Goal: Task Accomplishment & Management: Use online tool/utility

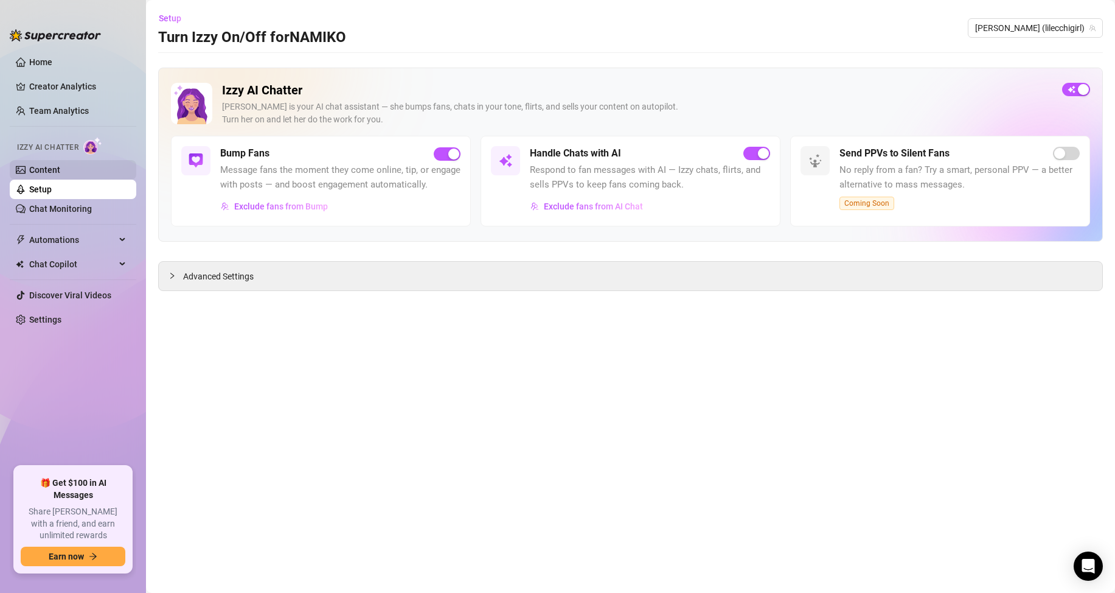
click at [54, 165] on link "Content" at bounding box center [44, 170] width 31 height 10
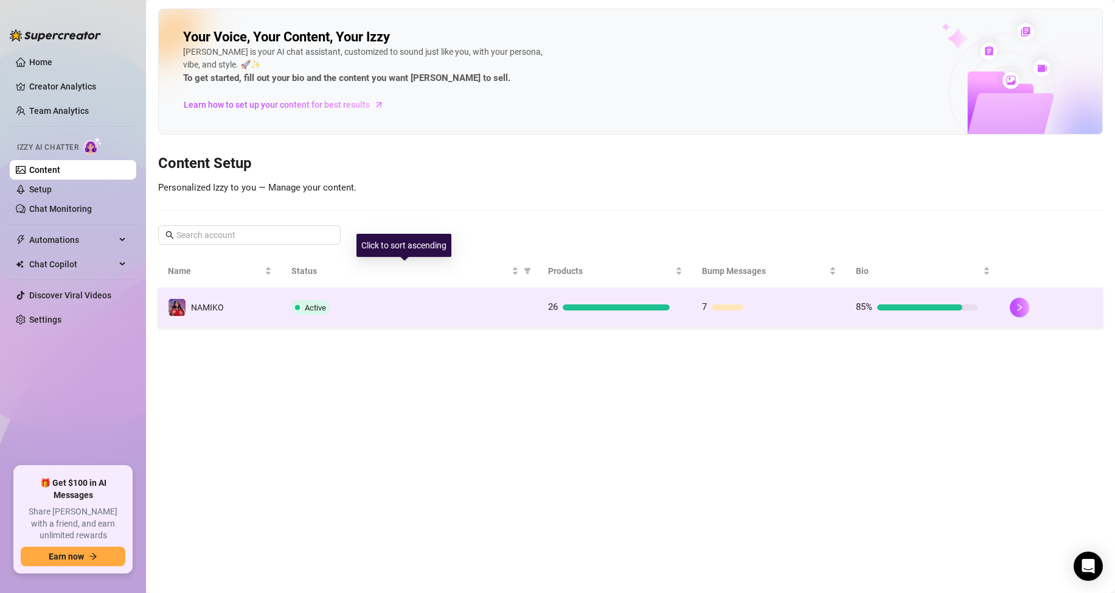
click at [827, 319] on td "7" at bounding box center [769, 308] width 154 height 40
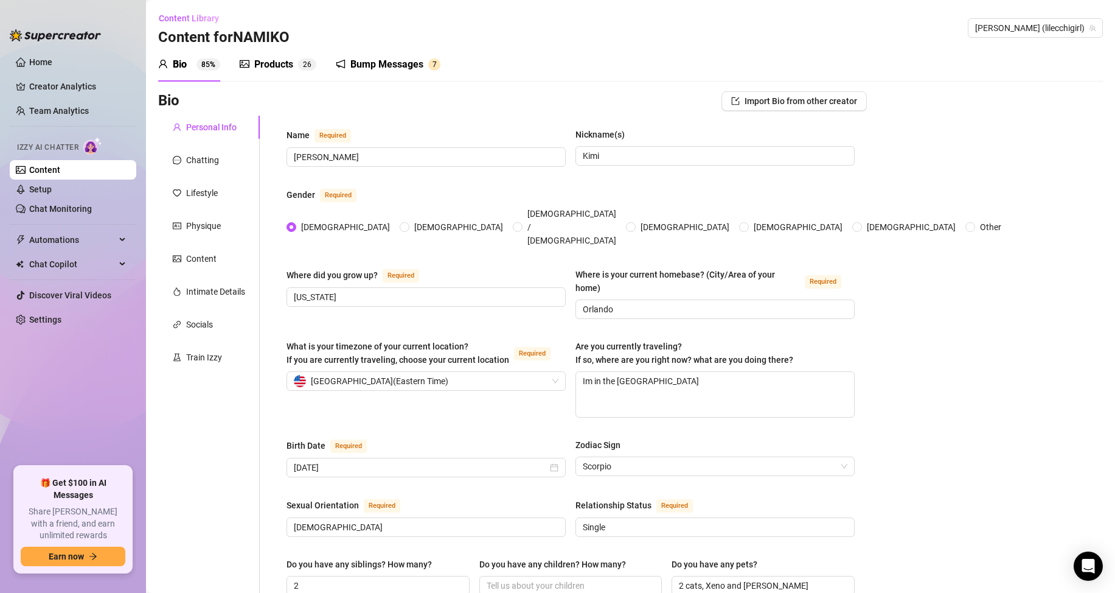
click at [302, 68] on sup "2 6" at bounding box center [307, 64] width 18 height 12
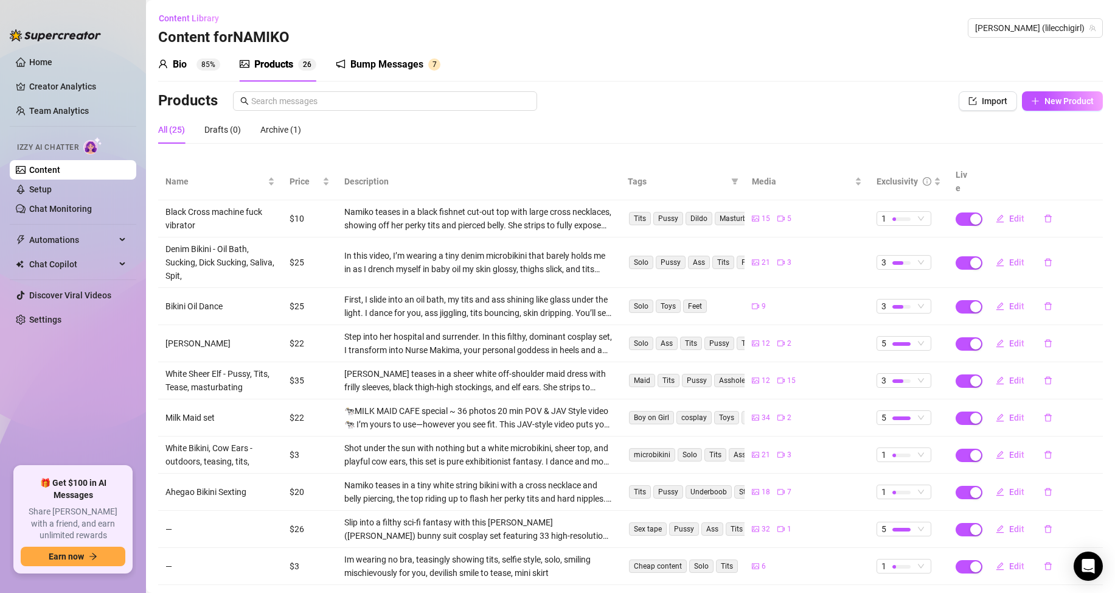
click at [754, 143] on div "All (25) Drafts (0) Archive (1)" at bounding box center [630, 130] width 945 height 28
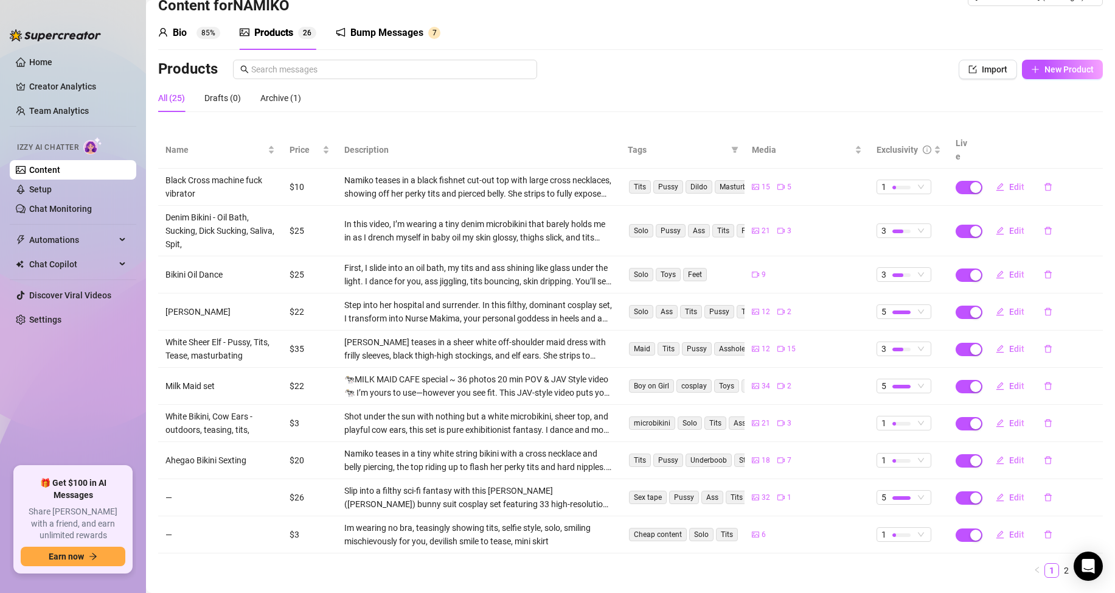
scroll to position [49, 0]
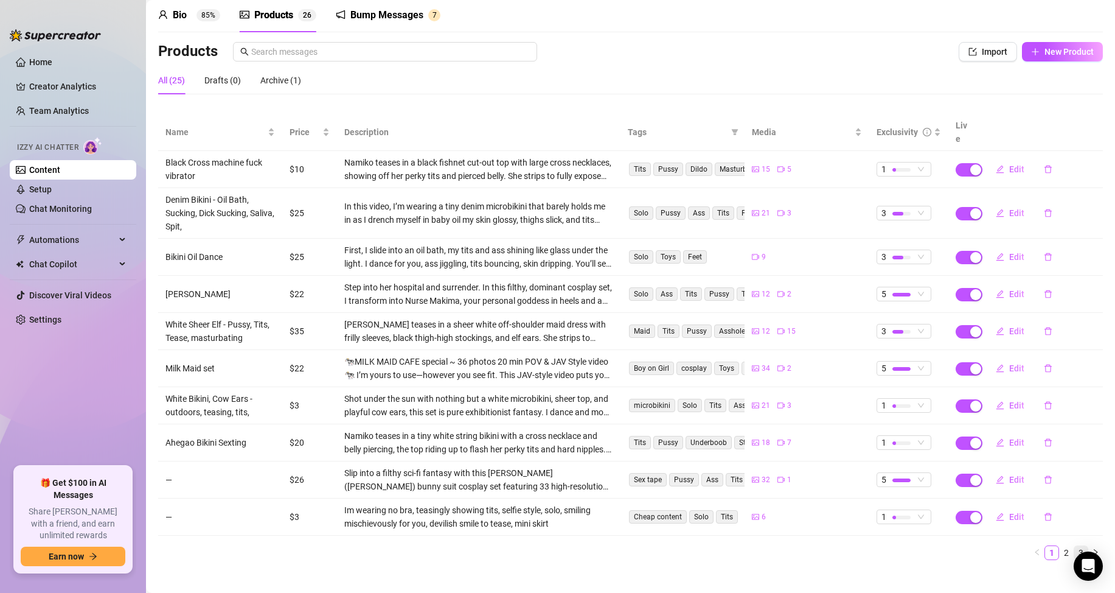
click at [1074, 546] on link "3" at bounding box center [1080, 552] width 13 height 13
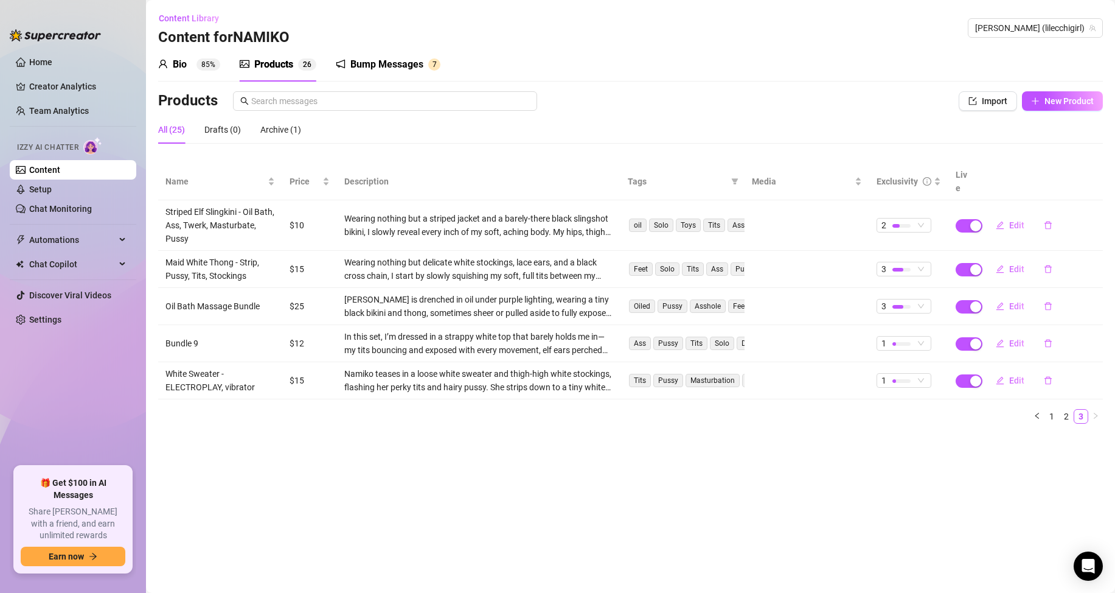
scroll to position [0, 0]
click at [1063, 409] on link "2" at bounding box center [1066, 415] width 13 height 13
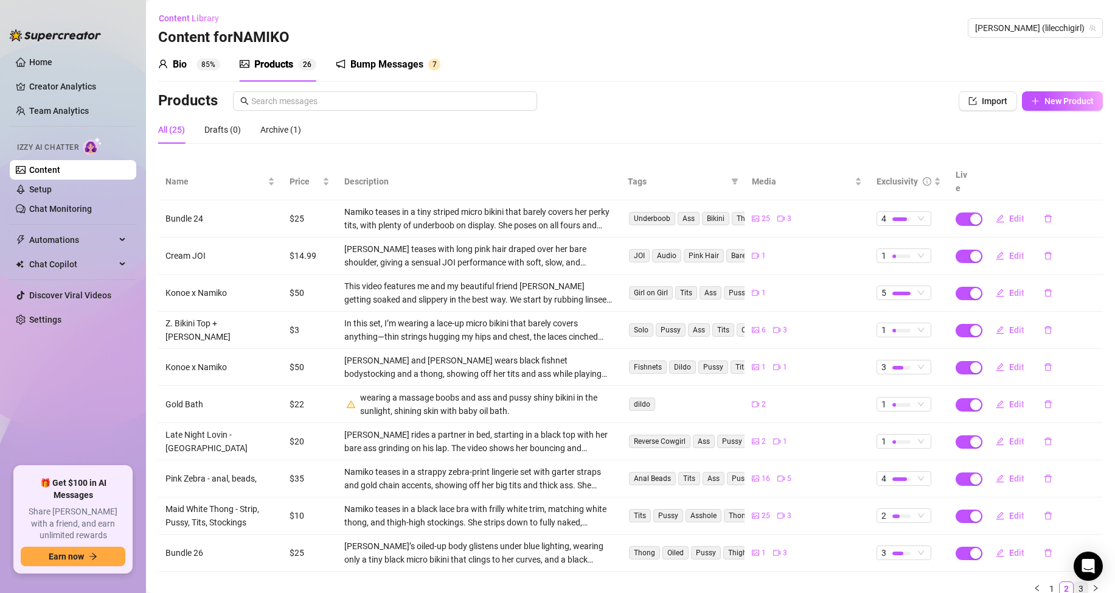
click at [1074, 582] on link "3" at bounding box center [1080, 588] width 13 height 13
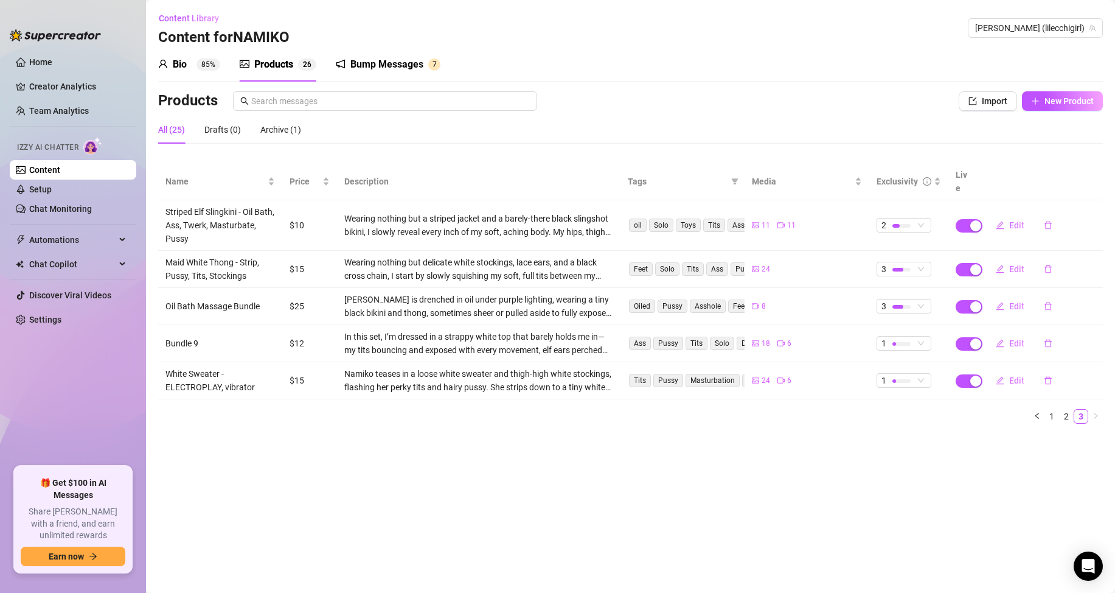
click at [420, 76] on div "Bump Messages 7" at bounding box center [388, 64] width 105 height 34
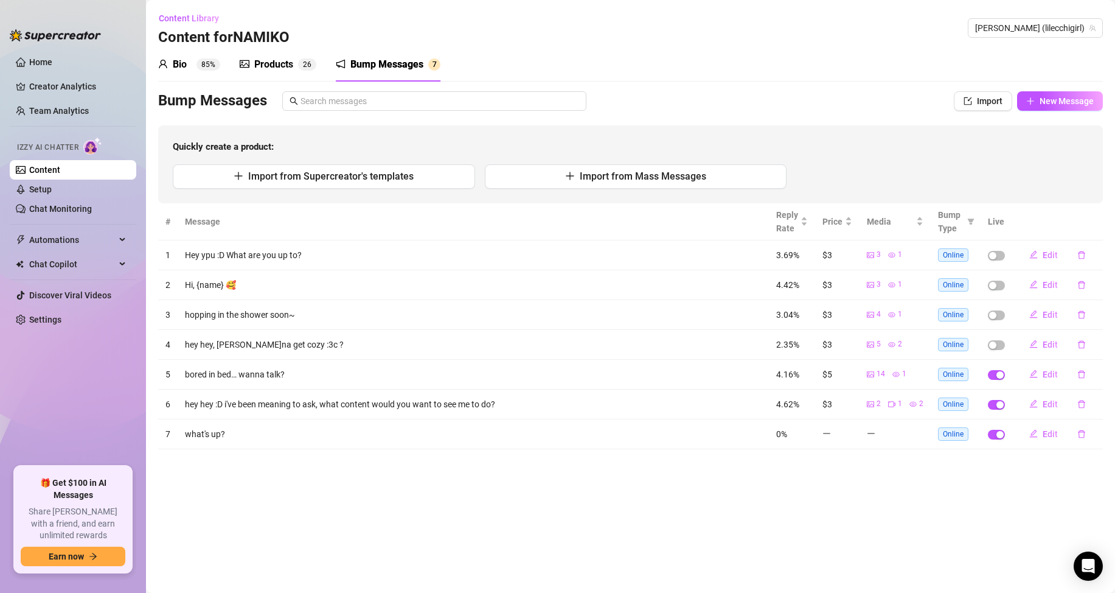
click at [993, 375] on span "button" at bounding box center [996, 375] width 17 height 10
click at [998, 406] on div "button" at bounding box center [1000, 404] width 7 height 7
click at [997, 432] on button "button" at bounding box center [996, 435] width 17 height 10
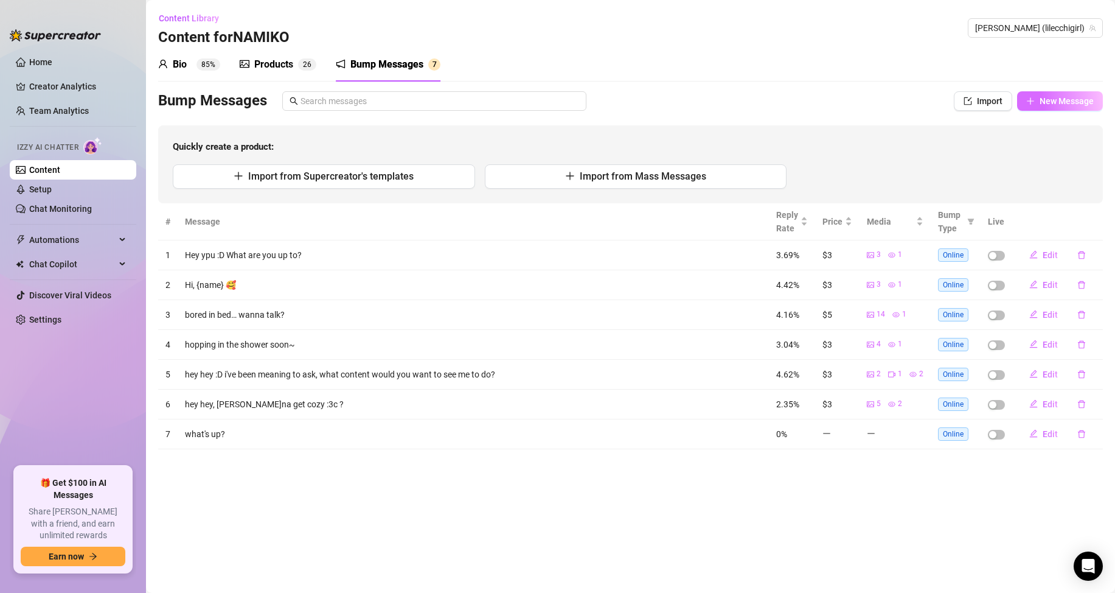
click at [1051, 96] on span "New Message" at bounding box center [1067, 101] width 54 height 10
type textarea "Type your message here..."
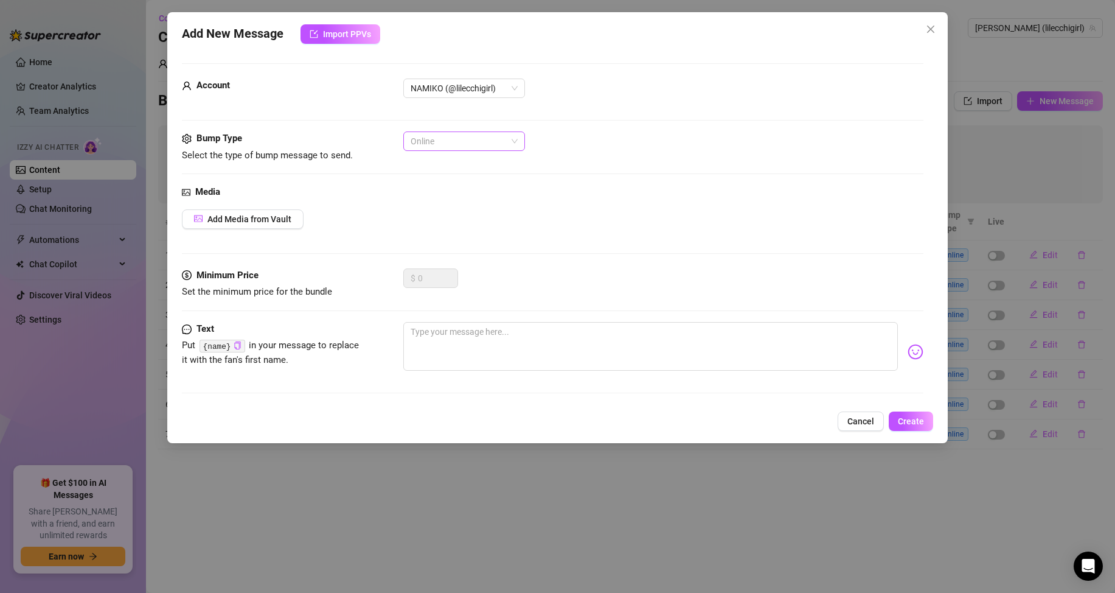
click at [481, 146] on span "Online" at bounding box center [464, 141] width 107 height 18
click at [662, 187] on div "Media" at bounding box center [553, 192] width 742 height 15
click at [267, 214] on span "Add Media from Vault" at bounding box center [249, 219] width 84 height 10
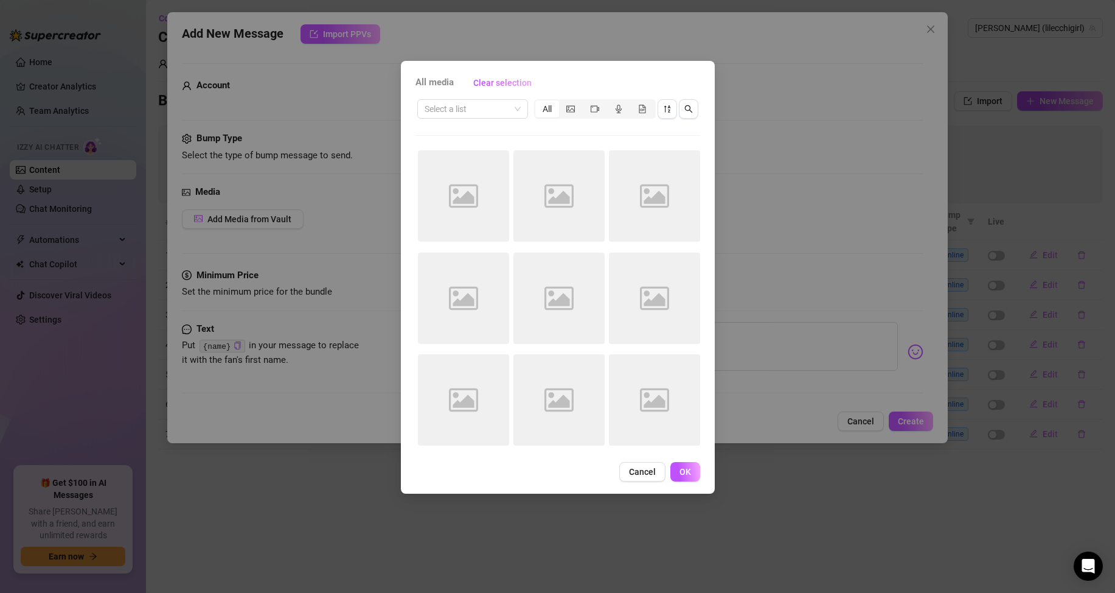
click at [787, 301] on div "All media Clear selection Select a list All Image placeholder Image placeholder…" at bounding box center [557, 296] width 1115 height 593
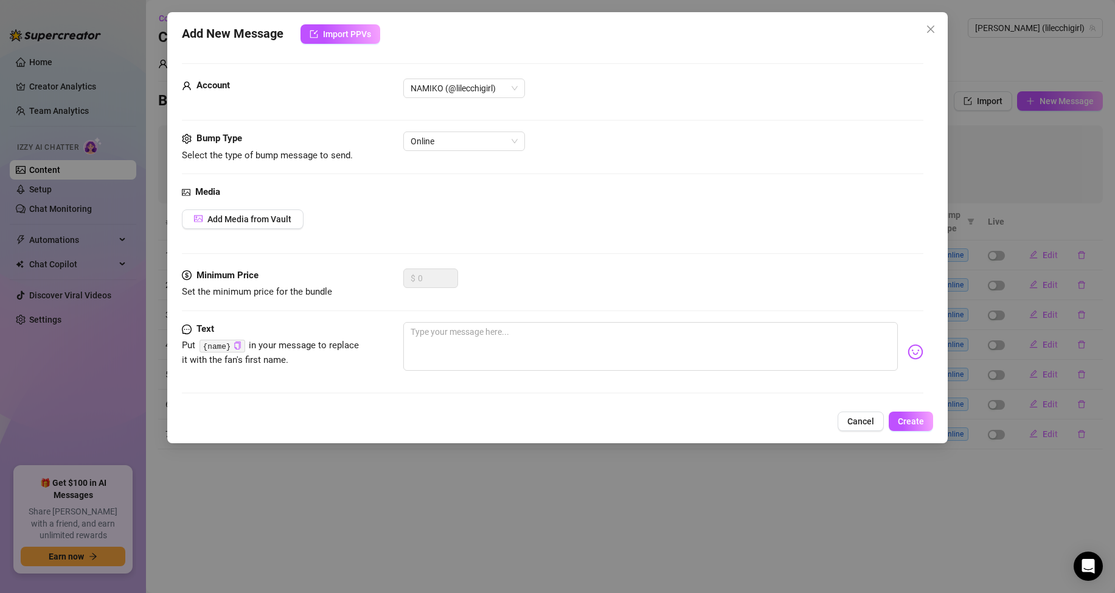
click at [449, 120] on div at bounding box center [553, 120] width 742 height 1
click at [263, 225] on button "Add Media from Vault" at bounding box center [243, 218] width 122 height 19
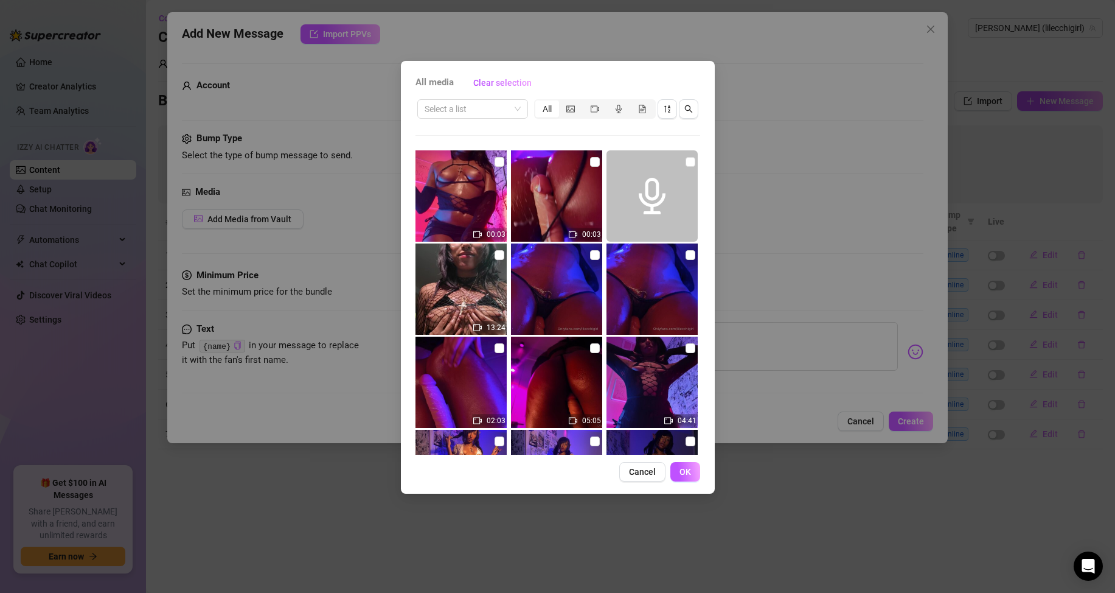
scroll to position [61, 0]
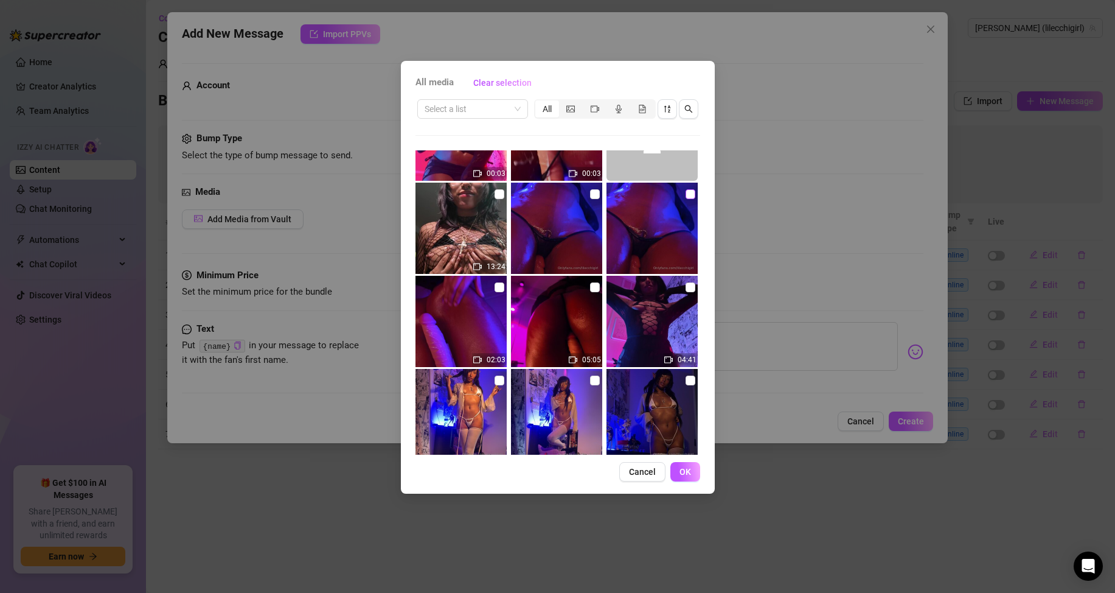
click at [686, 196] on input "checkbox" at bounding box center [691, 194] width 10 height 10
checkbox input "true"
click at [697, 470] on button "OK" at bounding box center [685, 471] width 30 height 19
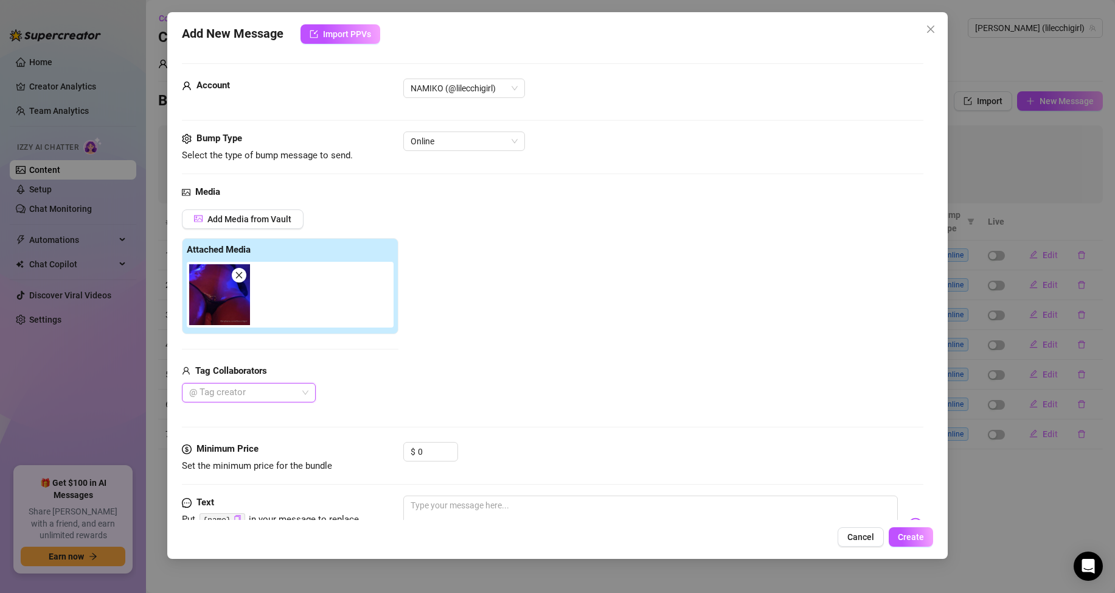
scroll to position [58, 0]
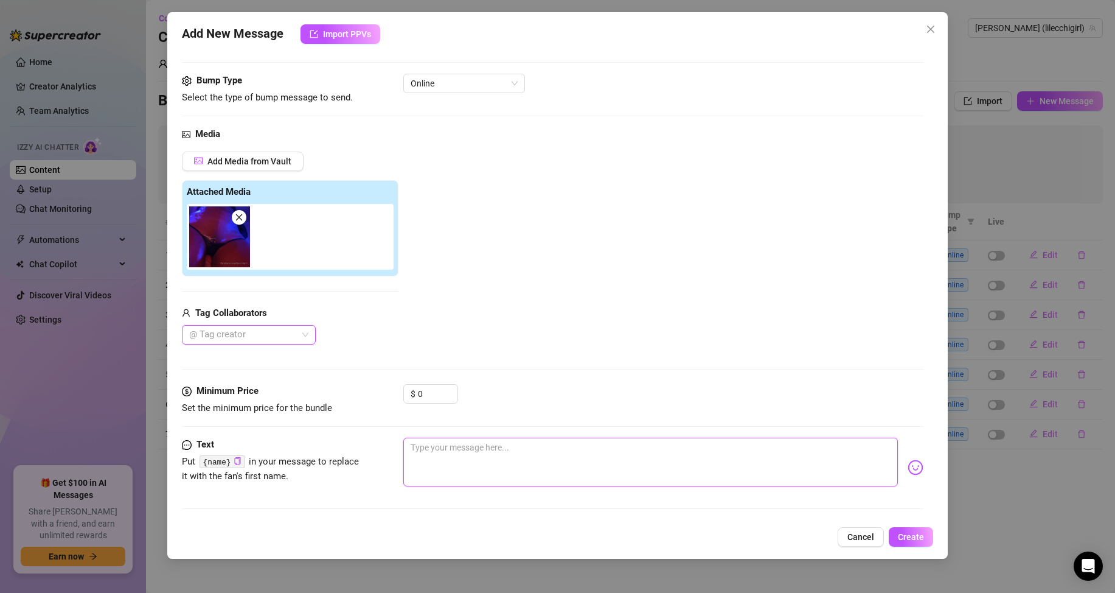
click at [493, 447] on textarea at bounding box center [650, 461] width 495 height 49
type textarea "B"
type textarea "Type your message here..."
type textarea "o"
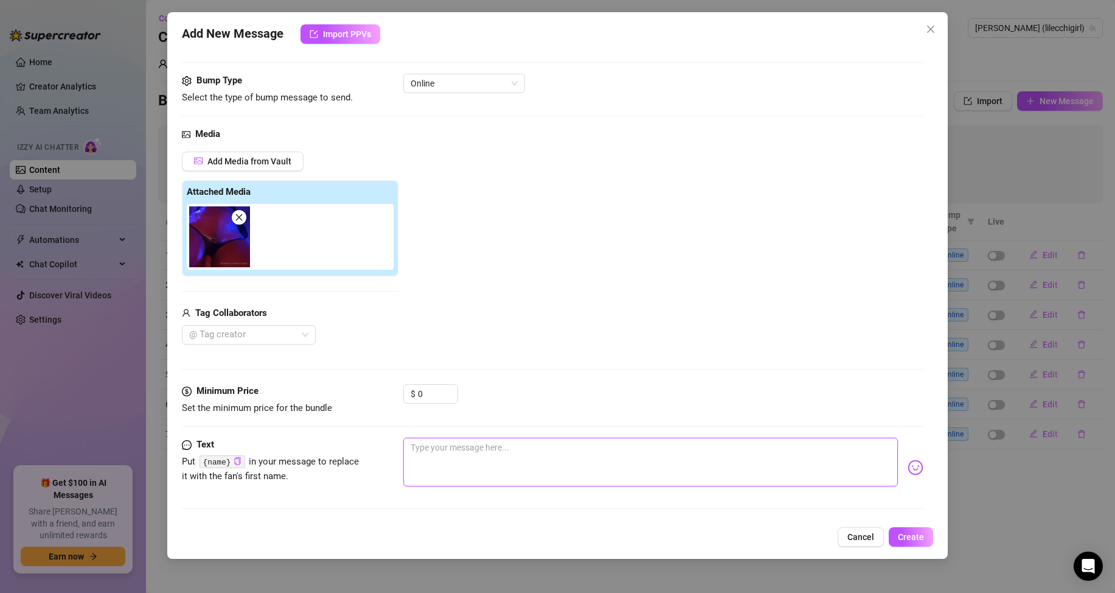
type textarea "o"
type textarea "om"
type textarea "omg"
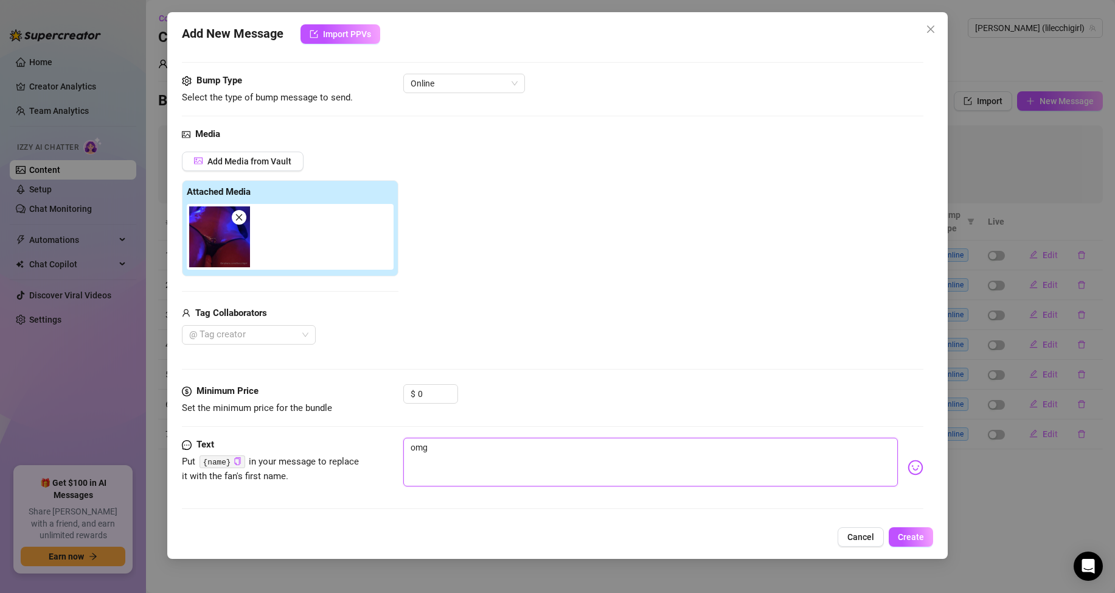
type textarea "omg"
type textarea "omg o"
type textarea "omg om"
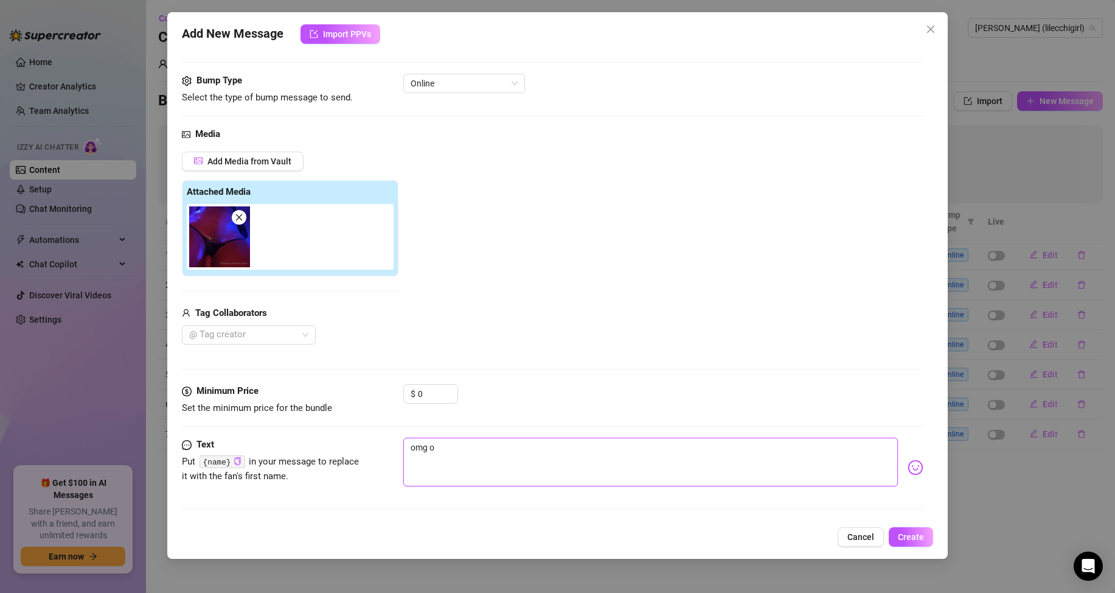
type textarea "omg om"
type textarea "omg omg"
type textarea "omg omgo"
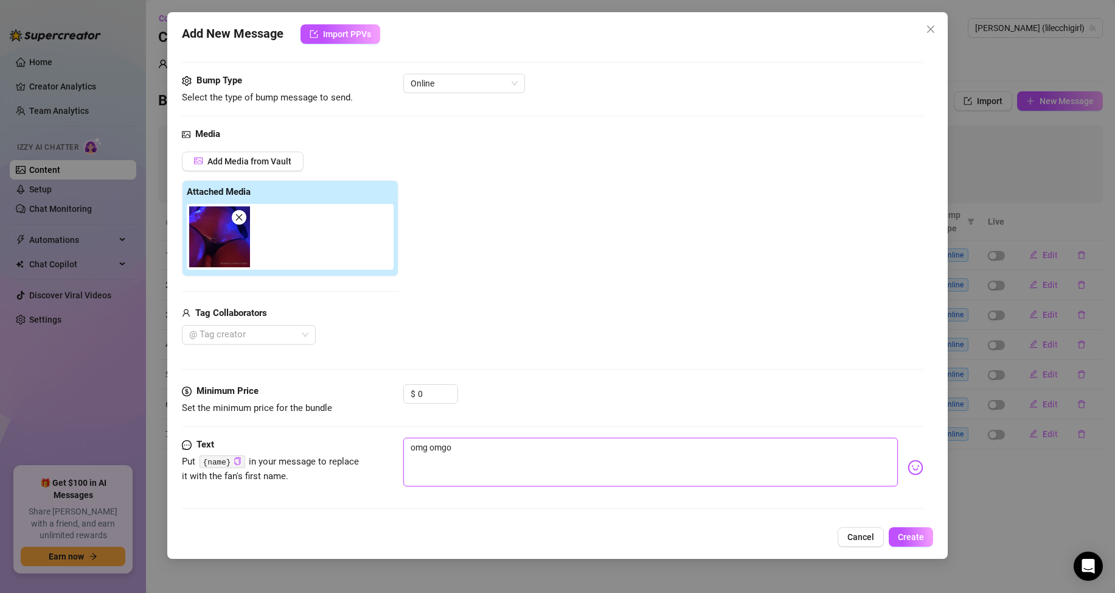
type textarea "omg omgo"
type textarea "omg omgo m"
type textarea "omg omgo"
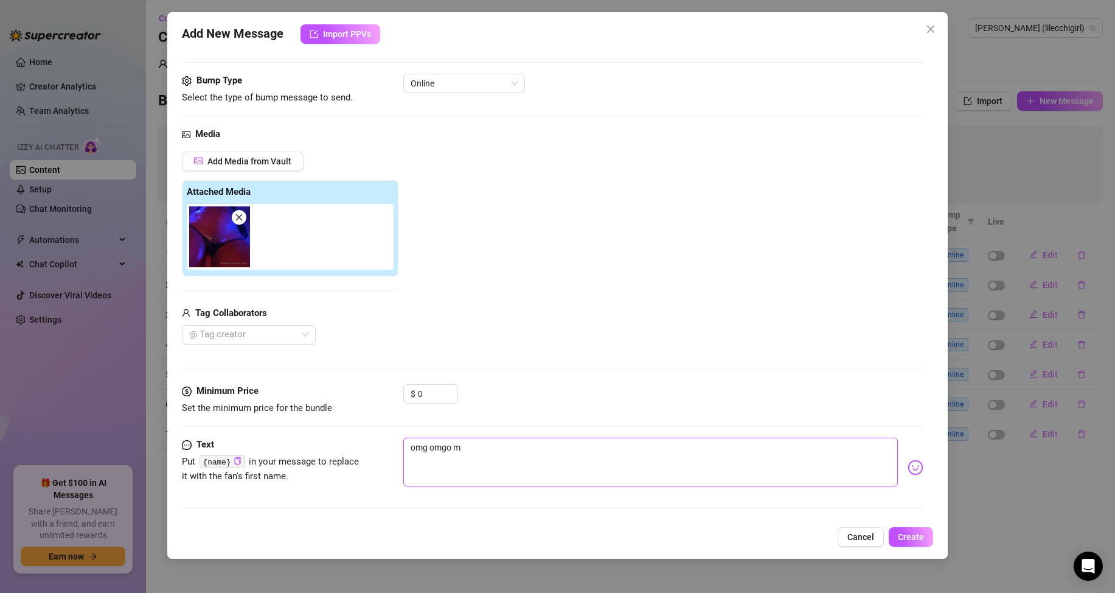
type textarea "omg omgo"
type textarea "omg omgom"
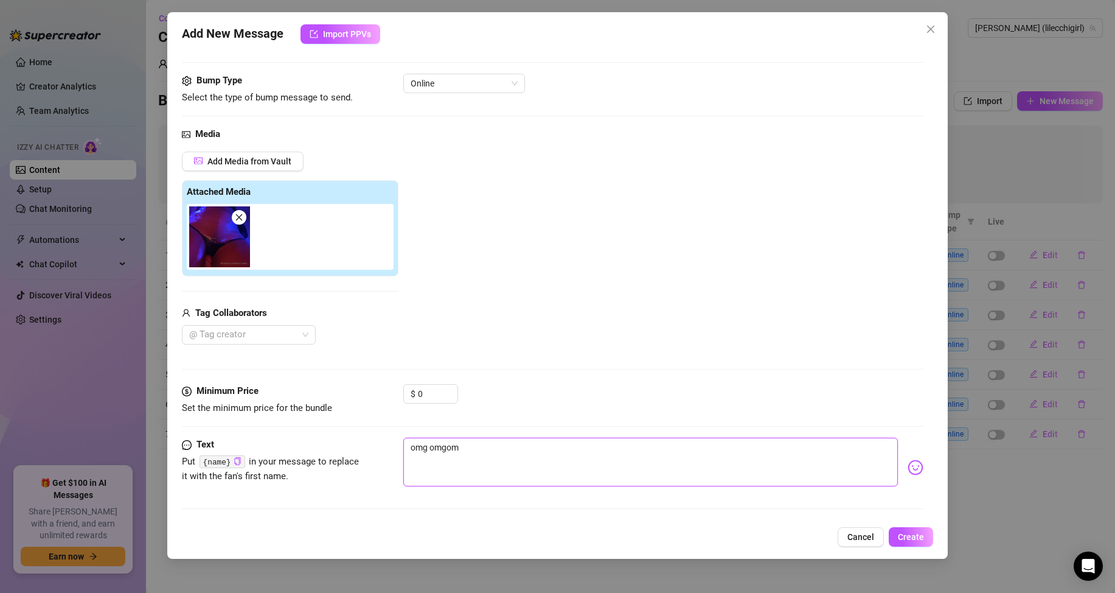
type textarea "omg omgom"
type textarea "omg omgom o"
type textarea "omg omgom om"
type textarea "omg omgom omg"
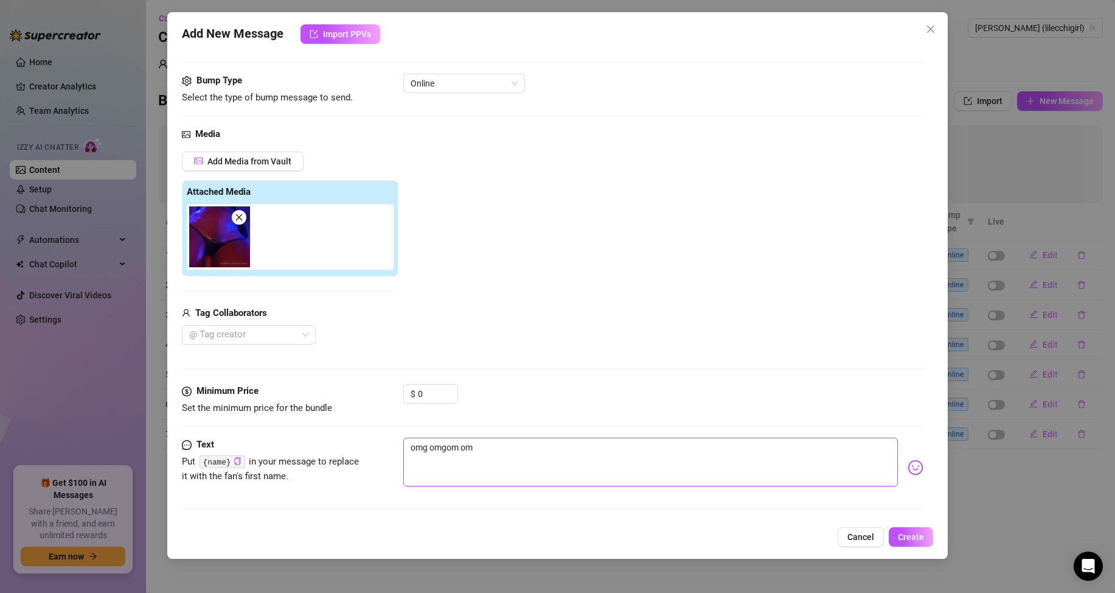
type textarea "omg omgom omg"
type textarea "omg omgom omgo"
type textarea "omg omgom omgom"
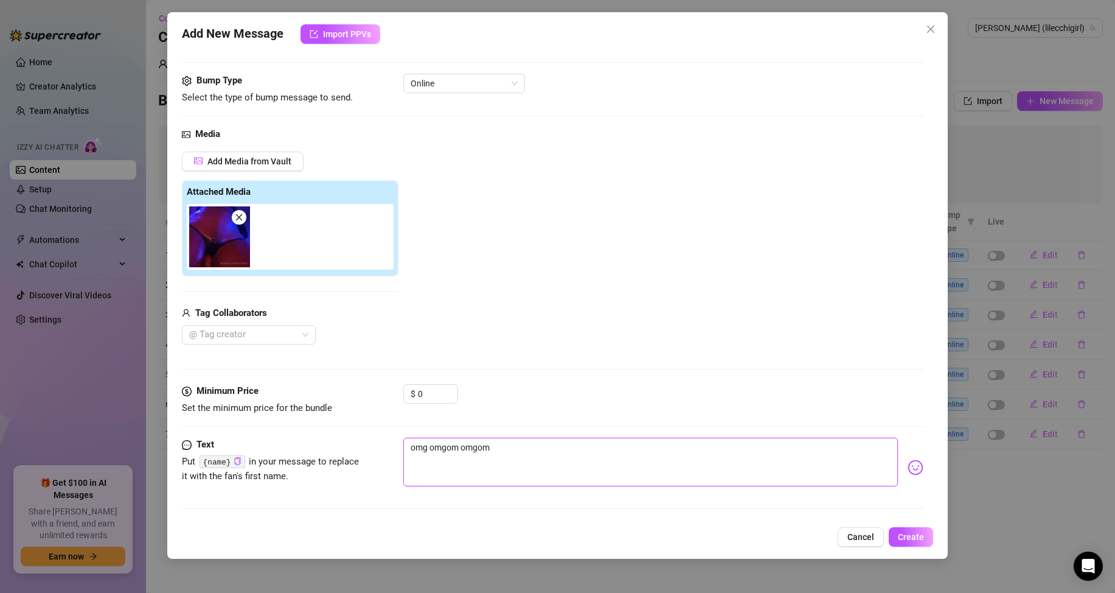
type textarea "omg omgom omgomg"
type textarea "omg omgom omgomg d"
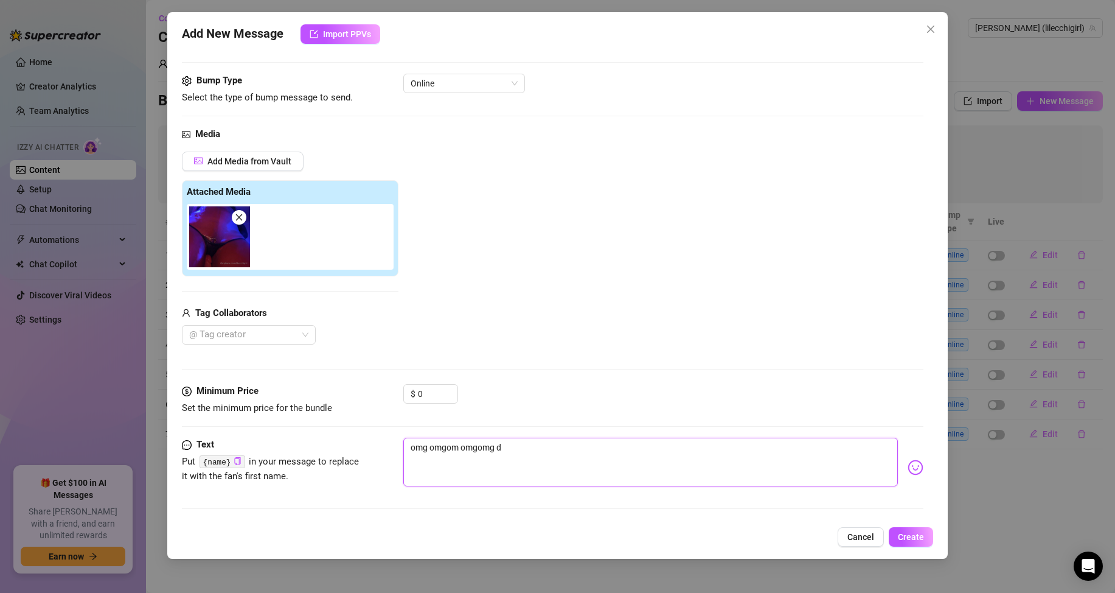
type textarea "omg omgom omgomg do"
type textarea "omg omgom omgomg don"
type textarea "omg omgom omgomg dont"
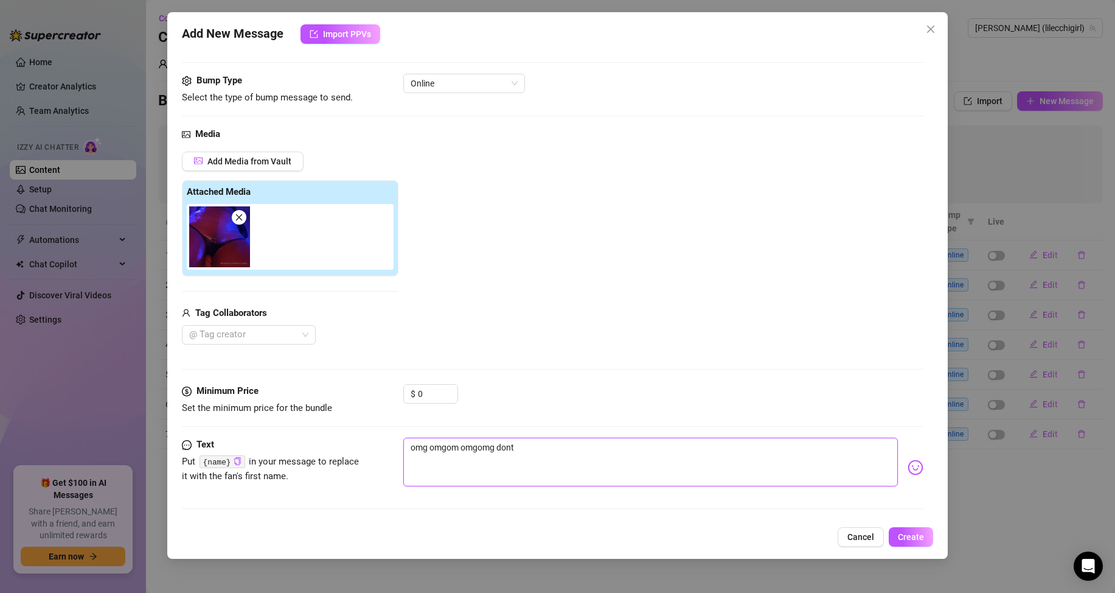
type textarea "omg omgom omgomg don"
type textarea "omg omgom omgomg do"
type textarea "omg omgom omgomg doe"
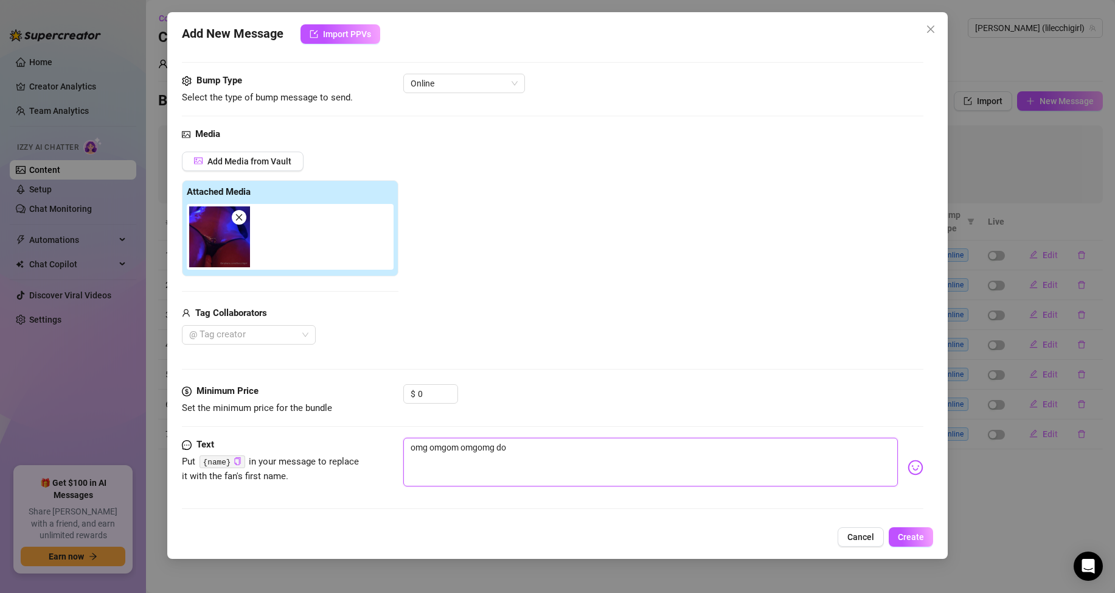
type textarea "omg omgom omgomg doe"
type textarea "omg omgom [PERSON_NAME] does"
type textarea "omg omgom omgomg doesn"
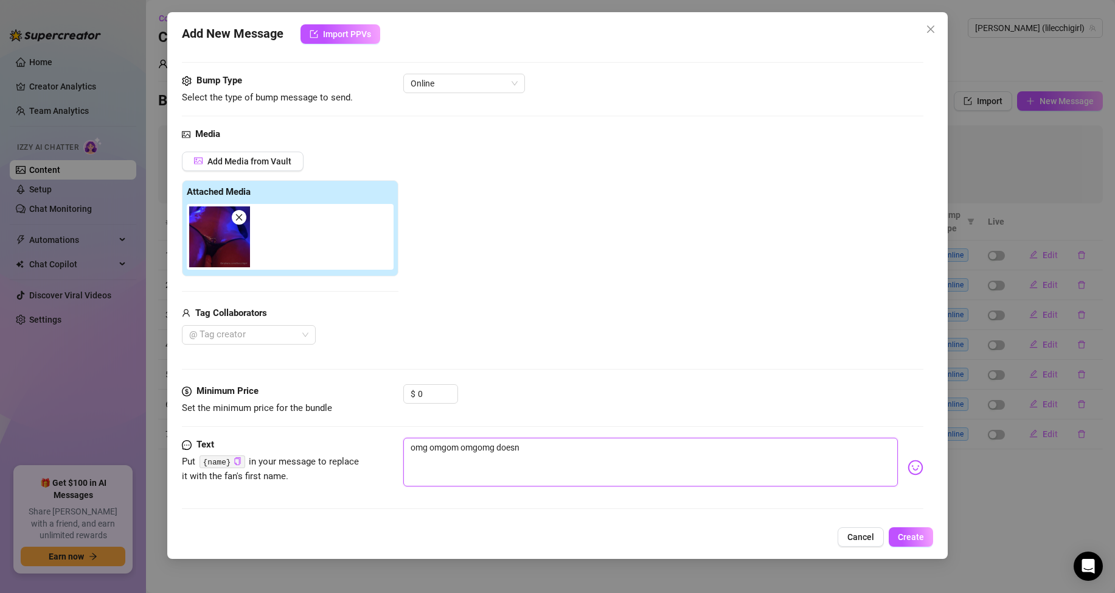
type textarea "omg omgom omgomg doesnt"
type textarea "omg omgom omgomg doesnt m"
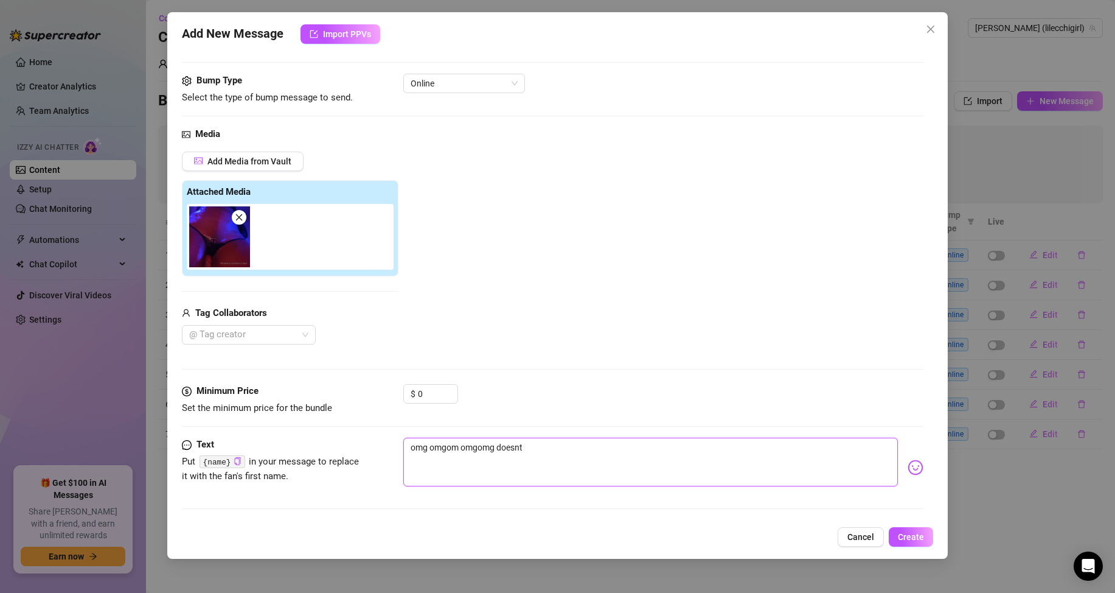
type textarea "omg omgom omgomg doesnt m"
type textarea "omg omgom omgomg doesnt my"
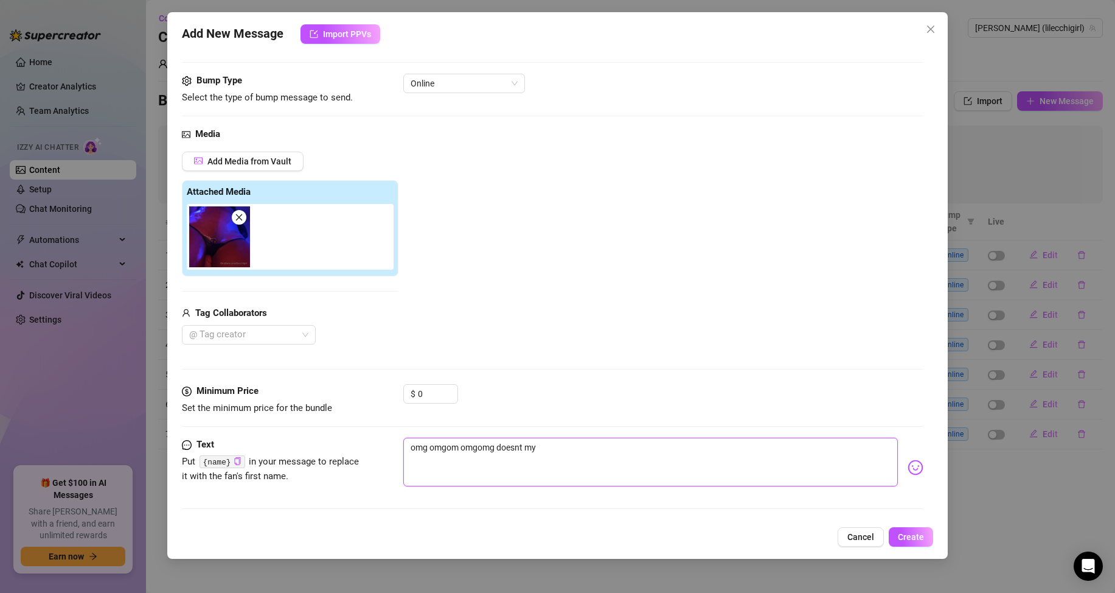
type textarea "omg omgom omgomg doesnt my p"
type textarea "omg omgom omgomg doesnt my pu"
type textarea "omg omgom omgomg doesnt my pus"
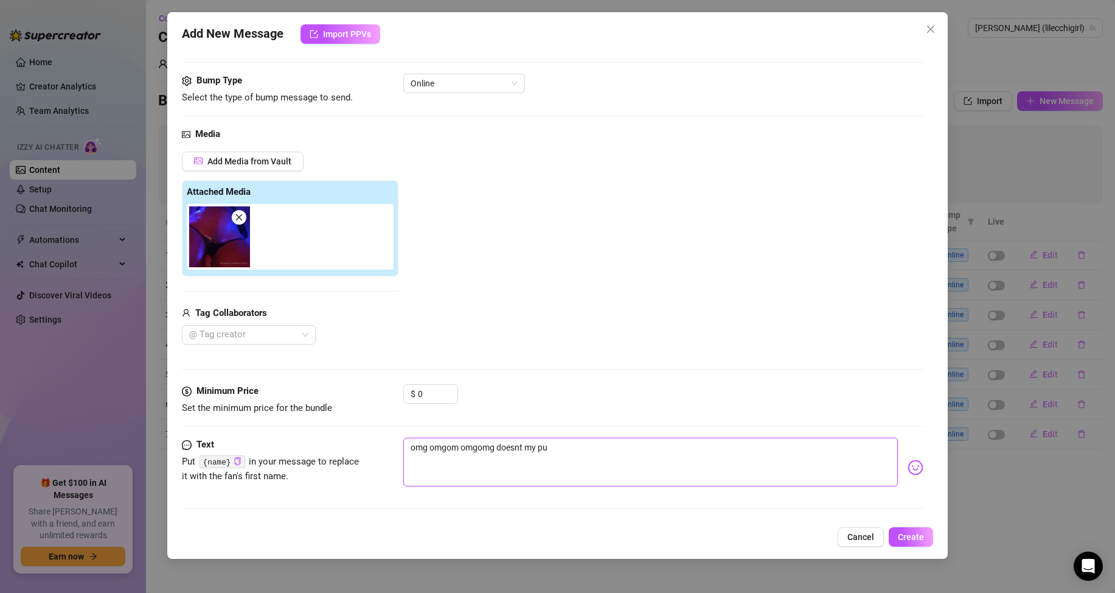
type textarea "omg omgom omgomg doesnt my pus"
type textarea "omg omgom omgomg doesnt my puss"
type textarea "omg omgom omgomg doesnt my pussy"
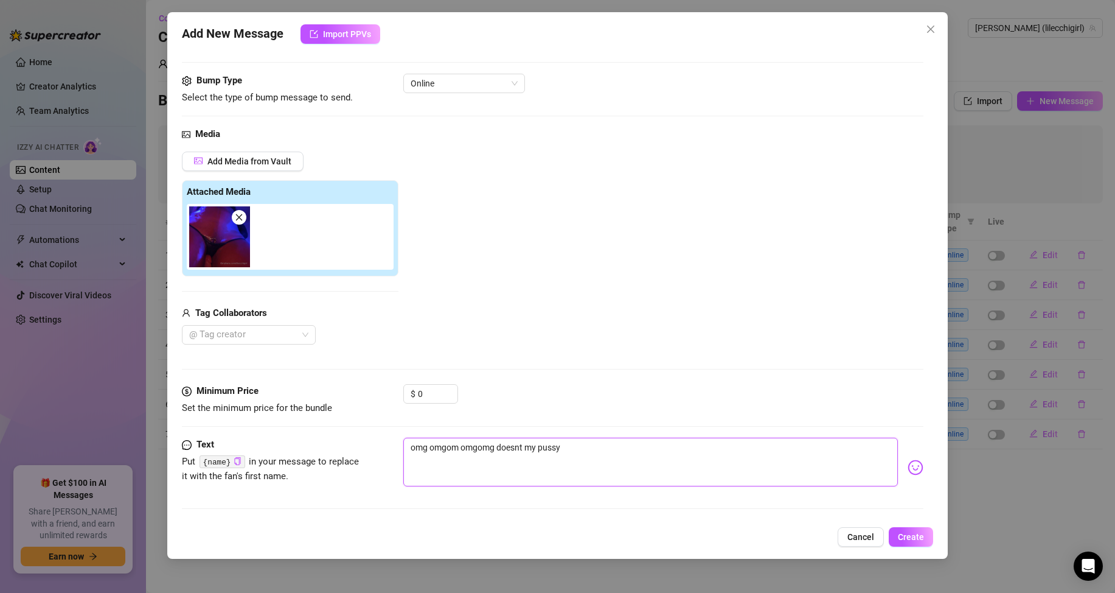
type textarea "omg omgom omgomg doesnt my pussy"
type textarea "omg omgom omgomg doesnt my pussy l"
type textarea "omg omgom omgomg doesnt my pussy lo"
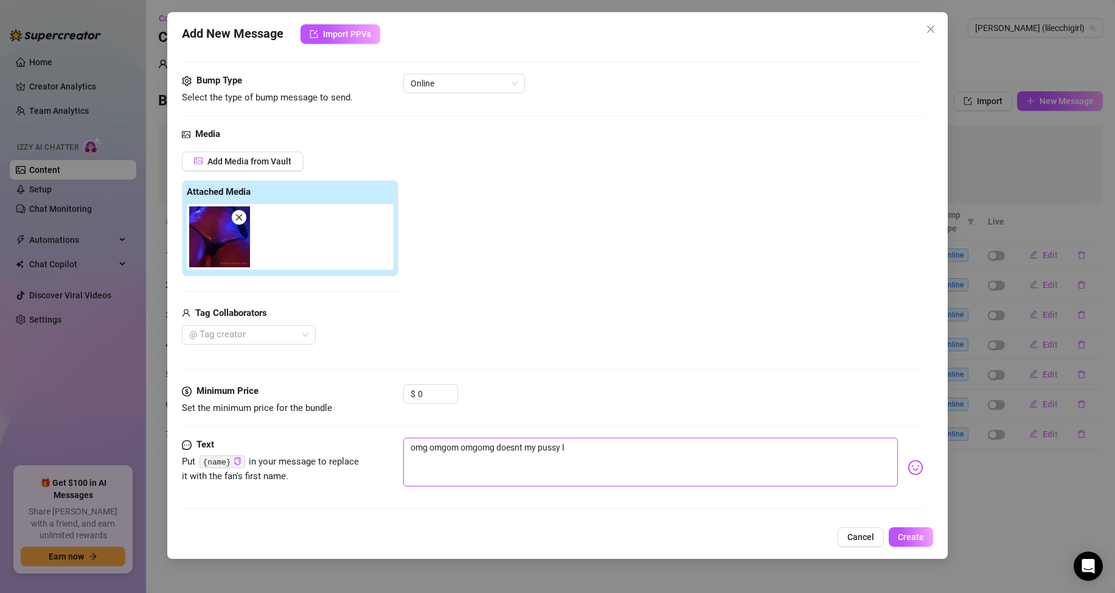
type textarea "omg omgom omgomg doesnt my pussy lo"
type textarea "omg omgom omgomg doesnt my pussy loo"
type textarea "omg omgom omgomg doesnt my pussy look"
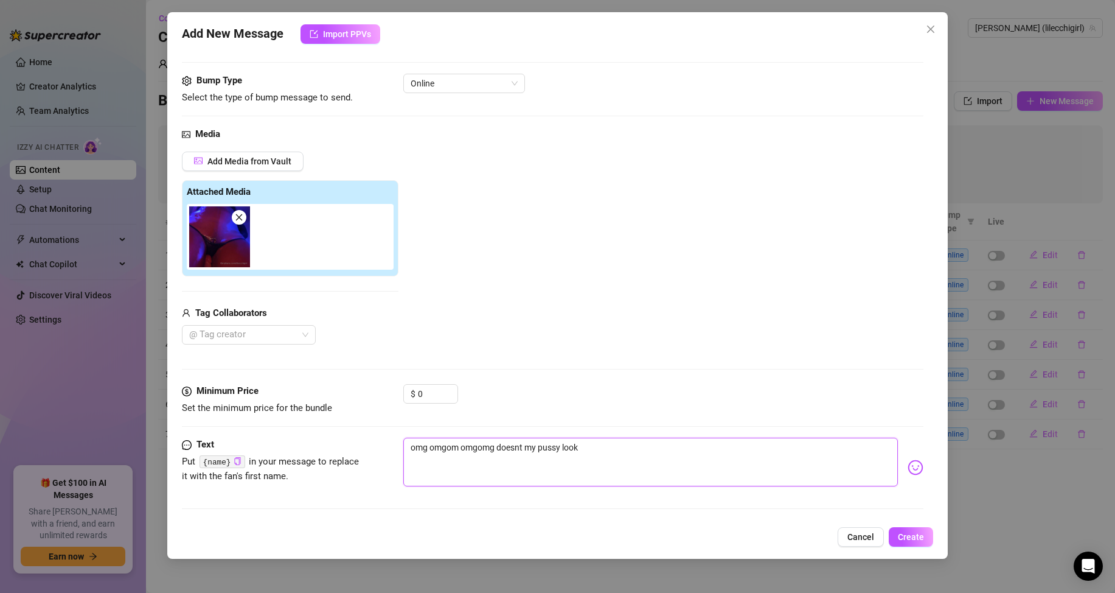
type textarea "omg omgom omgomg doesnt my pussy look"
type textarea "omg omgom omgomg doesnt my pussy look s"
type textarea "omg omgom omgomg doesnt my pussy look"
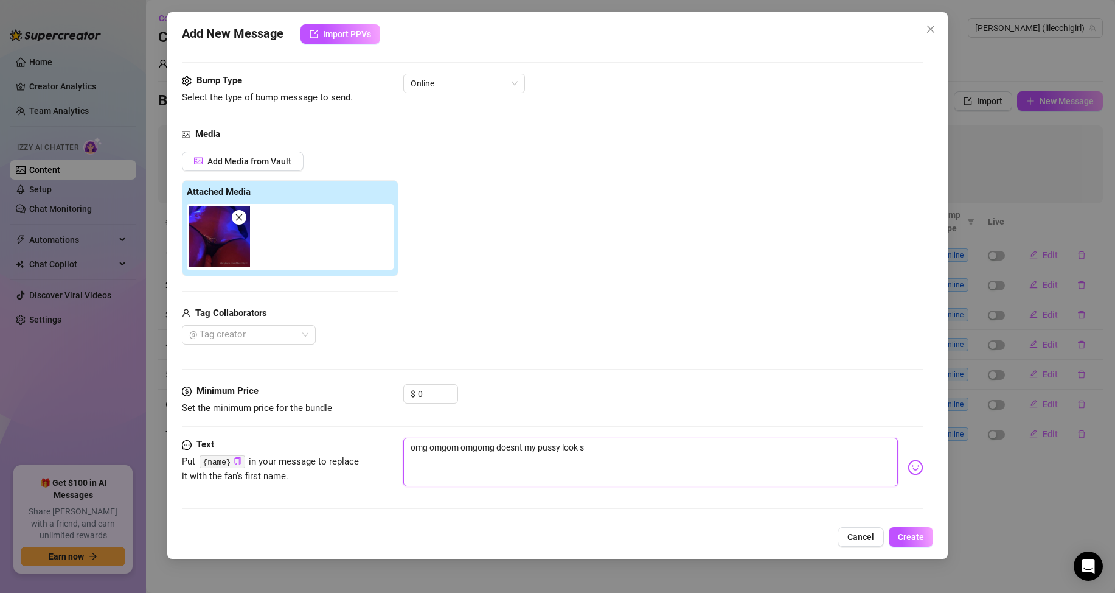
type textarea "omg omgom omgomg doesnt my pussy look"
type textarea "omg omgom omgomg doesnt my pussy look s"
type textarea "omg omgom omgomg doesnt my pussy look so"
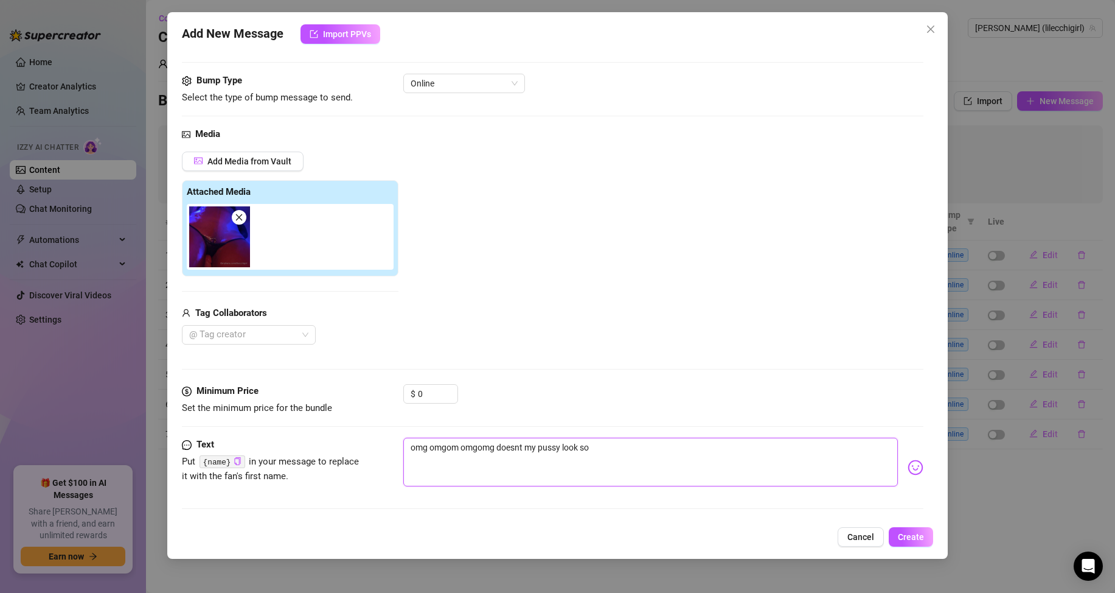
type textarea "omg omgom omgomg doesnt my pussy look so"
type textarea "omg omgom omgomg doesnt my pussy look so j"
type textarea "omg omgom omgomg doesnt my pussy look so ju"
type textarea "omg omgom omgomg doesnt my pussy look so jui"
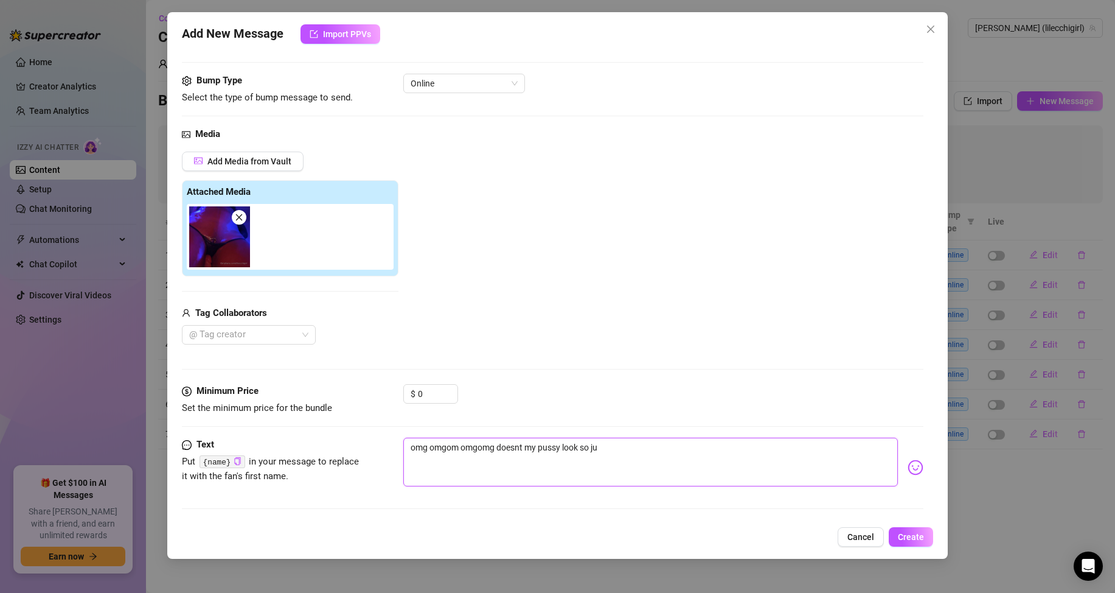
type textarea "omg omgom omgomg doesnt my pussy look so jui"
type textarea "omg omgom omgomg doesnt my pussy look so juic"
type textarea "omg omgom omgomg doesnt my pussy look so juicy"
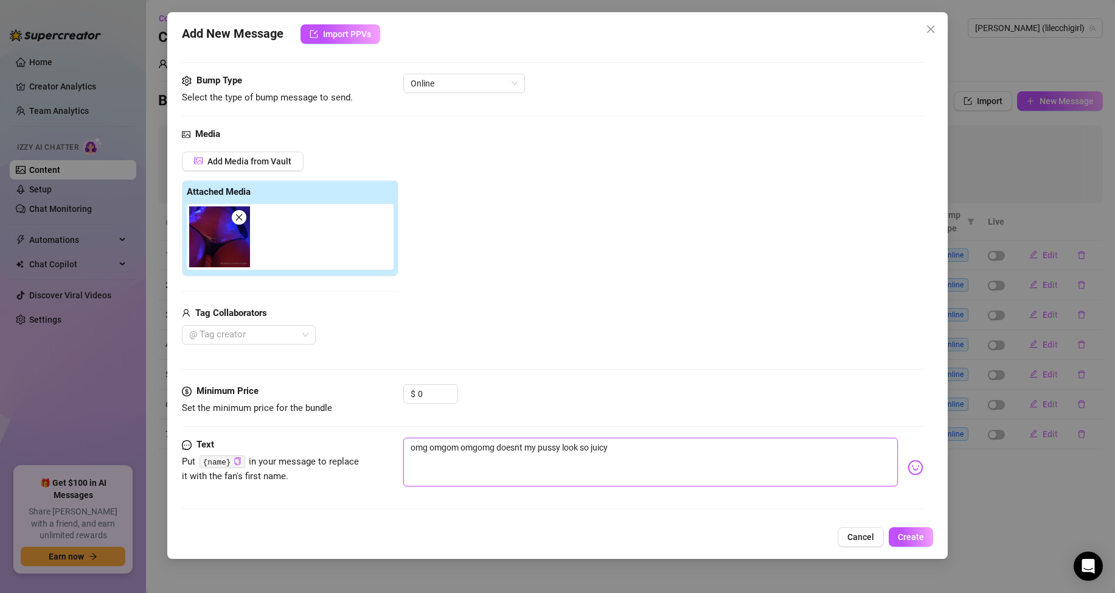
type textarea "omg omgom omgomg doesnt my pussy look so juicy"
type textarea "omg omgom omgomg doesnt my pussy look so juicy i"
type textarea "omg omgom omgomg doesnt my pussy look so juicy in"
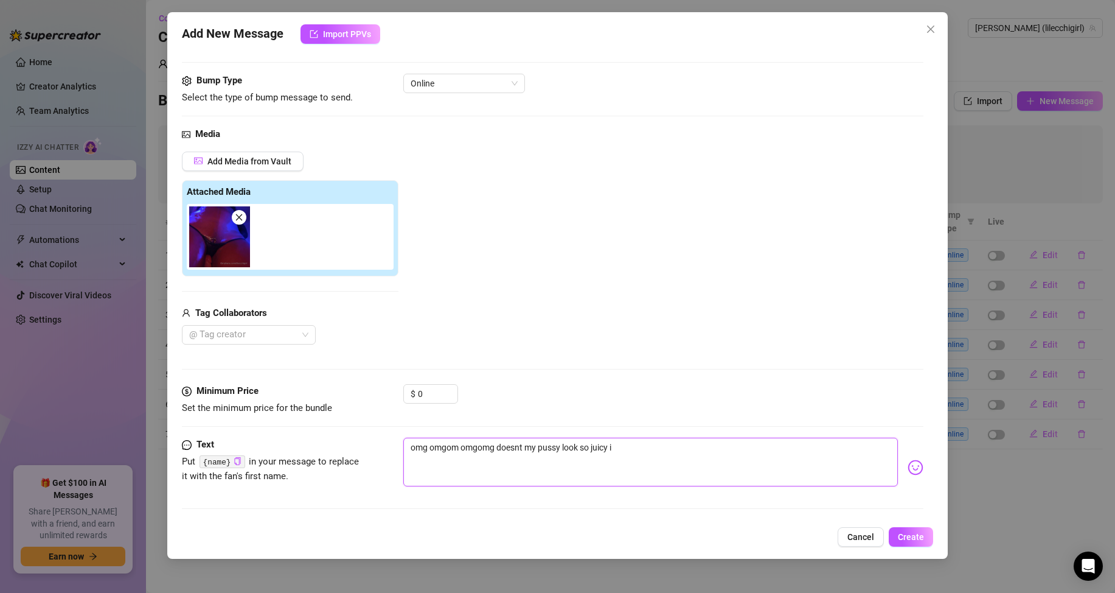
type textarea "omg omgom omgomg doesnt my pussy look so juicy in"
type textarea "omg omgom omgomg doesnt my pussy look so juicy in t"
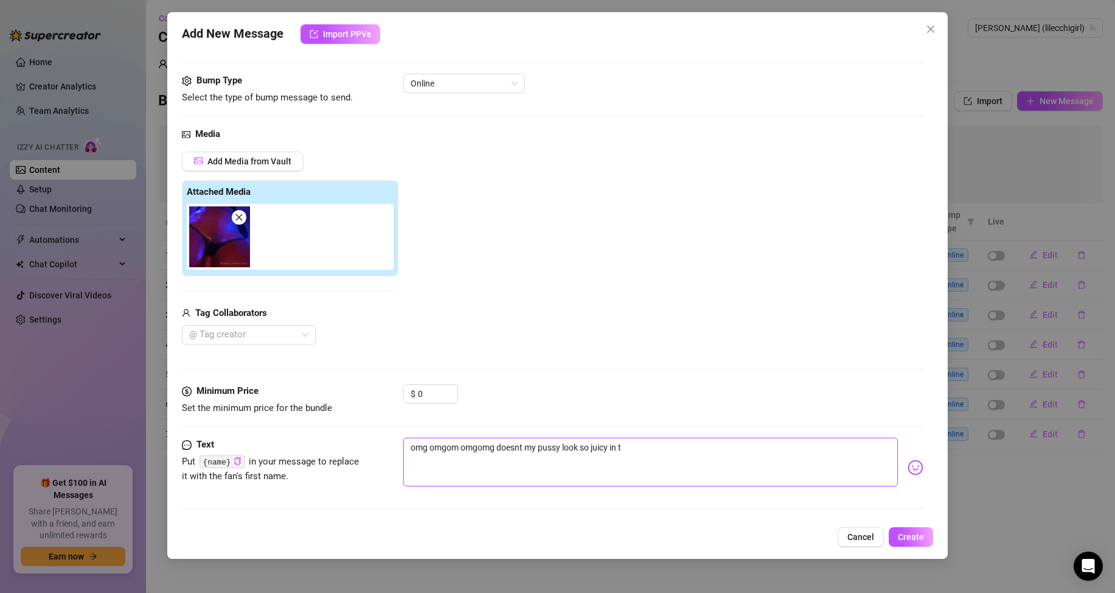
type textarea "omg omgom omgomg doesnt my pussy look so juicy in th"
type textarea "omg omgom omgomg doesnt my pussy look so juicy in thi"
type textarea "omg omgom omgomg doesnt my pussy look so juicy in this"
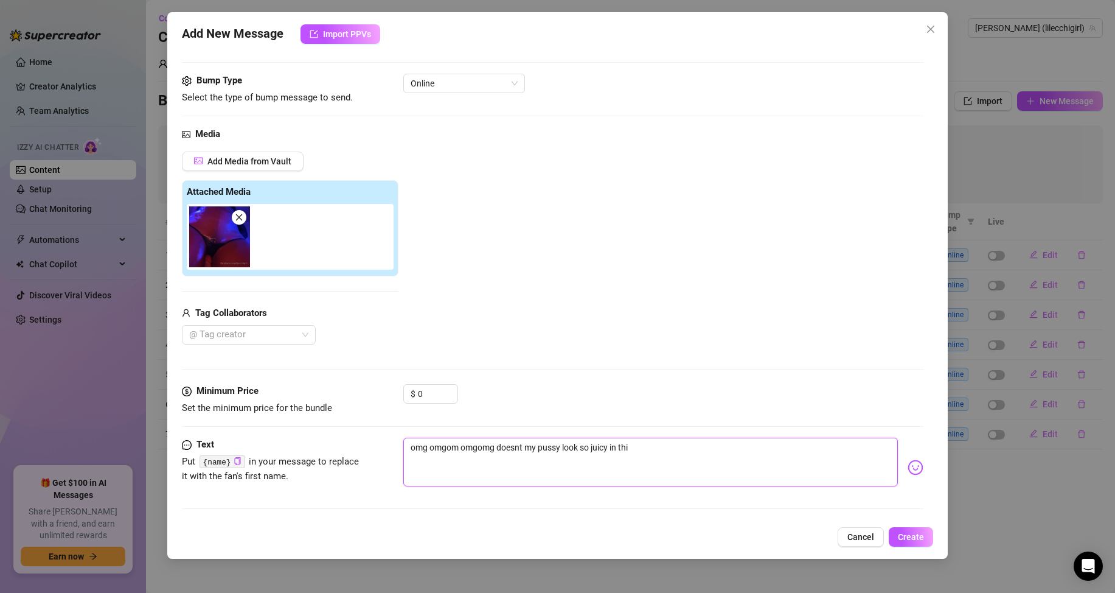
type textarea "omg omgom omgomg doesnt my pussy look so juicy in this"
type textarea "omg omgom omgomg doesnt my pussy look so juicy in this p"
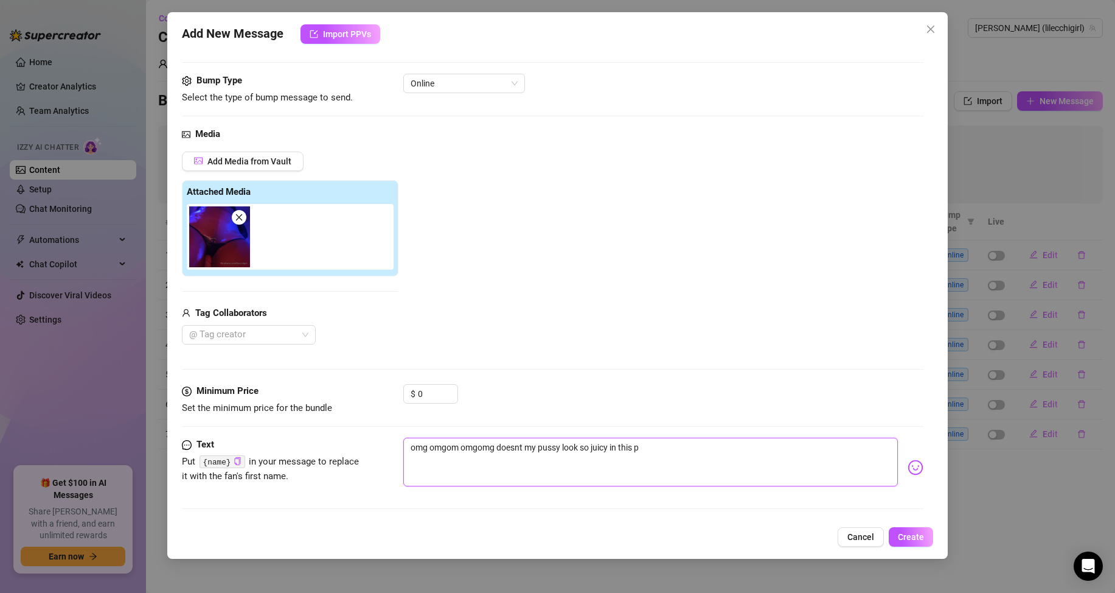
type textarea "omg omgom omgomg doesnt my pussy look so juicy in this pi"
type textarea "omg omgom omgomg doesnt my pussy look so juicy in this pic"
type textarea "omg omgom omgomg doesnt my pussy look so juicy in this pic?"
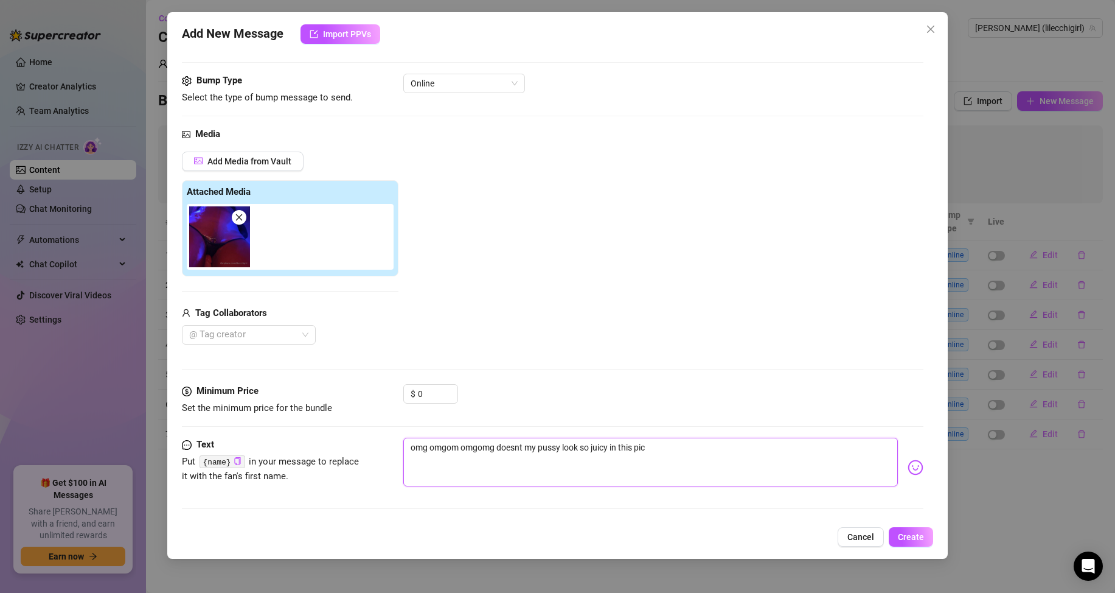
type textarea "omg omgom omgomg doesnt my pussy look so juicy in this pic?"
type textarea "omg omgom omgomg doesnt my pussy look so juicy in this pic??"
type textarea "omg omgom omgomg doesnt my pussy look so juicy in this pic???"
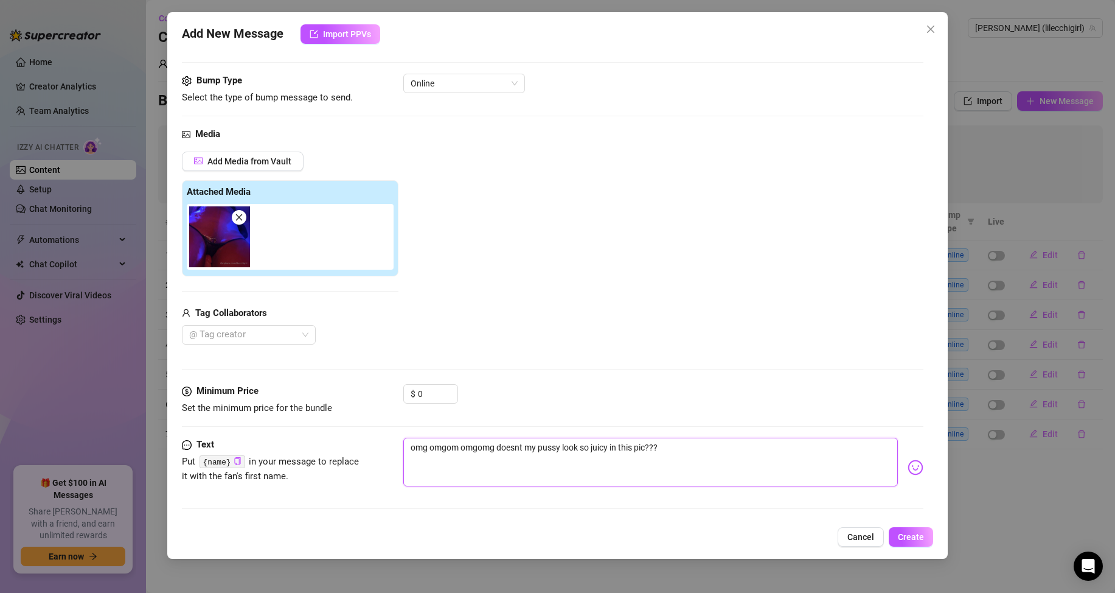
type textarea "omg omgom omgomg doesnt my pussy look so juicy in this pic???"
type textarea "omg omgom omgomg doesnt my pussy look so juicy in this pic??? u"
type textarea "omg omgom omgomg doesnt my pussy look so juicy in this pic??? ug"
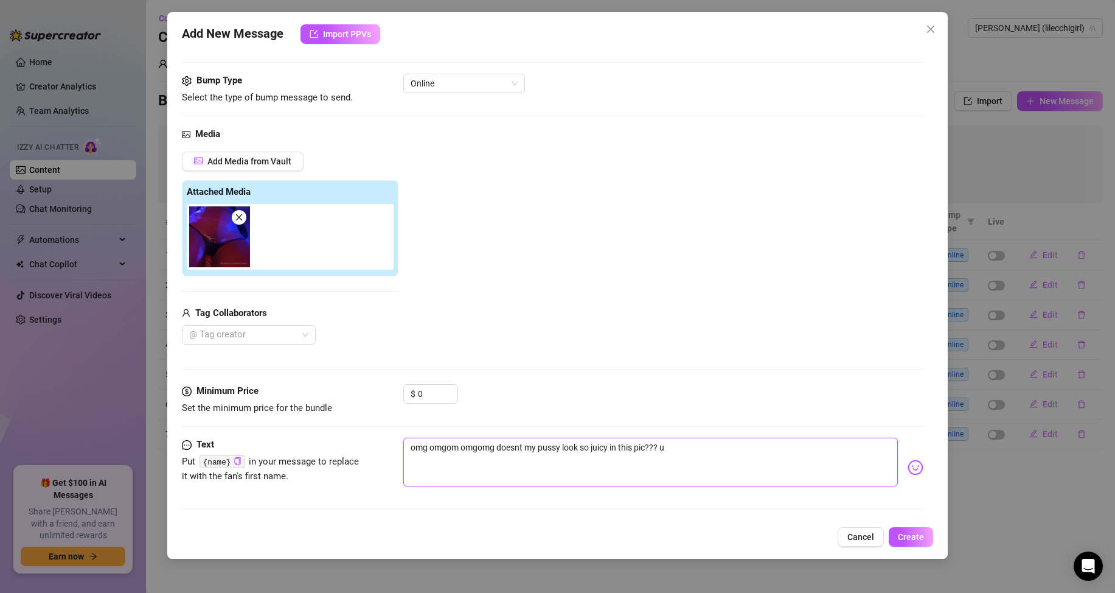
type textarea "omg omgom omgomg doesnt my pussy look so juicy in this pic??? ug"
type textarea "omg omgom omgomg doesnt my pussy look so juicy in this pic??? [GEOGRAPHIC_DATA]"
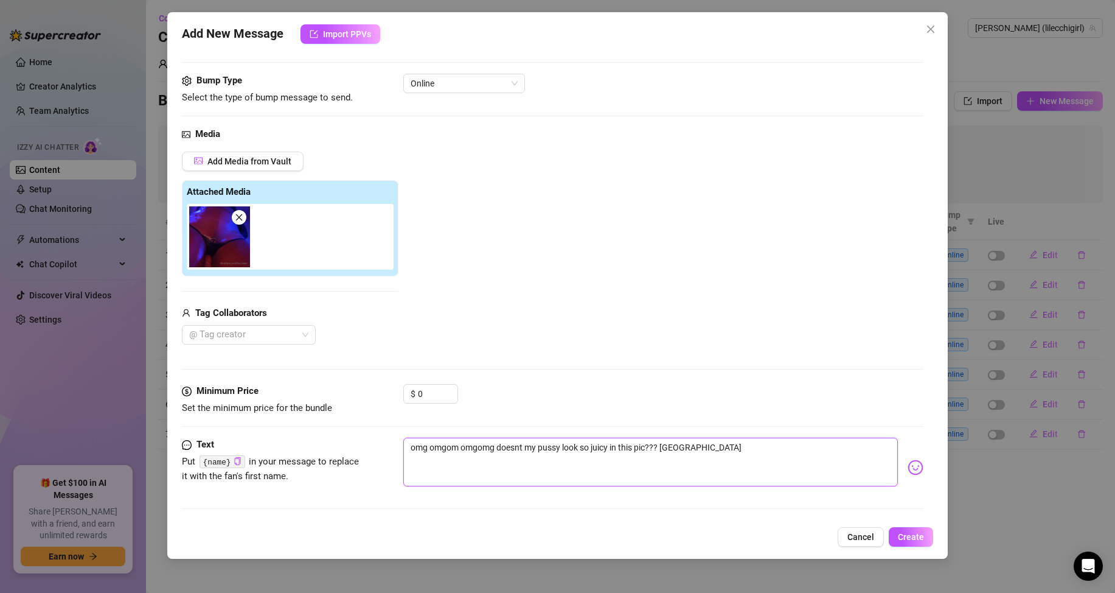
type textarea "omg omgom omgomg doesnt my pussy look so juicy in this pic??? [GEOGRAPHIC_DATA]"
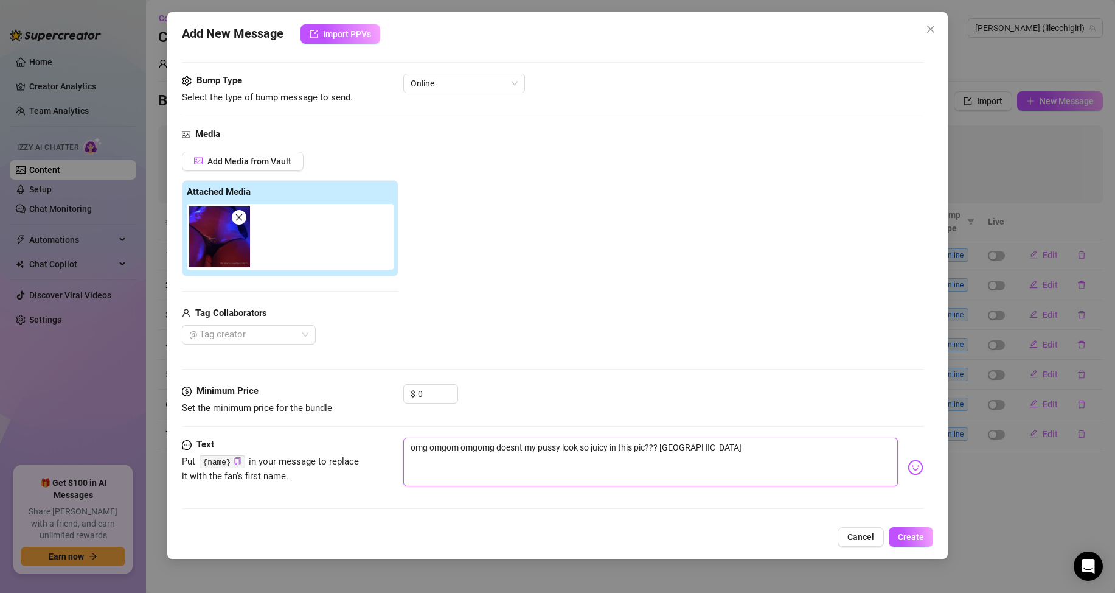
type textarea "omg omgom omgomg doesnt my pussy look so juicy in this pic??? [GEOGRAPHIC_DATA]"
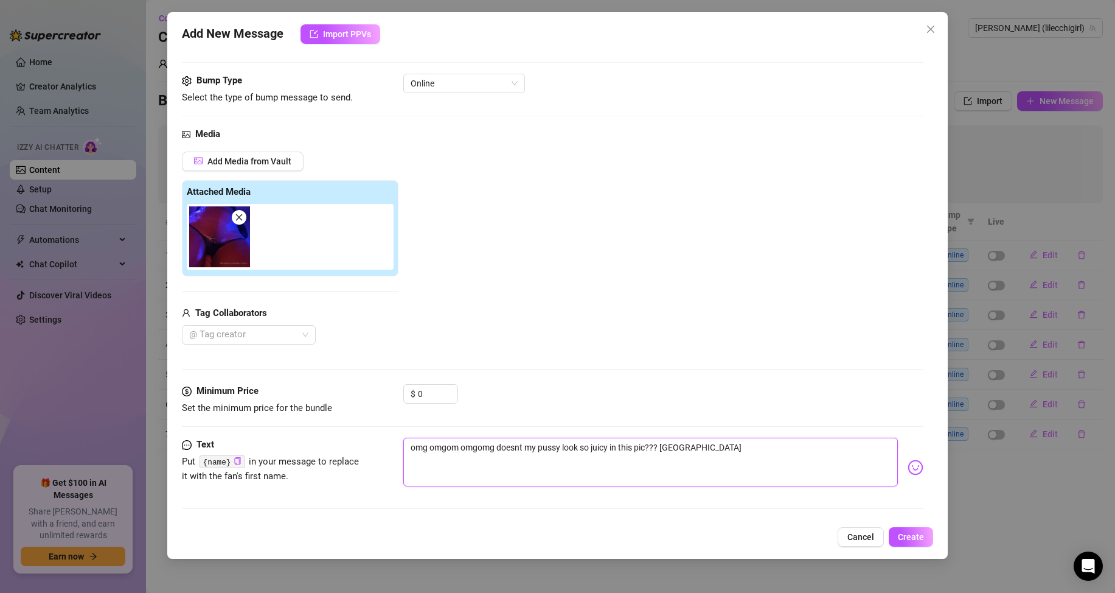
type textarea "omg omgom omgomg doesnt my pussy look so juicy in this pic??? ug"
type textarea "omg omgom omgomg doesnt my pussy look so juicy in this pic??? ugr"
type textarea "omg omgom omgomg doesnt my pussy look so juicy in this pic??? ugrr"
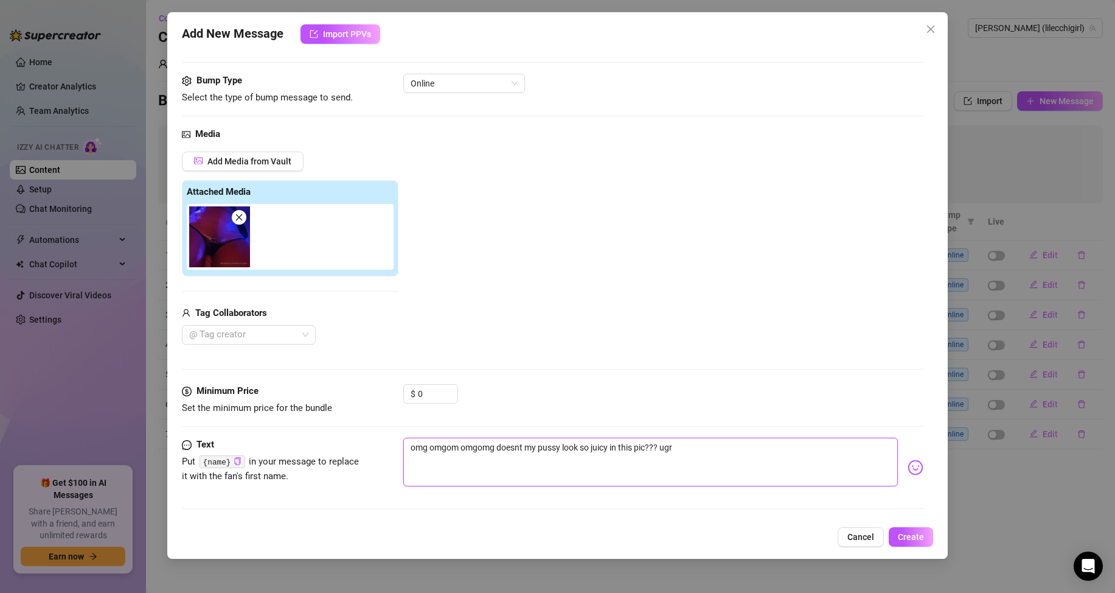
type textarea "omg omgom omgomg doesnt my pussy look so juicy in this pic??? ugrr"
type textarea "omg omgom omgomg doesnt my pussy look so juicy in this pic??? ugrrr"
type textarea "omg omgom omgomg doesnt my pussy look so juicy in this pic??? ugrrrr"
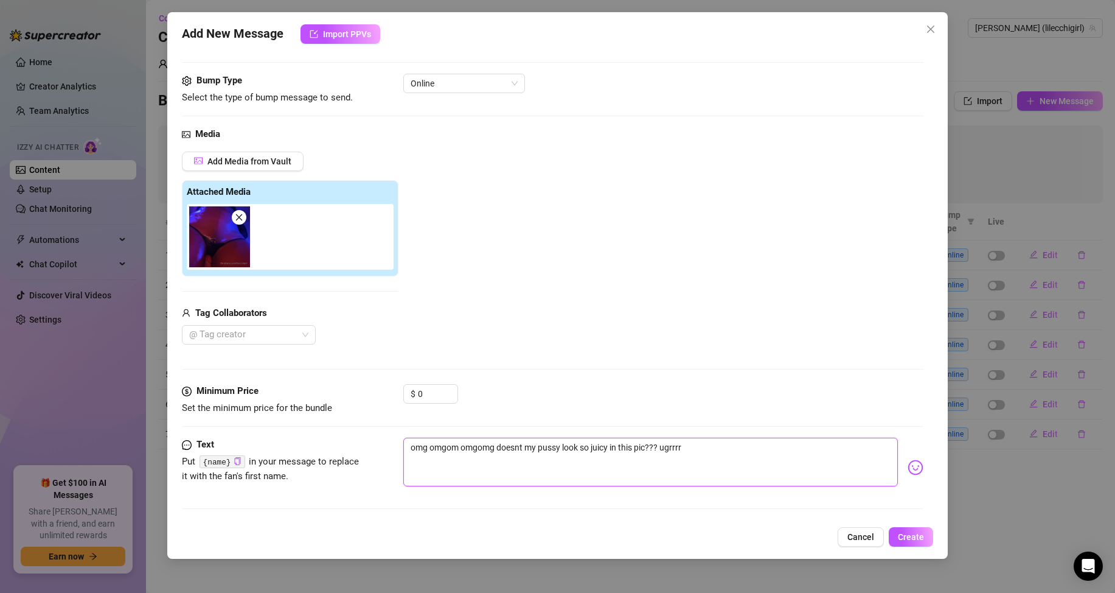
type textarea "omg omgom omgomg doesnt my pussy look so juicy in this pic??? ugrrrrr"
type textarea "omg omgom omgomg doesnt my pussy look so juicy in this pic??? ugrrrrrr"
type textarea "omg omgom omgomg doesnt my pussy look so juicy in this pic??? ugrrrrrrg"
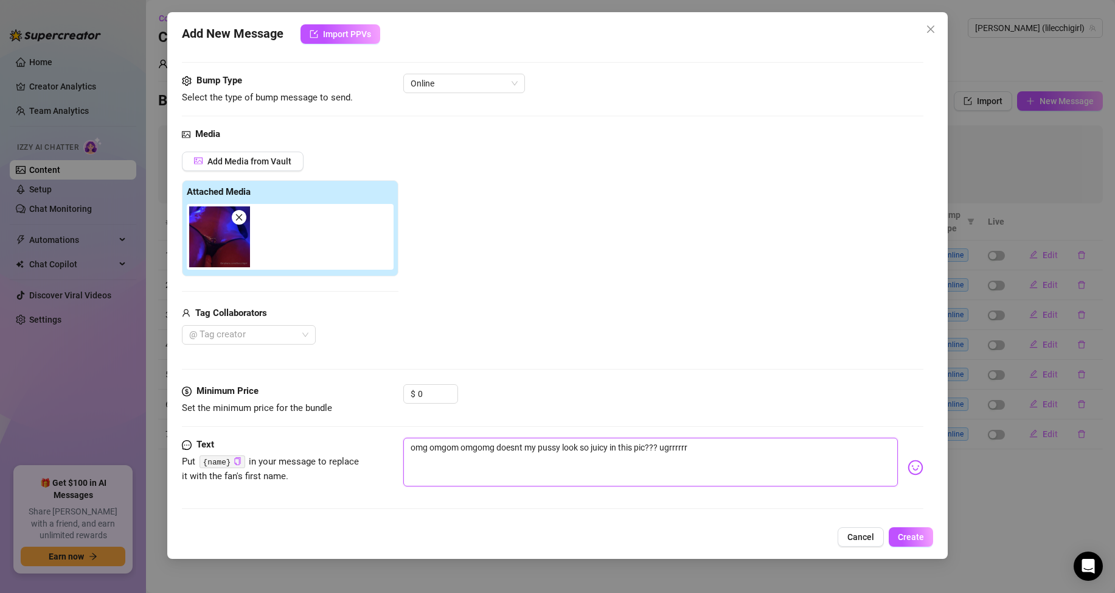
type textarea "omg omgom omgomg doesnt my pussy look so juicy in this pic??? ugrrrrrrg"
type textarea "omg omgom omgomg doesnt my pussy look so juicy in this pic??? ugrrrrrrgh"
type textarea "omg omgom omgomg doesnt my pussy look so juicy in this pic??? ugrrrrrrg"
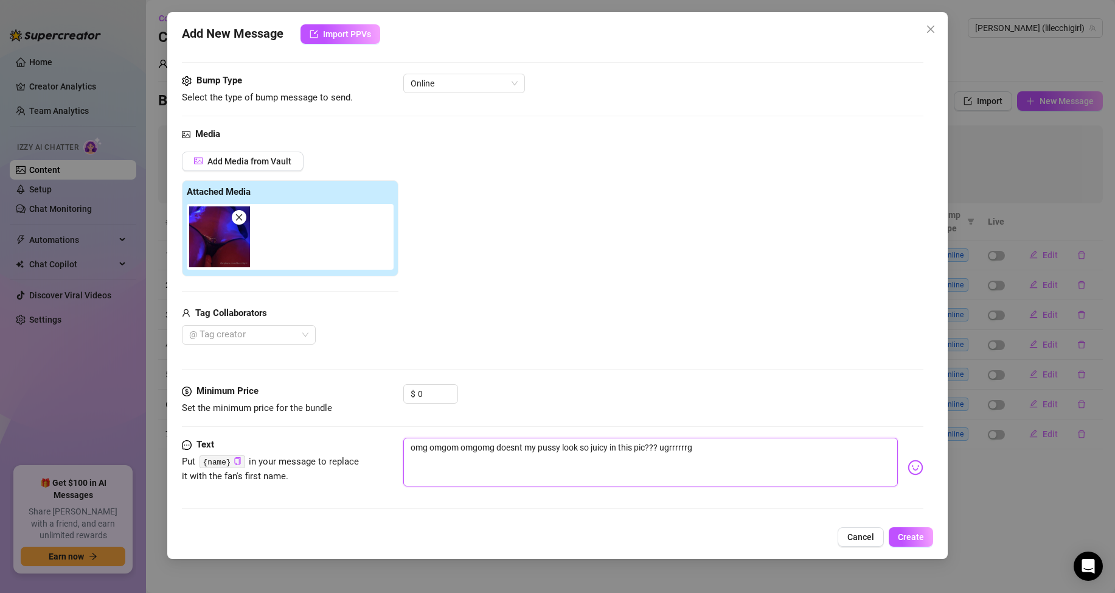
type textarea "omg omgom omgomg doesnt my pussy look so juicy in this pic??? ugrrrrrr"
type textarea "omg omgom omgomg doesnt my pussy look so juicy in this pic??? ugrrrrr"
type textarea "omg omgom omgomg doesnt my pussy look so juicy in this pic??? ugrrrr"
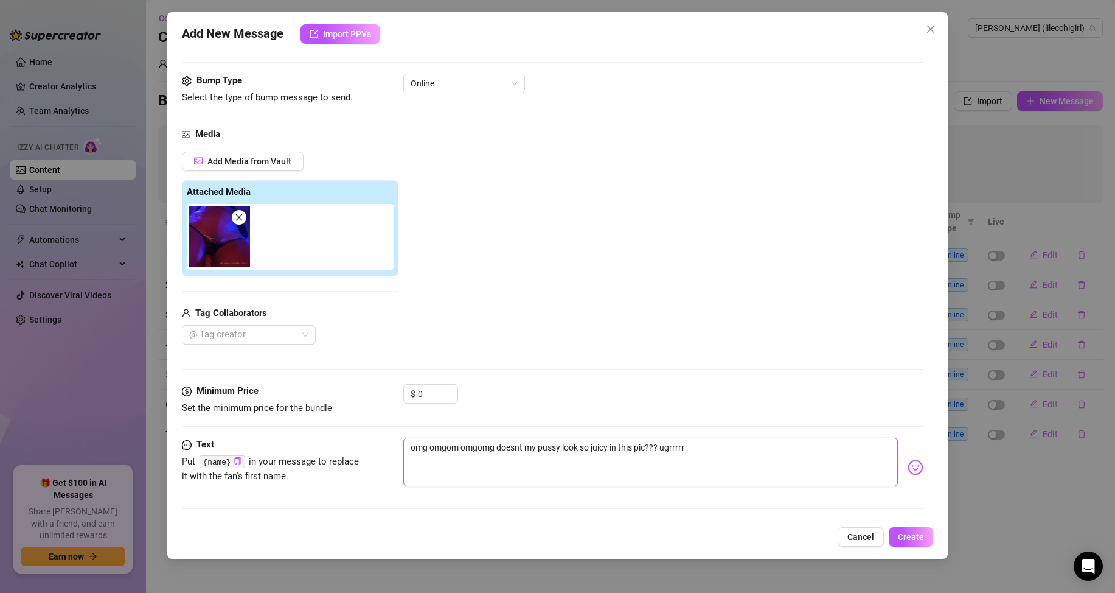
type textarea "omg omgom omgomg doesnt my pussy look so juicy in this pic??? ugrrrr"
type textarea "omg omgom omgomg doesnt my pussy look so juicy in this pic??? ugrrr"
type textarea "omg omgom omgomg doesnt my pussy look so juicy in this pic??? ugrr"
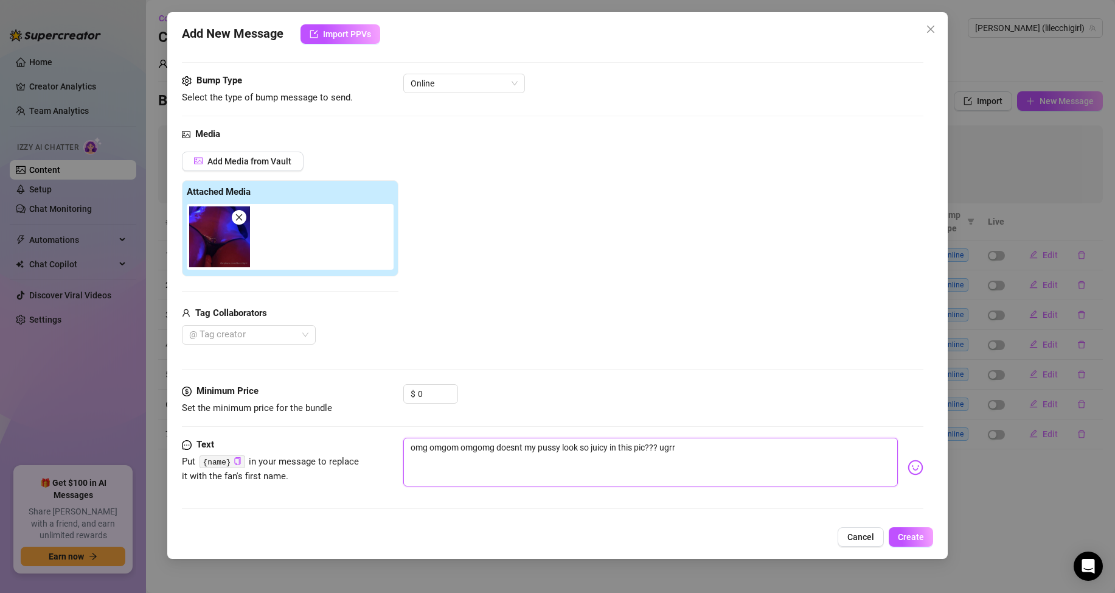
type textarea "omg omgom omgomg doesnt my pussy look so juicy in this pic??? ugr"
type textarea "omg omgom omgomg doesnt my pussy look so juicy in this pic??? ug"
type textarea "omg omgom omgomg doesnt my pussy look so juicy in this pic??? u"
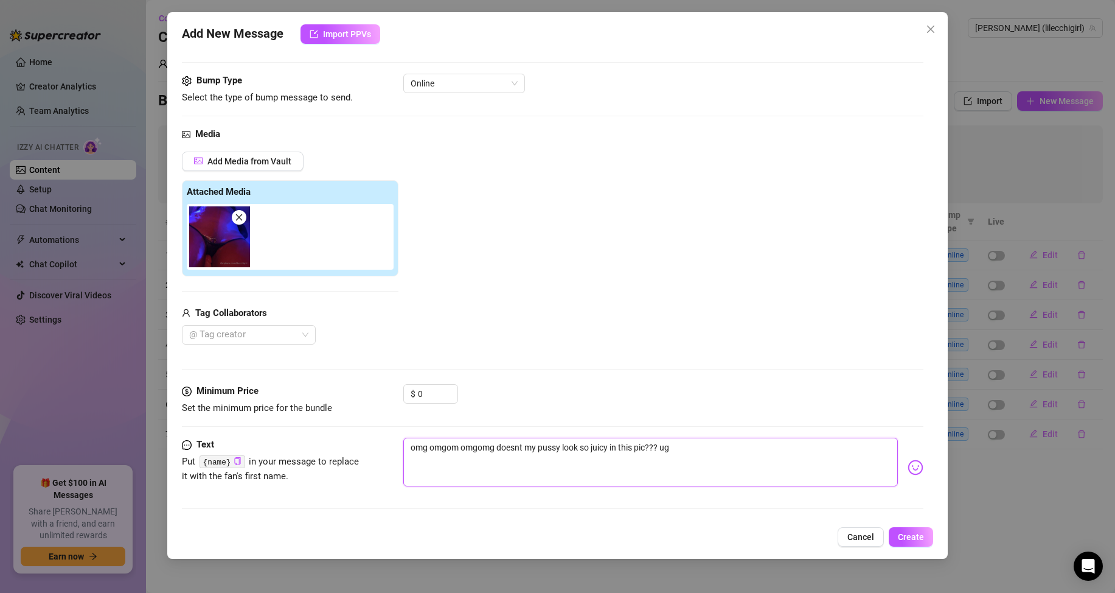
type textarea "omg omgom omgomg doesnt my pussy look so juicy in this pic??? u"
type textarea "omg omgom omgomg doesnt my pussy look so juicy in this pic??? ur"
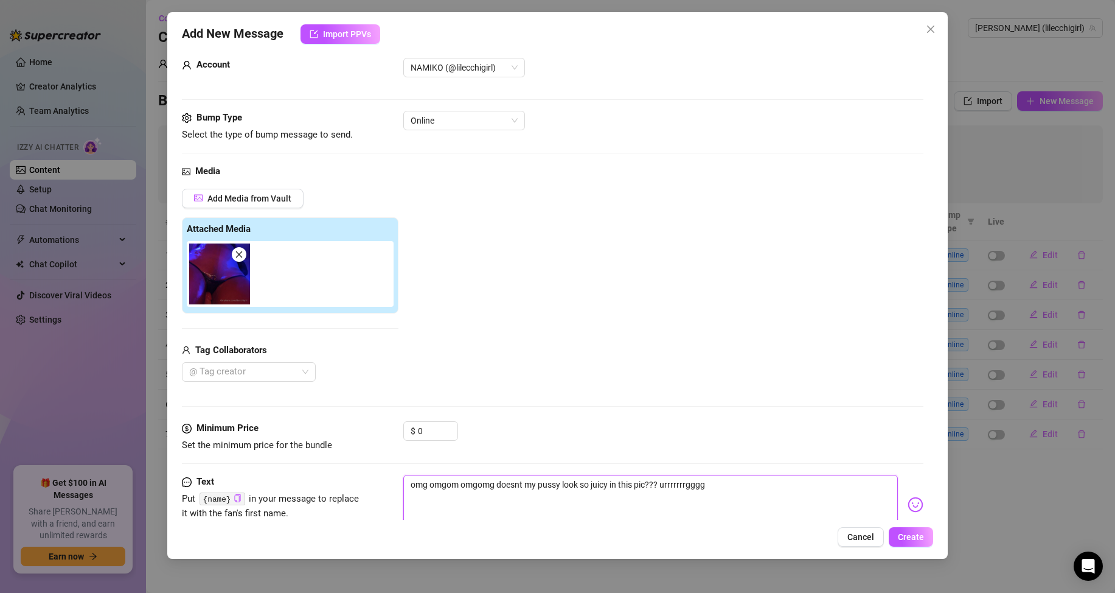
scroll to position [0, 0]
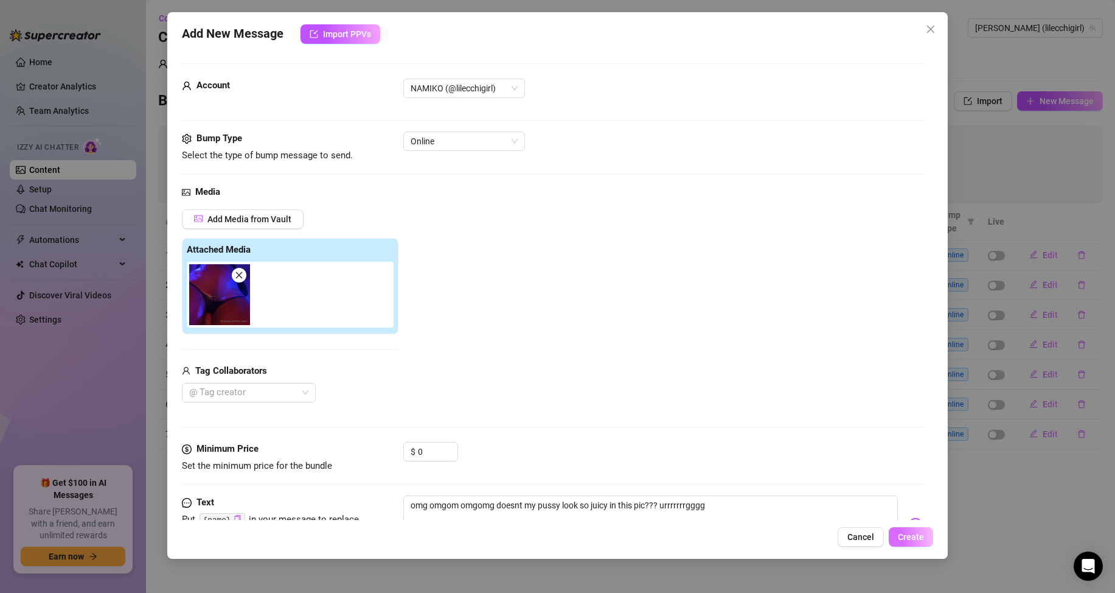
click at [925, 534] on button "Create" at bounding box center [911, 536] width 44 height 19
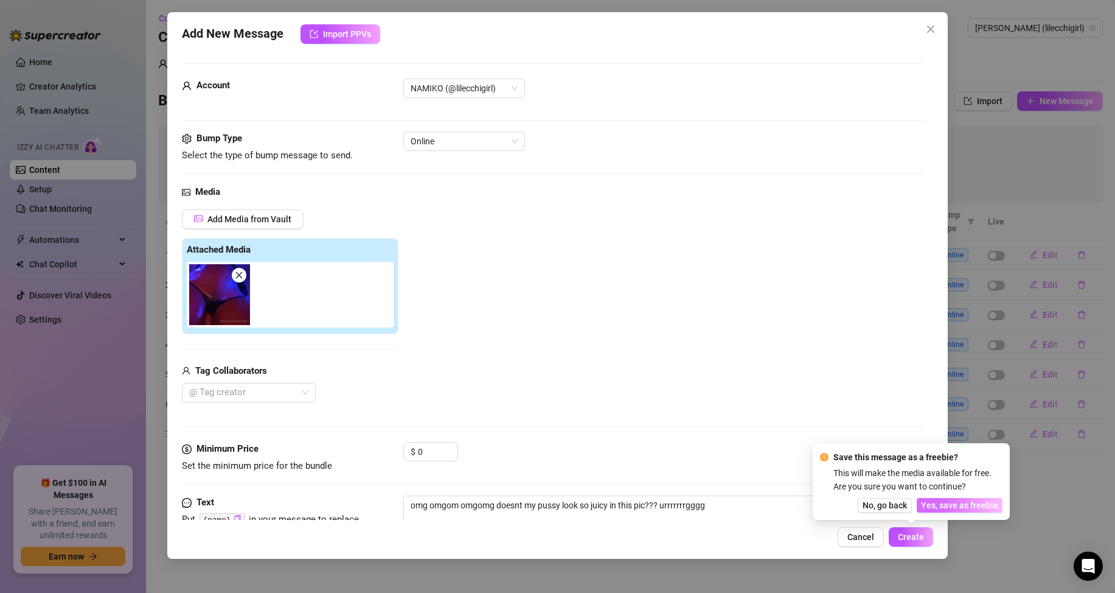
click at [962, 506] on span "Yes, save as freebie" at bounding box center [959, 505] width 77 height 10
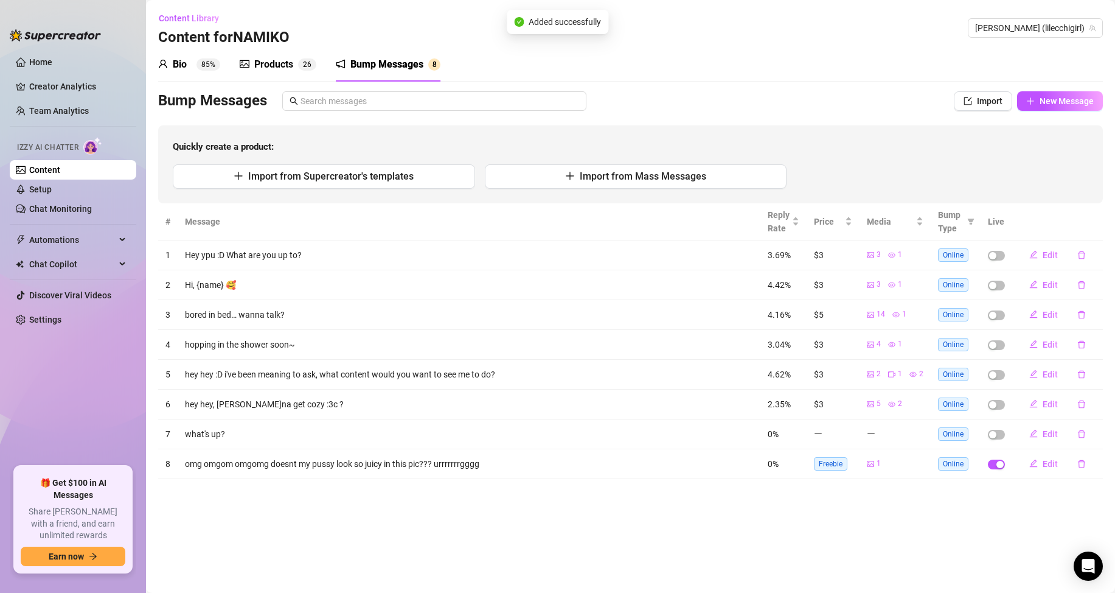
click at [1070, 112] on div "Bump Messages Import New Message Quickly create a product: Import from Supercre…" at bounding box center [630, 147] width 945 height 112
click at [1062, 102] on span "New Message" at bounding box center [1067, 101] width 54 height 10
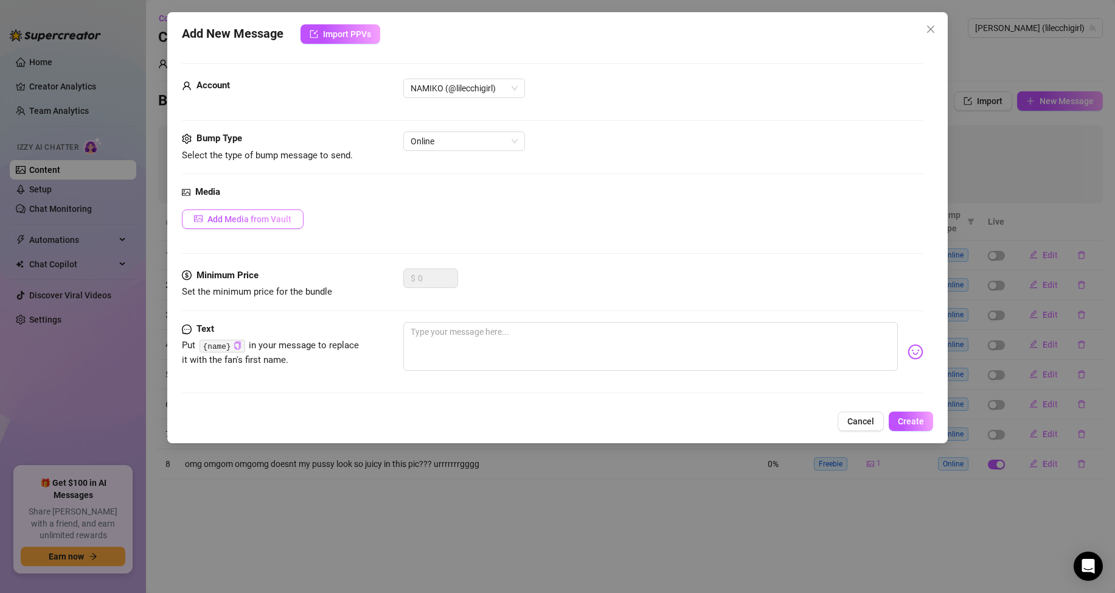
click at [279, 225] on button "Add Media from Vault" at bounding box center [243, 218] width 122 height 19
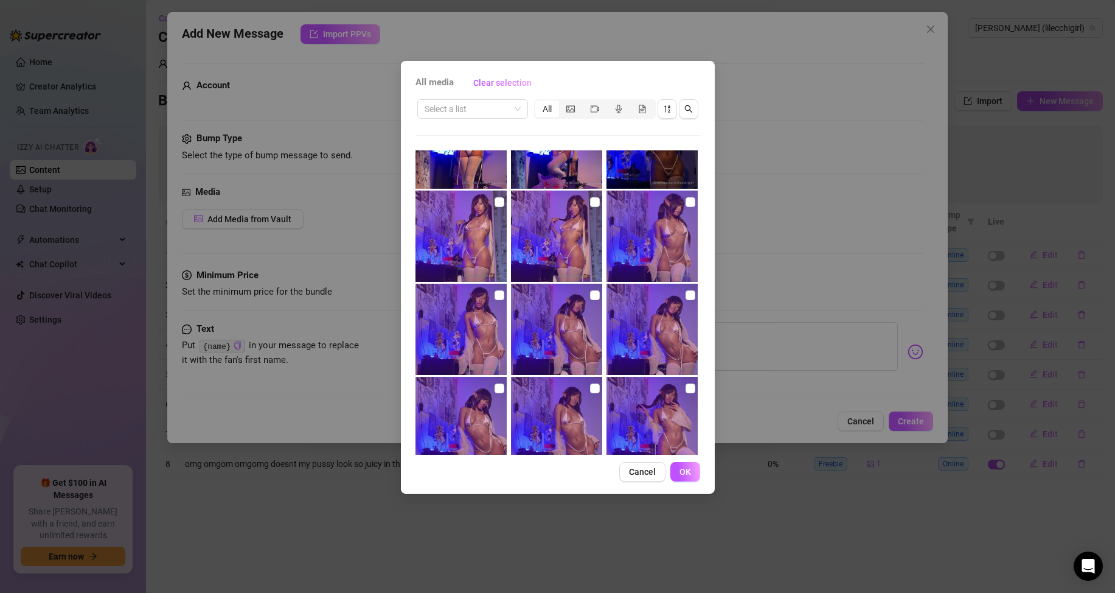
scroll to position [459, 0]
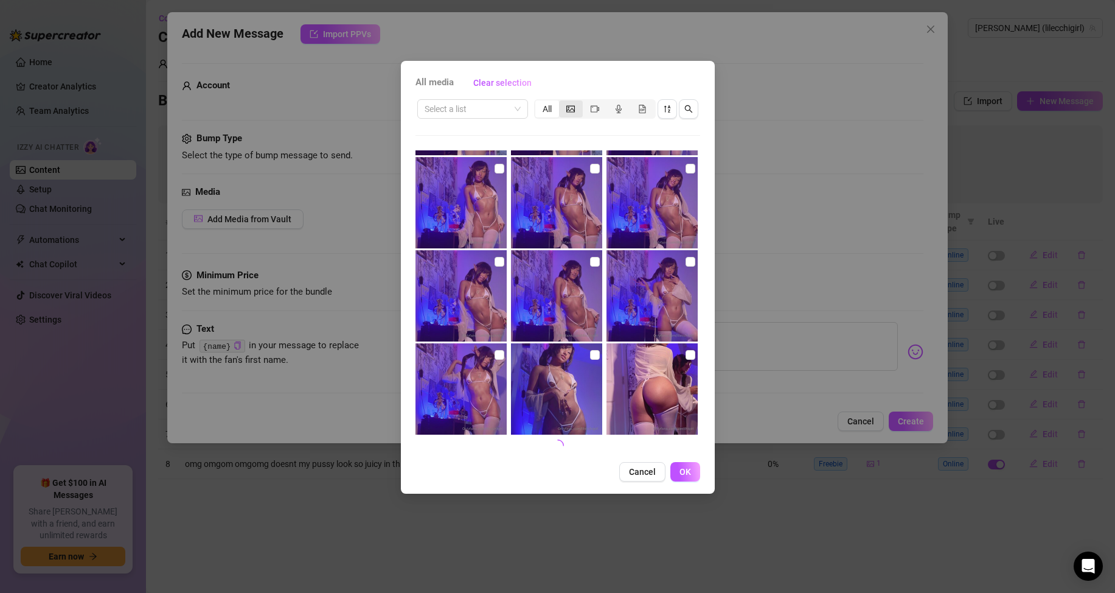
click at [574, 116] on div "segmented control" at bounding box center [571, 108] width 24 height 17
click at [562, 102] on input "segmented control" at bounding box center [562, 102] width 0 height 0
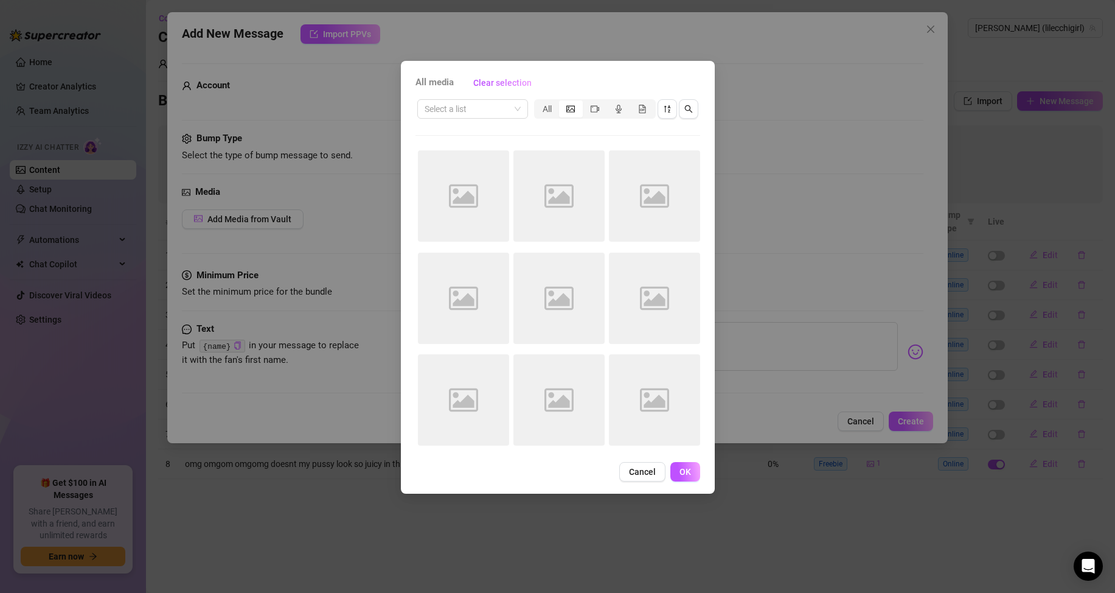
scroll to position [0, 0]
click at [671, 105] on icon "sort-descending" at bounding box center [667, 109] width 9 height 9
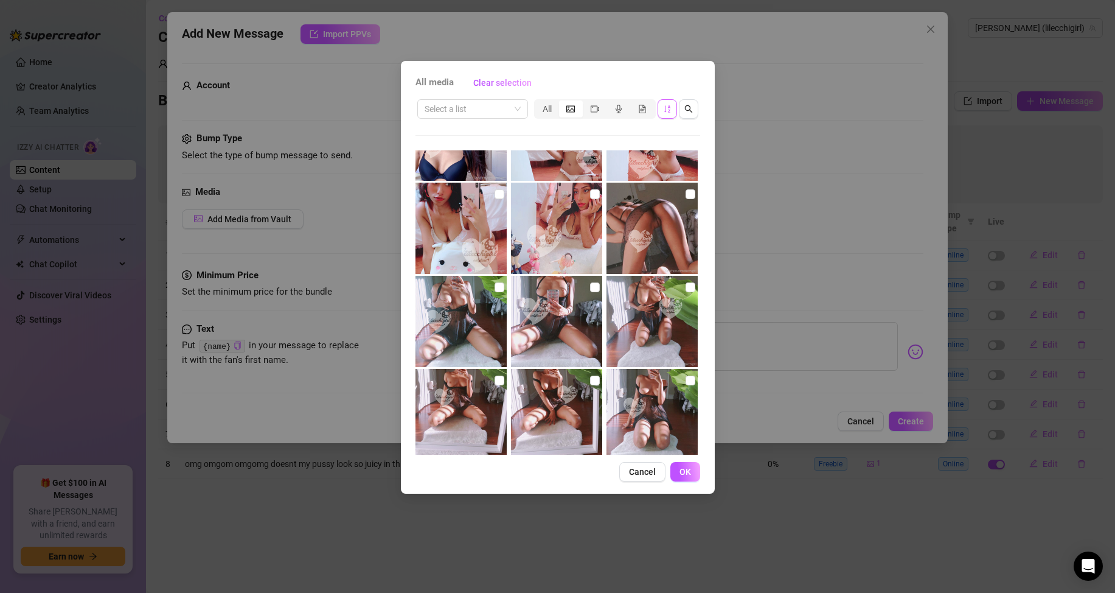
scroll to position [122, 0]
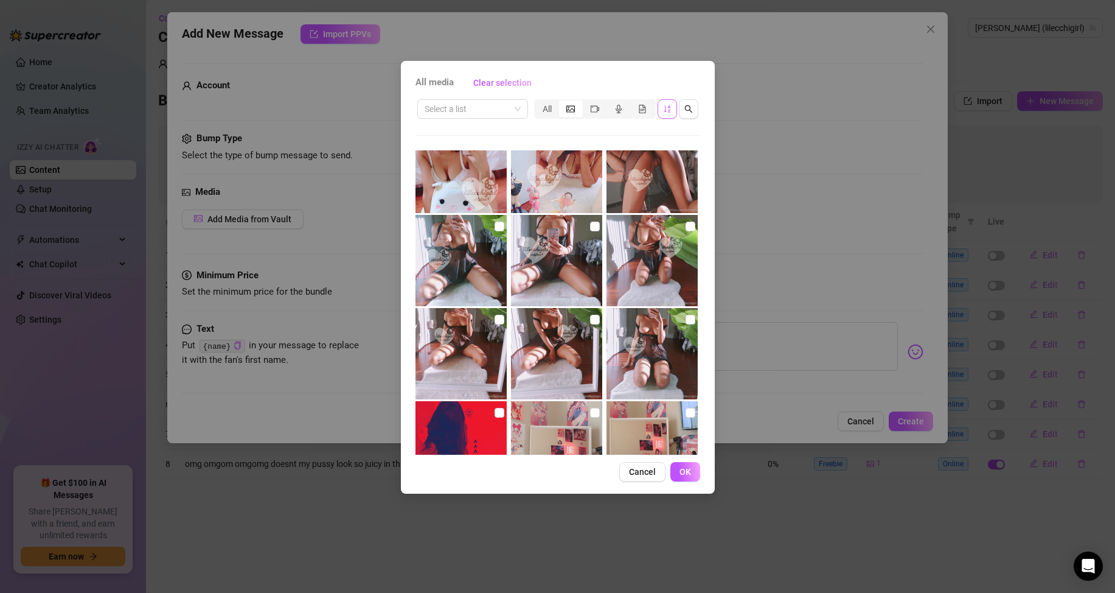
click at [584, 396] on img at bounding box center [556, 353] width 91 height 91
click at [539, 363] on img at bounding box center [556, 353] width 91 height 91
click at [672, 321] on img at bounding box center [652, 353] width 91 height 91
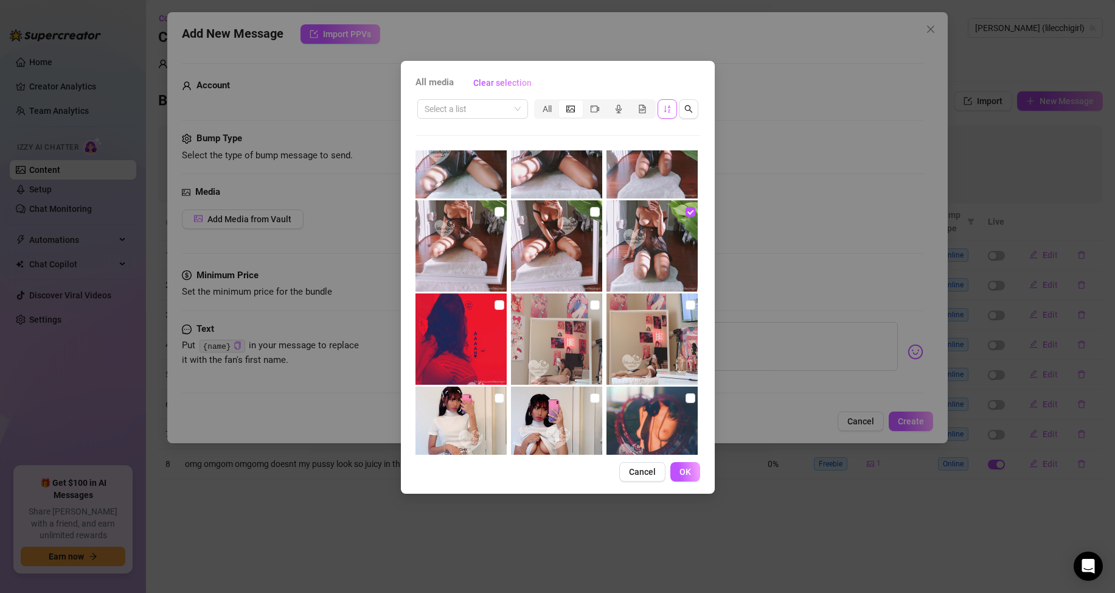
scroll to position [243, 0]
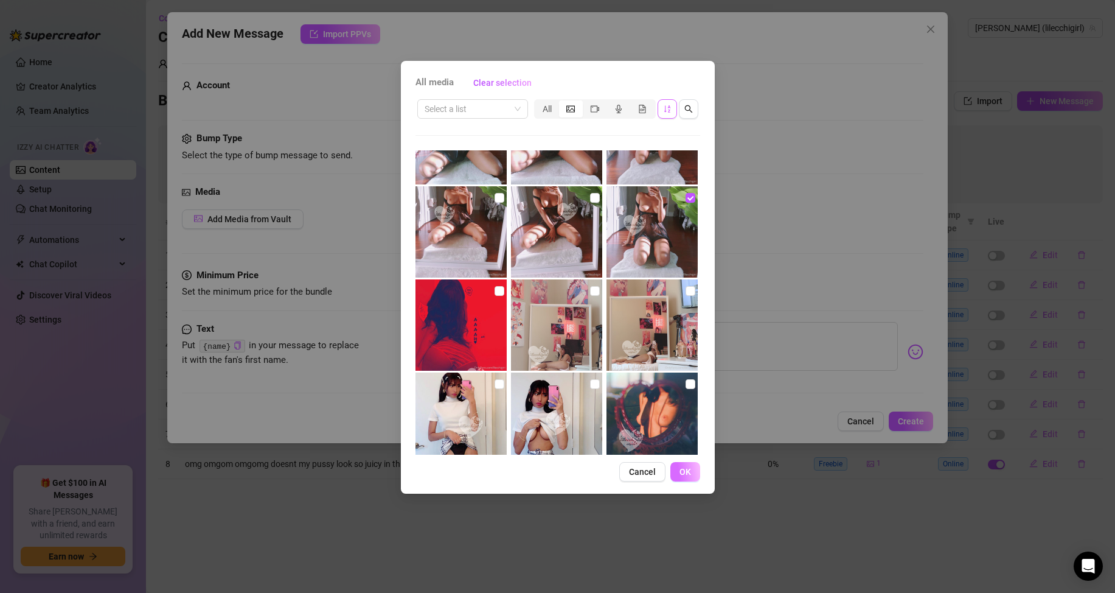
click at [681, 471] on span "OK" at bounding box center [686, 472] width 12 height 10
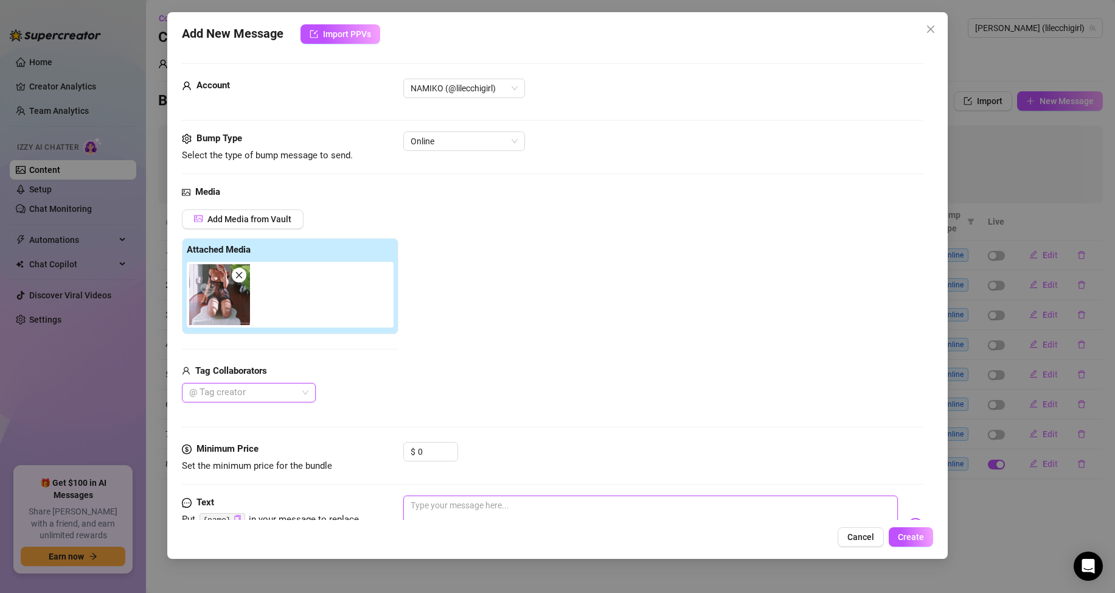
click at [542, 510] on textarea at bounding box center [650, 519] width 495 height 49
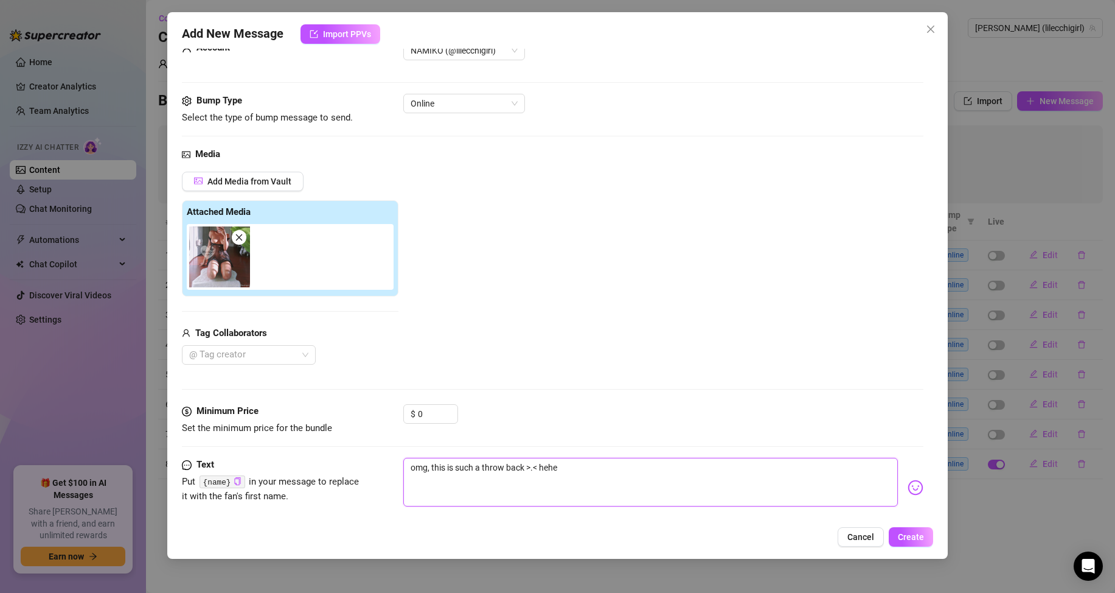
scroll to position [58, 0]
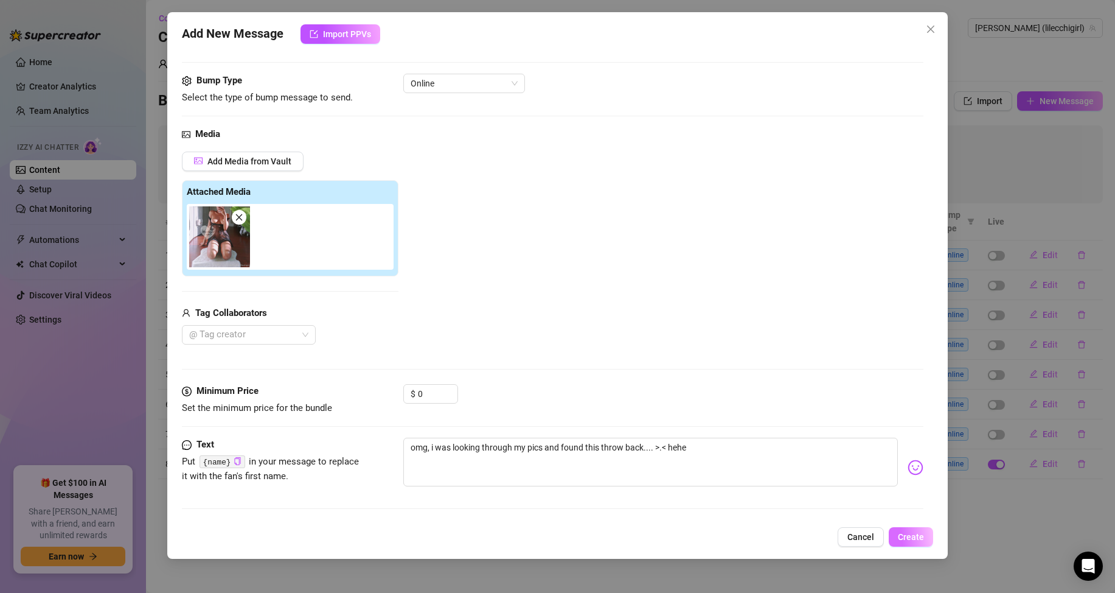
click at [923, 529] on button "Create" at bounding box center [911, 536] width 44 height 19
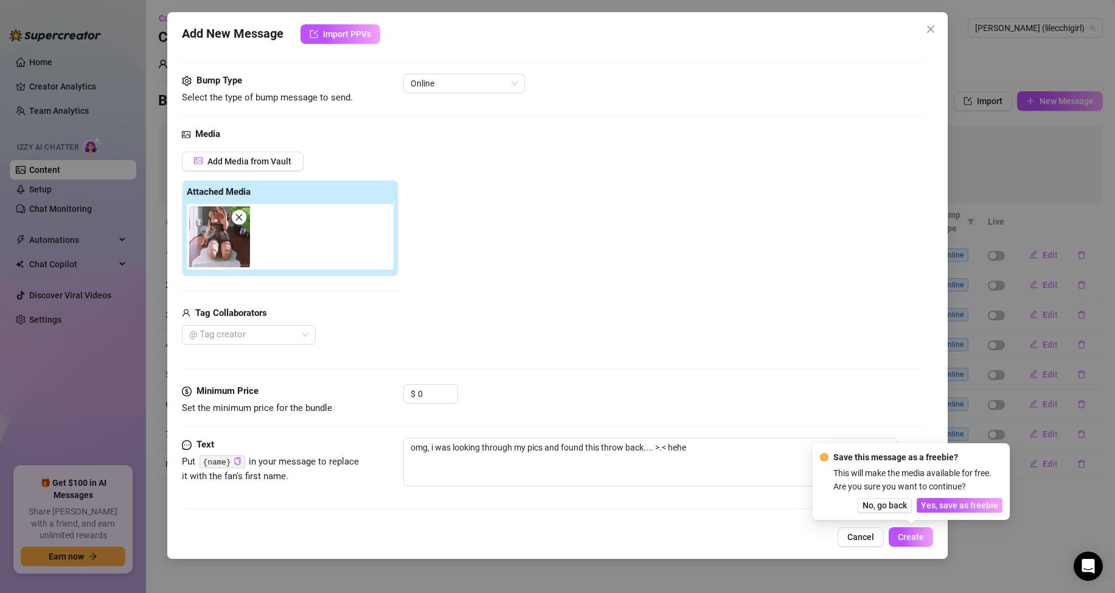
click at [937, 497] on div "Save this message as a freebie? This will make the media available for free. Ar…" at bounding box center [911, 481] width 183 height 62
click at [941, 513] on div "Save this message as a freebie? This will make the media available for free. Ar…" at bounding box center [911, 481] width 197 height 77
click at [941, 508] on span "Yes, save as freebie" at bounding box center [959, 505] width 77 height 10
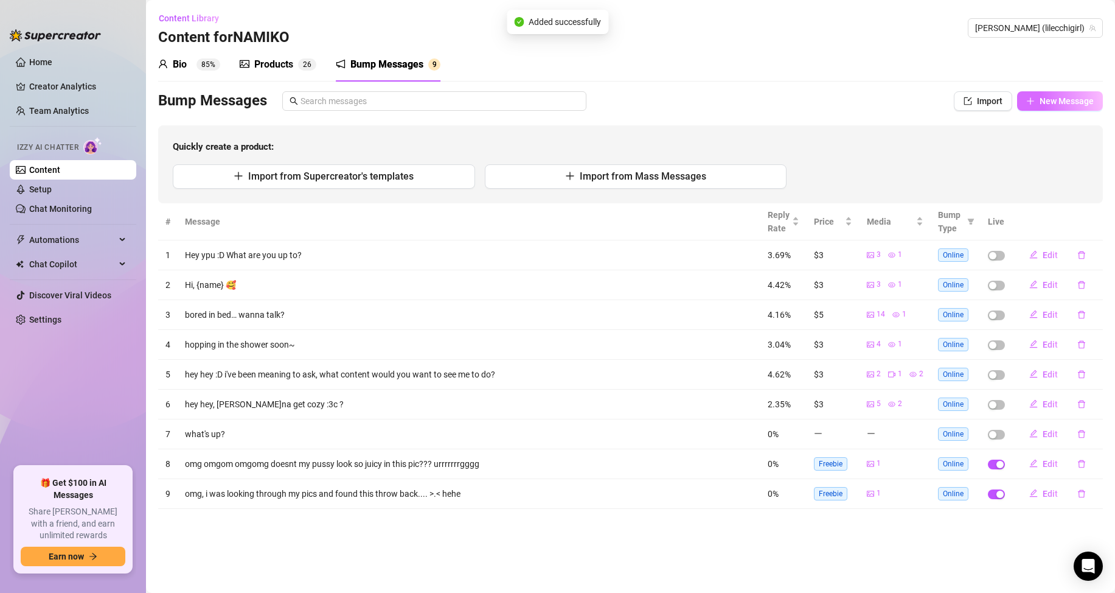
click at [1019, 85] on div "Bio 85% Products 2 6 Bump Messages 9 Bio Import Bio from other creator Personal…" at bounding box center [630, 277] width 945 height 461
click at [1045, 108] on button "New Message" at bounding box center [1060, 100] width 86 height 19
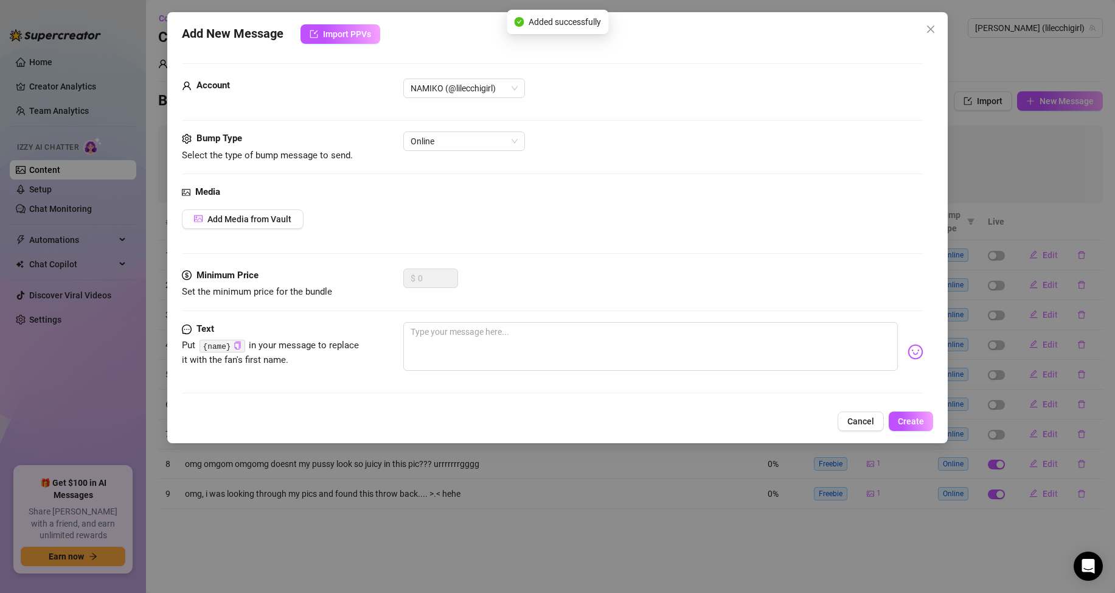
click at [280, 230] on div "Media Add Media from Vault" at bounding box center [553, 226] width 742 height 83
click at [269, 209] on button "Add Media from Vault" at bounding box center [243, 218] width 122 height 19
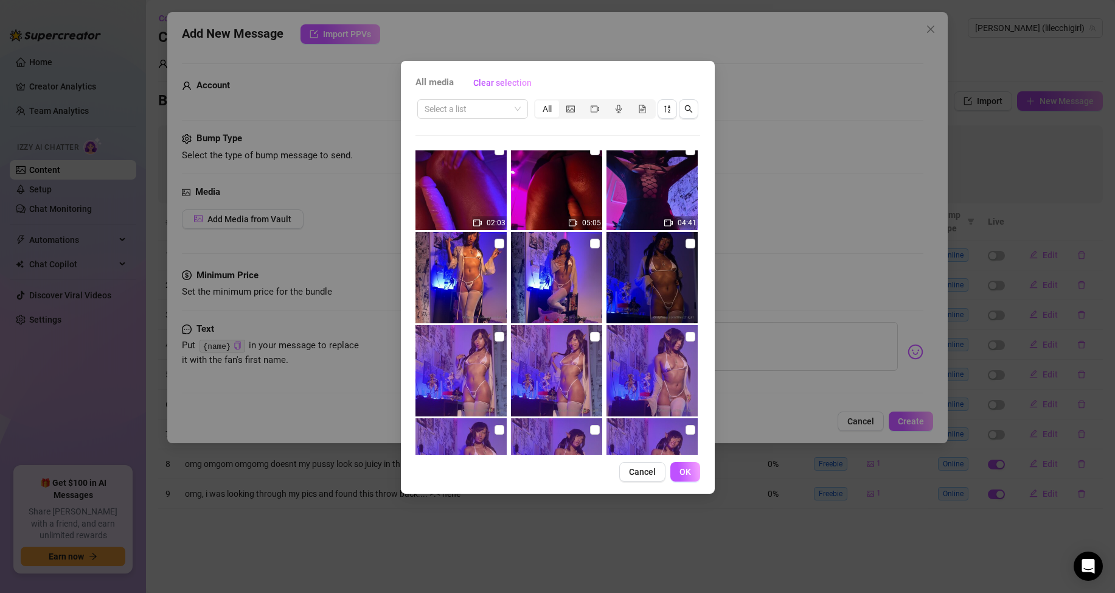
scroll to position [669, 0]
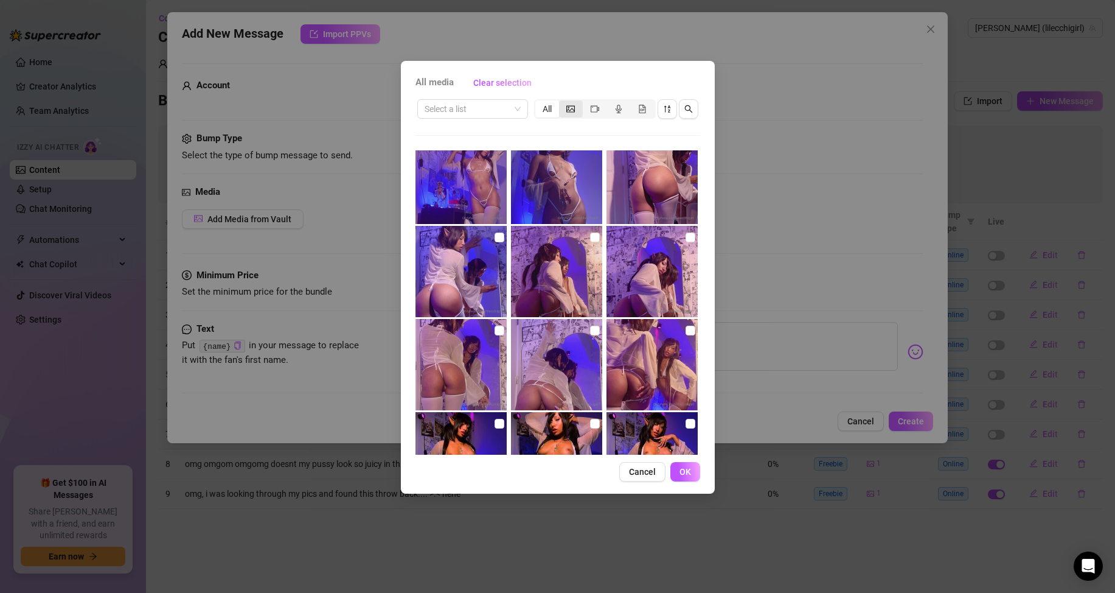
click at [573, 109] on icon "picture" at bounding box center [570, 108] width 9 height 7
click at [562, 102] on input "segmented control" at bounding box center [562, 102] width 0 height 0
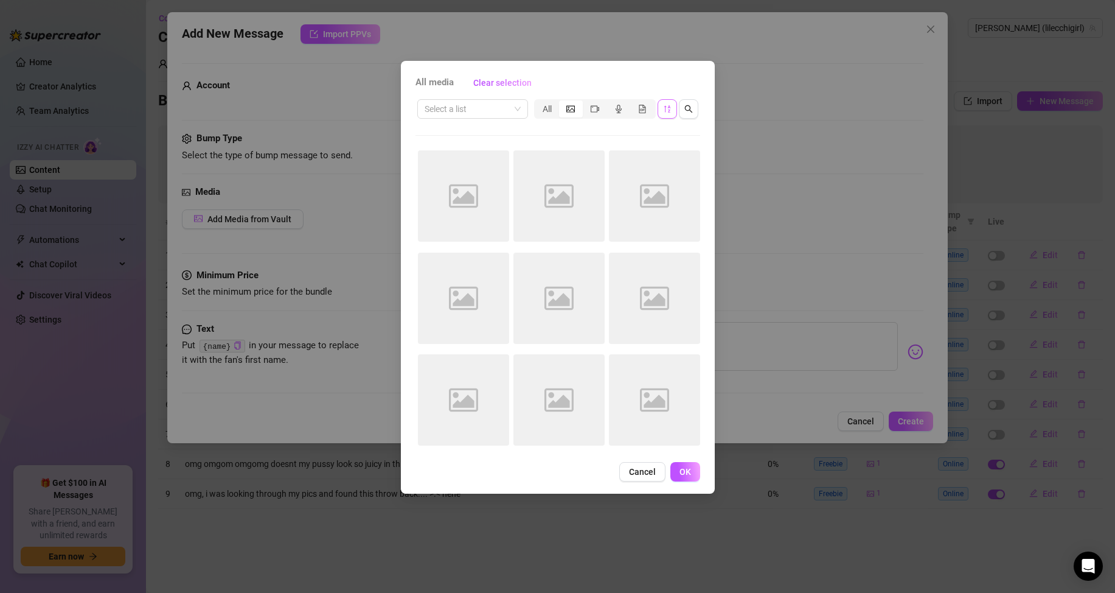
scroll to position [0, 0]
click at [662, 105] on button "button" at bounding box center [667, 108] width 19 height 19
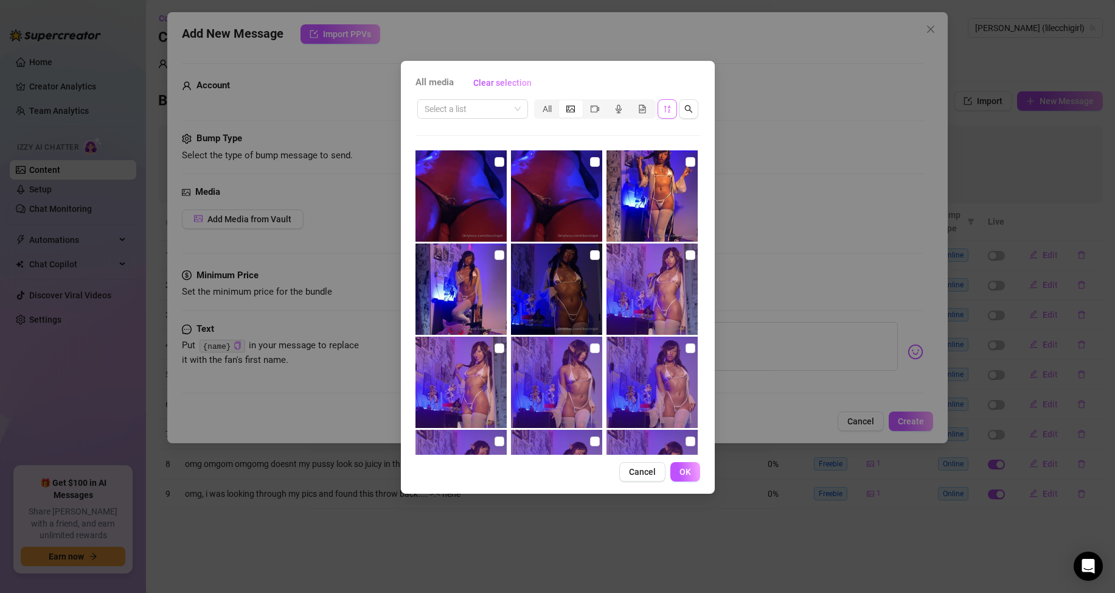
click at [667, 107] on icon "sort-descending" at bounding box center [667, 109] width 9 height 9
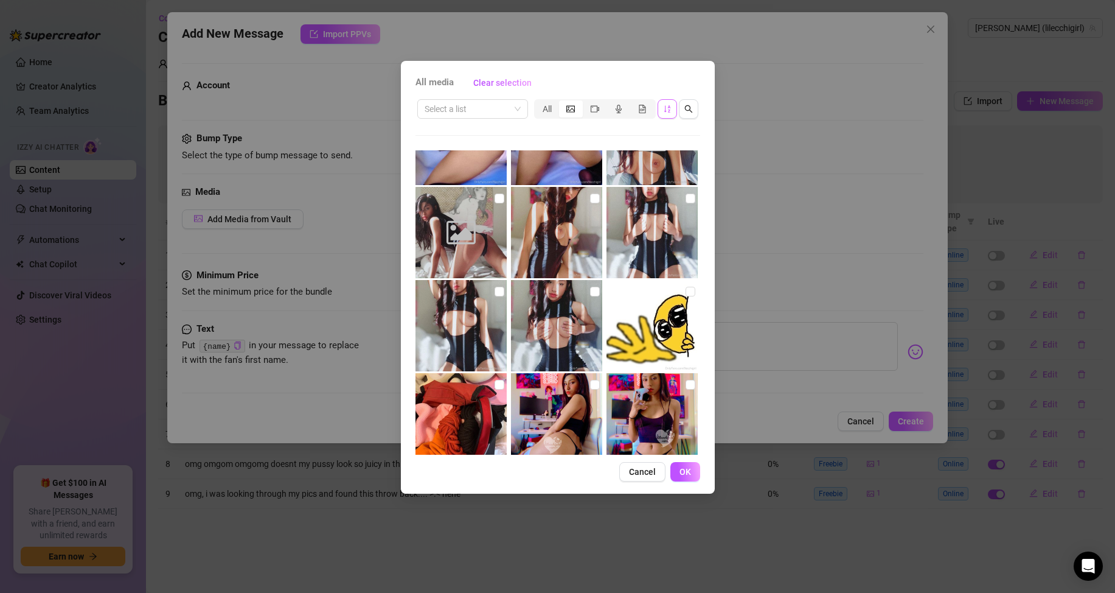
scroll to position [1082, 0]
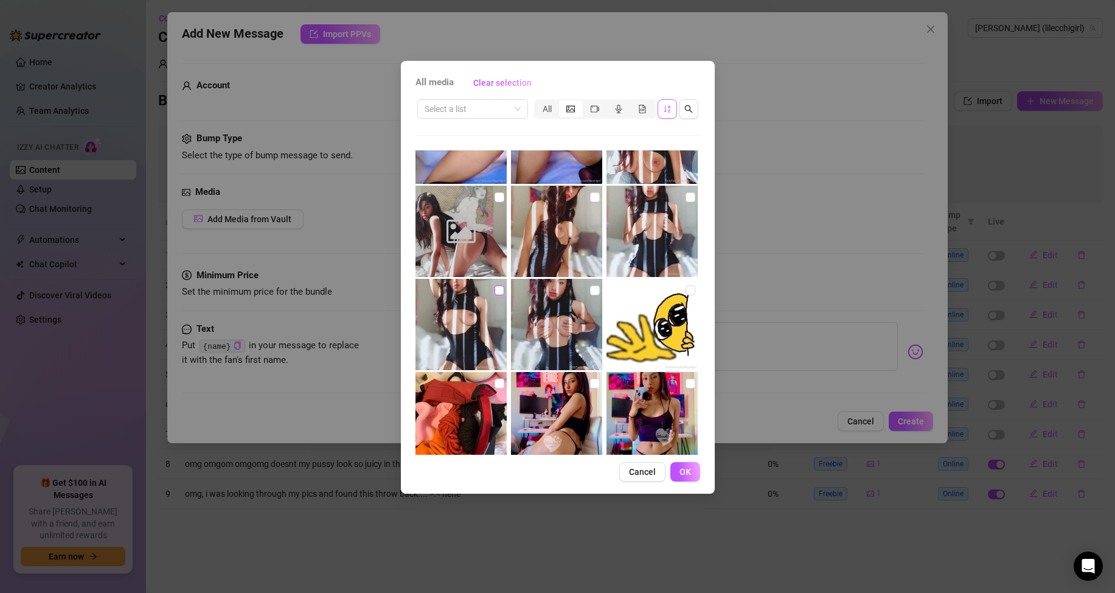
click at [497, 291] on input "checkbox" at bounding box center [500, 290] width 10 height 10
click at [591, 287] on input "checkbox" at bounding box center [595, 290] width 10 height 10
click at [500, 289] on input "checkbox" at bounding box center [500, 290] width 10 height 10
click at [590, 291] on input "checkbox" at bounding box center [595, 290] width 10 height 10
click at [686, 195] on input "checkbox" at bounding box center [691, 197] width 10 height 10
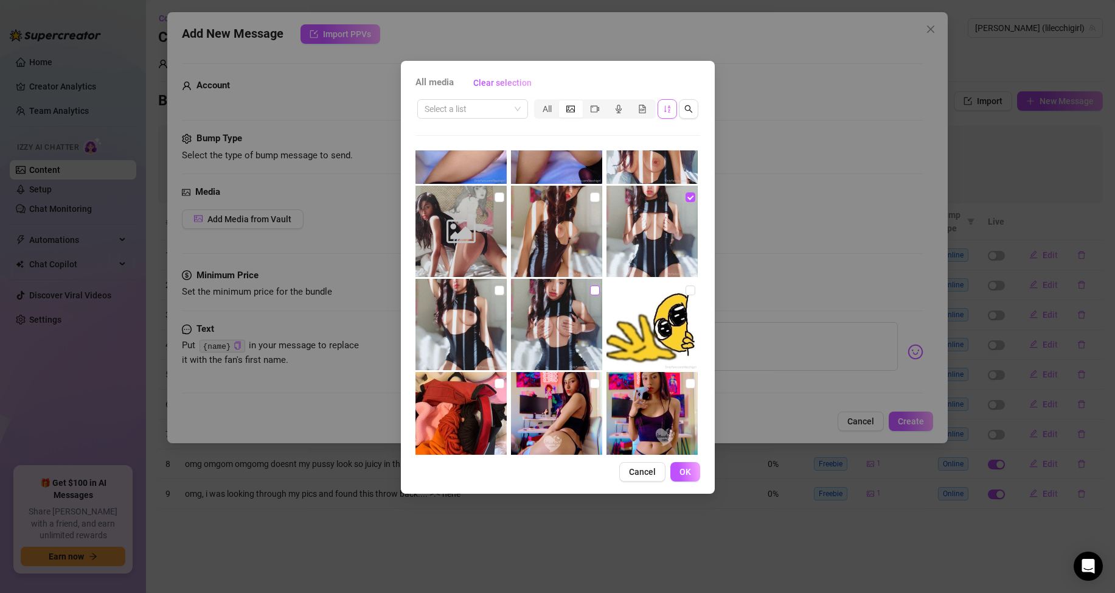
click at [590, 291] on input "checkbox" at bounding box center [595, 290] width 10 height 10
click at [591, 288] on input "checkbox" at bounding box center [595, 290] width 10 height 10
click at [569, 353] on img at bounding box center [556, 324] width 91 height 91
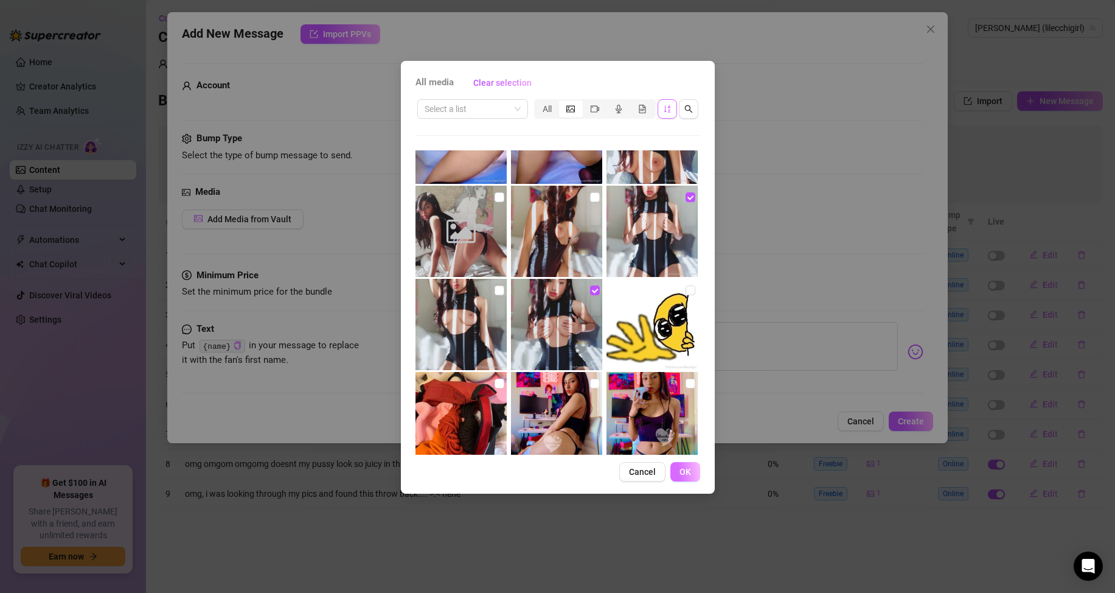
click at [684, 475] on span "OK" at bounding box center [686, 472] width 12 height 10
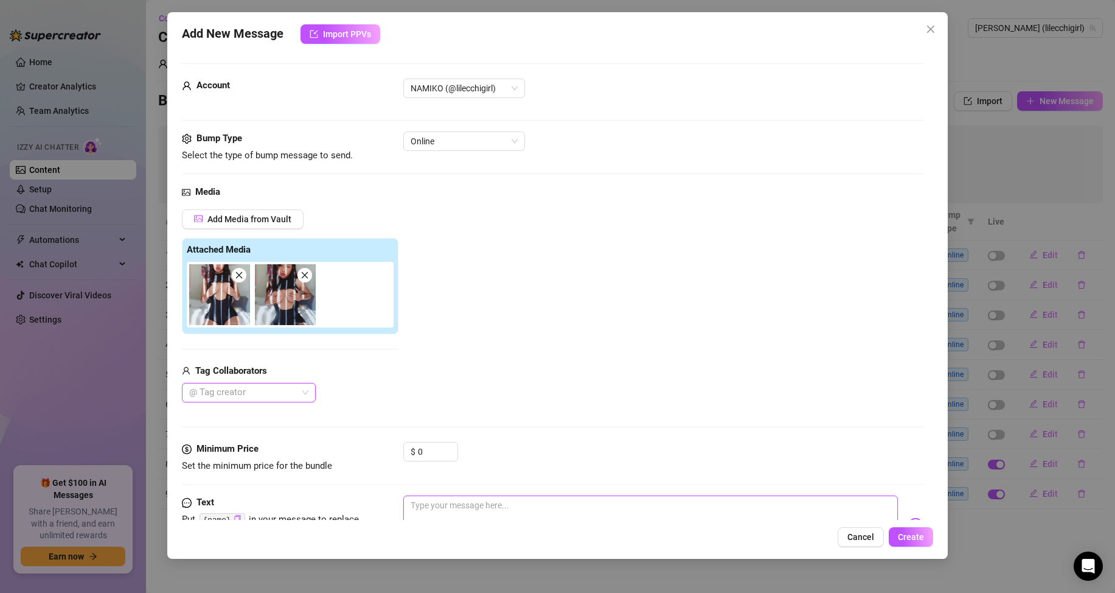
click at [496, 518] on textarea at bounding box center [650, 519] width 495 height 49
drag, startPoint x: 515, startPoint y: 506, endPoint x: 652, endPoint y: 399, distance: 173.4
click at [652, 399] on div "Add Media from Vault Attached Media Tag Collaborators @ Tag creator" at bounding box center [553, 305] width 742 height 193
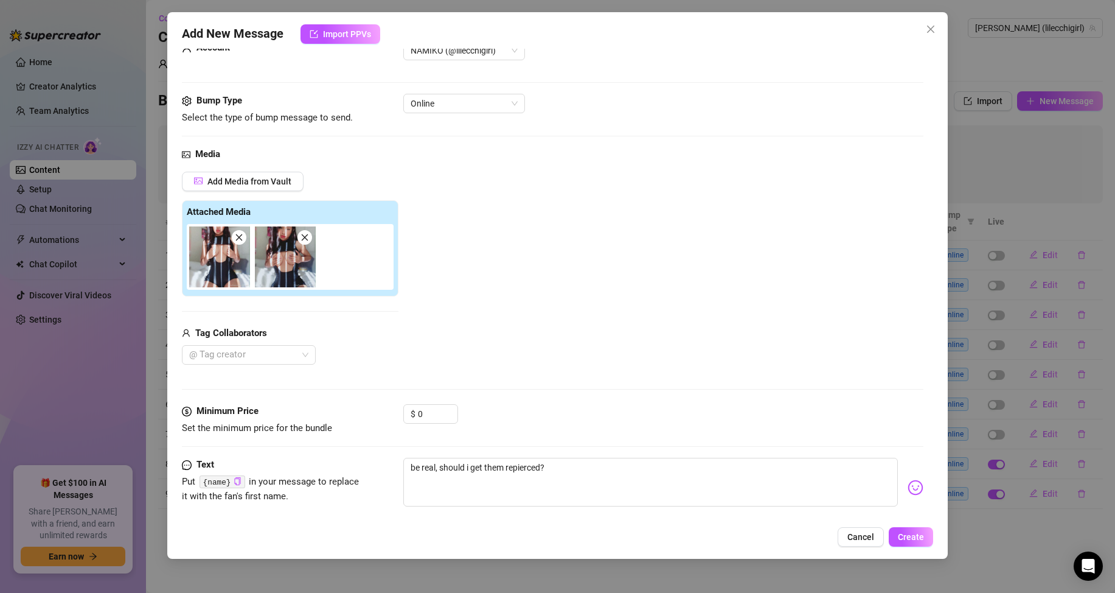
scroll to position [58, 0]
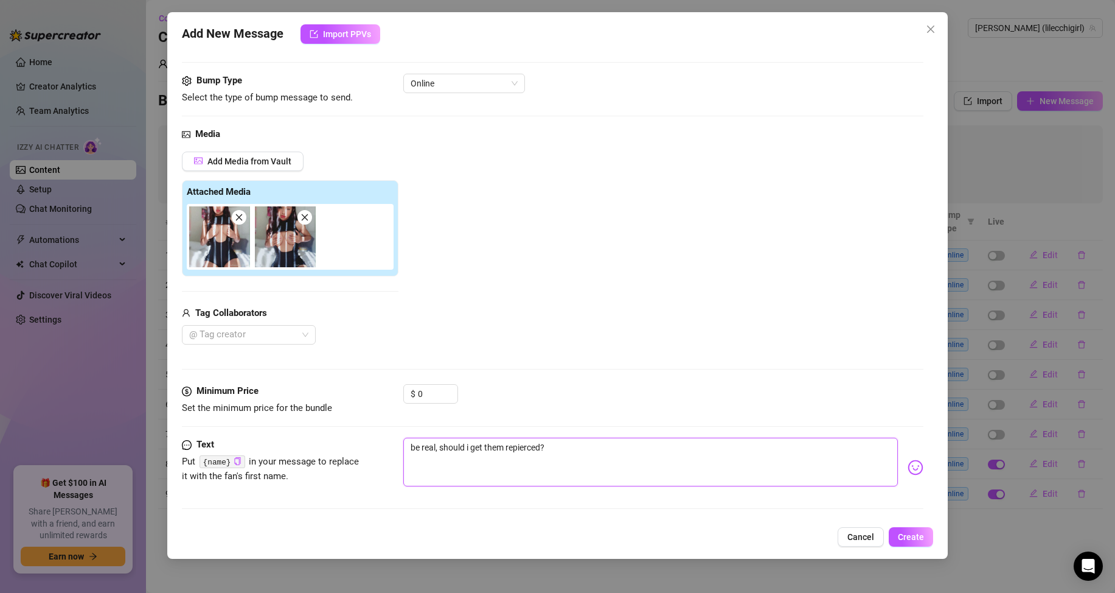
click at [507, 448] on textarea "be real, should i get them repierced?" at bounding box center [650, 461] width 495 height 49
click at [572, 386] on div "$ 0" at bounding box center [663, 399] width 520 height 30
click at [594, 464] on textarea "be real, should i get them re-pierced?" at bounding box center [650, 461] width 495 height 49
click at [906, 522] on div "Add New Message Import PPVs Account NAMIKO (@lilecchigirl) Bump Type Select the…" at bounding box center [557, 285] width 781 height 546
click at [910, 533] on span "Create" at bounding box center [911, 537] width 26 height 10
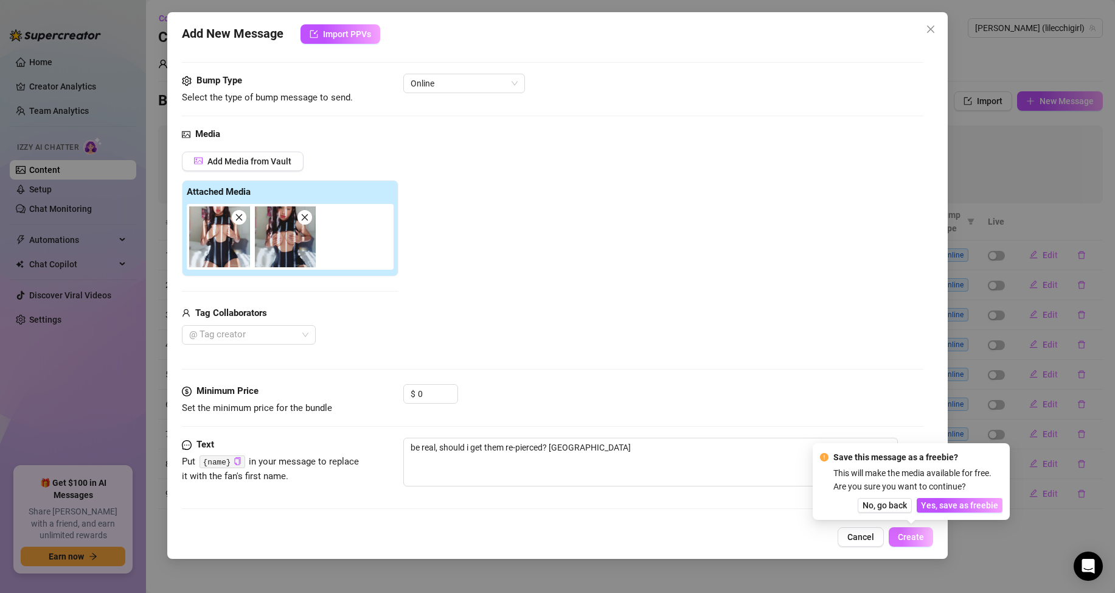
click at [910, 533] on span "Create" at bounding box center [911, 537] width 26 height 10
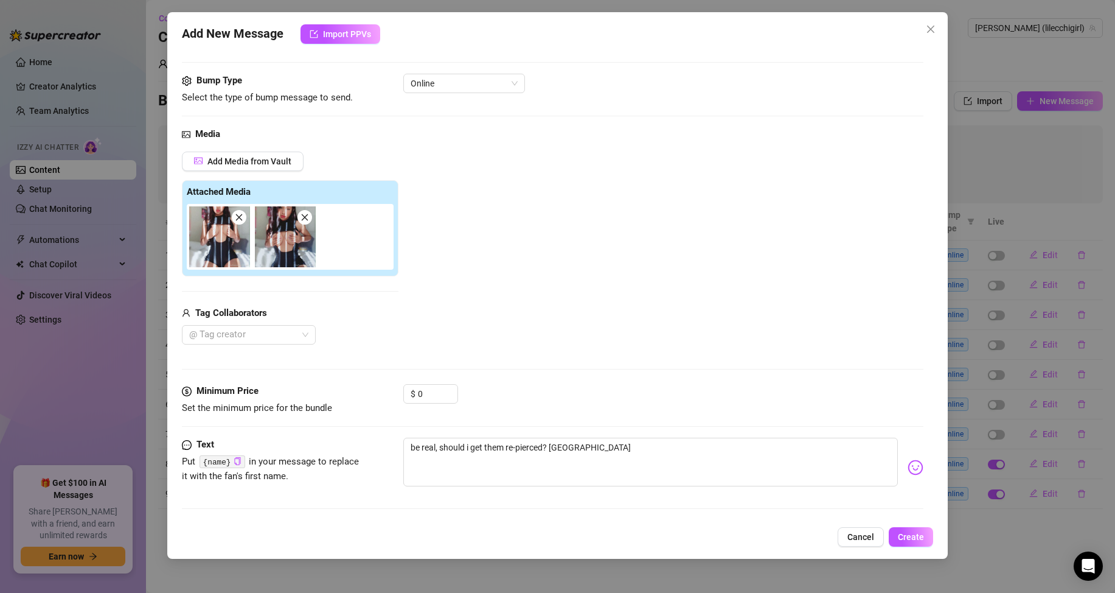
click at [917, 524] on div "Add New Message Import PPVs Account NAMIKO (@lilecchigirl) Bump Type Select the…" at bounding box center [557, 285] width 781 height 546
click at [920, 536] on span "Create" at bounding box center [911, 537] width 26 height 10
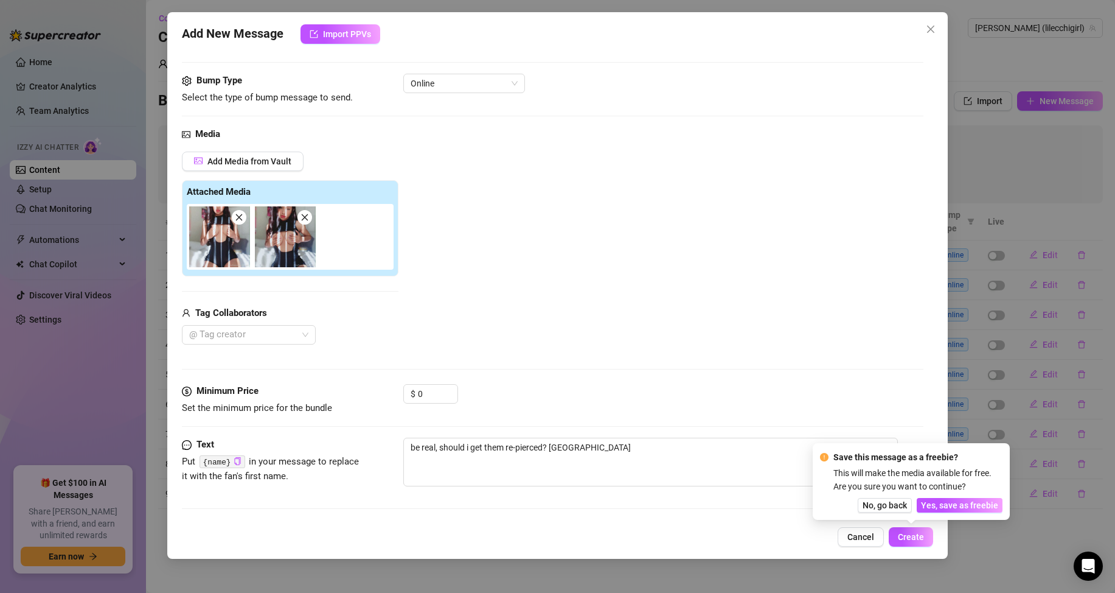
click at [955, 498] on button "Yes, save as freebie" at bounding box center [960, 505] width 86 height 15
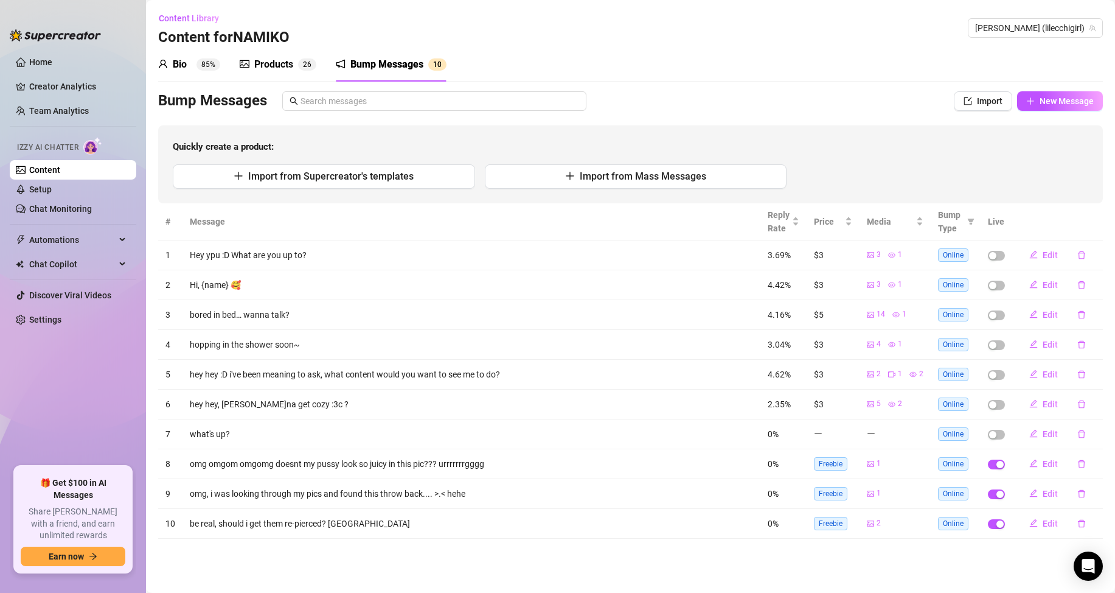
click at [990, 250] on td at bounding box center [997, 255] width 32 height 30
click at [996, 252] on div "button" at bounding box center [992, 255] width 7 height 7
click at [1071, 97] on span "New Message" at bounding box center [1067, 101] width 54 height 10
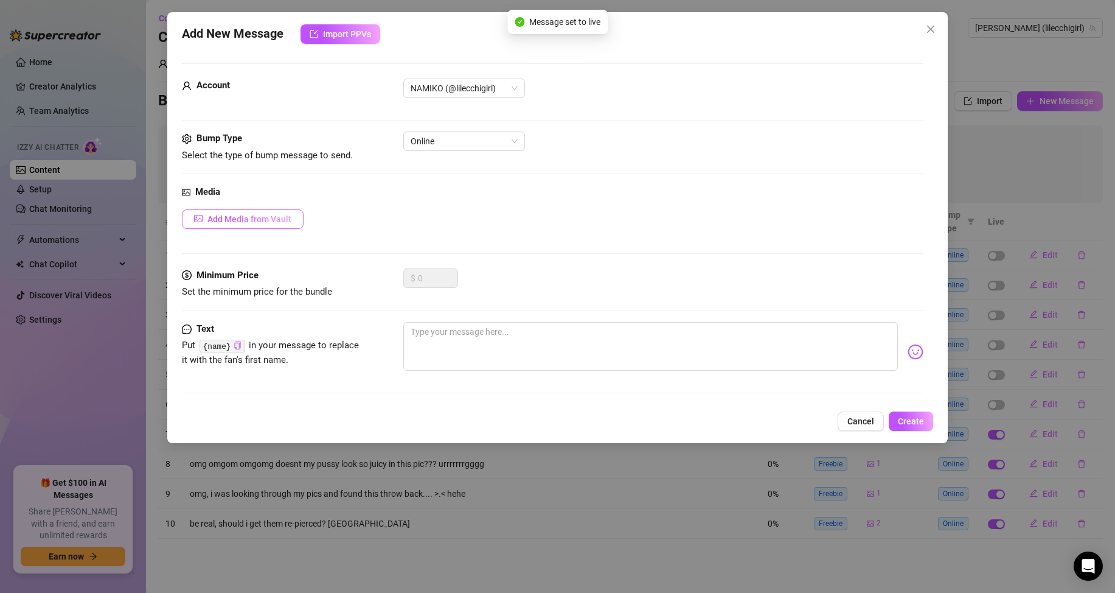
click at [243, 217] on span "Add Media from Vault" at bounding box center [249, 219] width 84 height 10
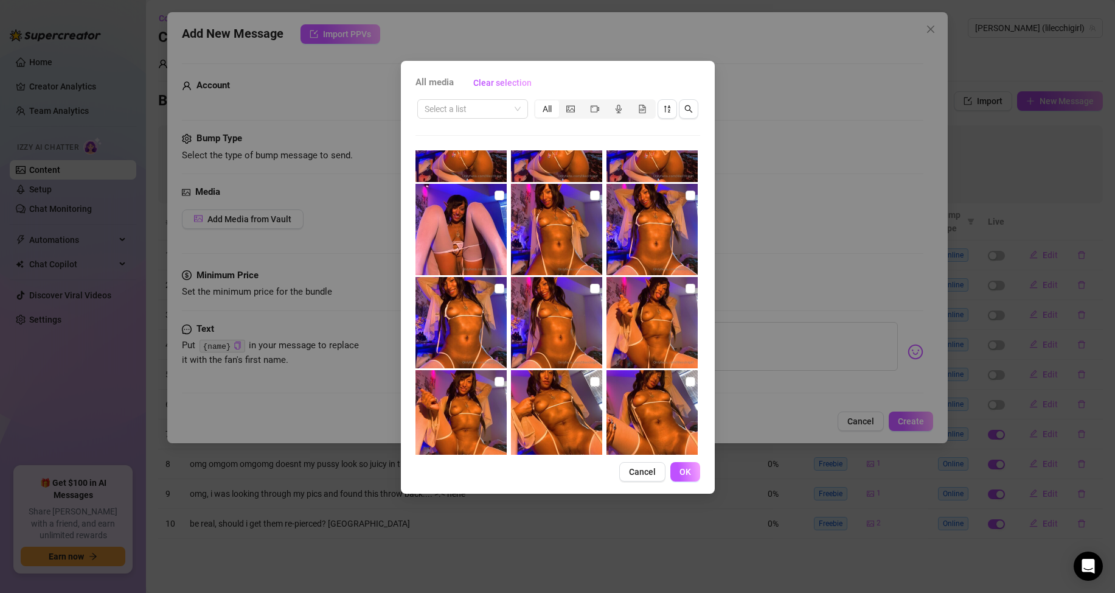
scroll to position [1844, 0]
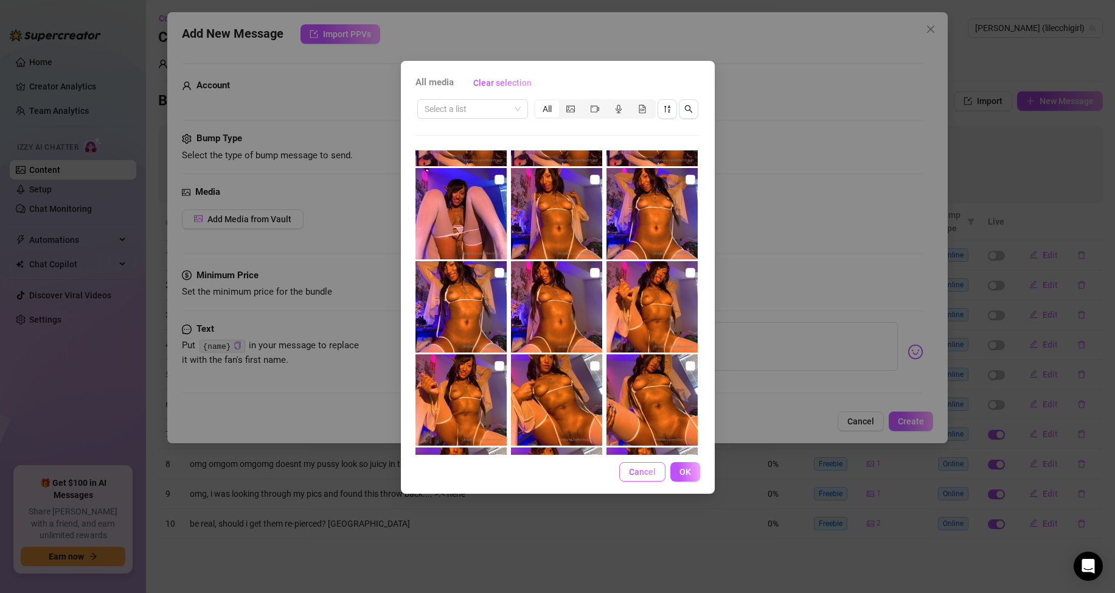
click at [647, 473] on span "Cancel" at bounding box center [642, 472] width 27 height 10
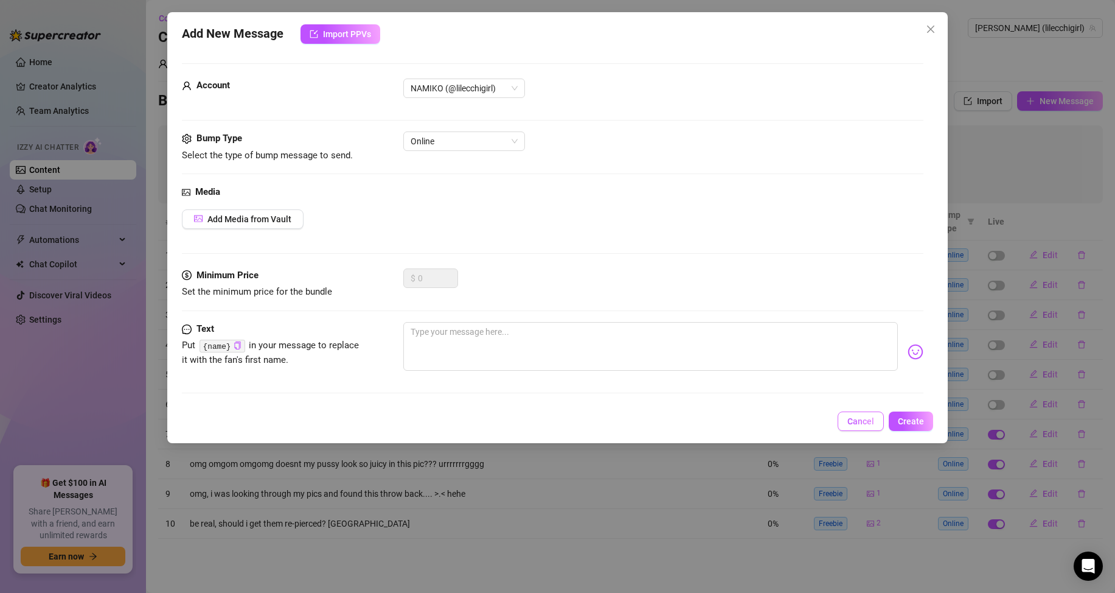
click at [863, 416] on span "Cancel" at bounding box center [860, 421] width 27 height 10
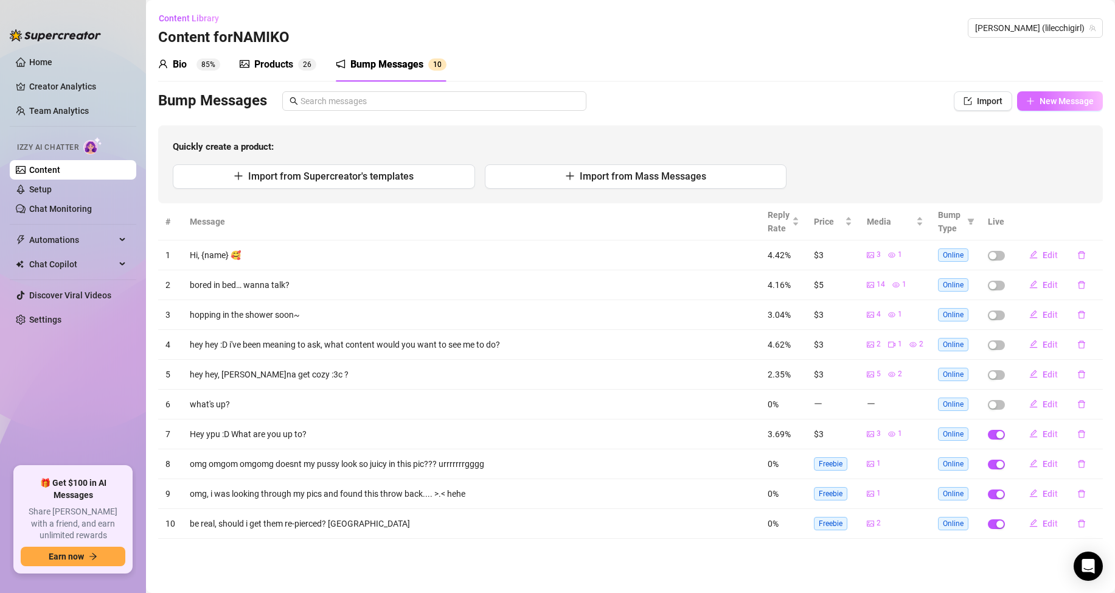
click at [1046, 99] on span "New Message" at bounding box center [1067, 101] width 54 height 10
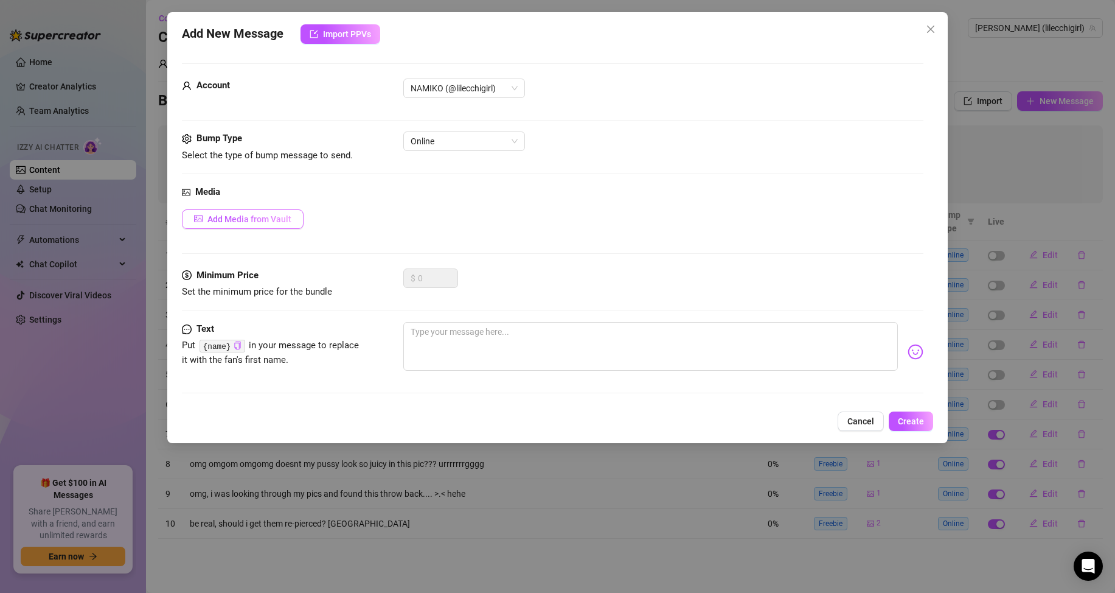
click at [263, 221] on span "Add Media from Vault" at bounding box center [249, 219] width 84 height 10
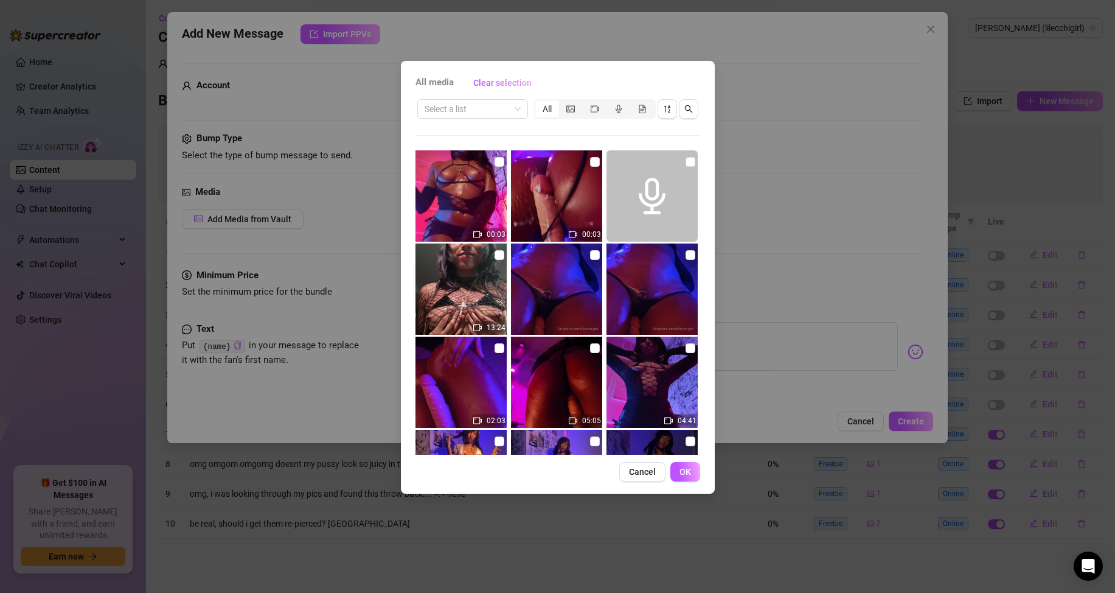
click at [626, 153] on span at bounding box center [652, 195] width 91 height 91
click at [671, 175] on span at bounding box center [652, 195] width 91 height 91
click at [645, 148] on div "Select a list All 00:03 00:03 13:24 02:03 05:05 04:41 00:15 00:23 00:10 02:45 0…" at bounding box center [558, 275] width 285 height 357
click at [662, 186] on icon "audio" at bounding box center [652, 196] width 37 height 37
click at [692, 474] on button "OK" at bounding box center [685, 471] width 30 height 19
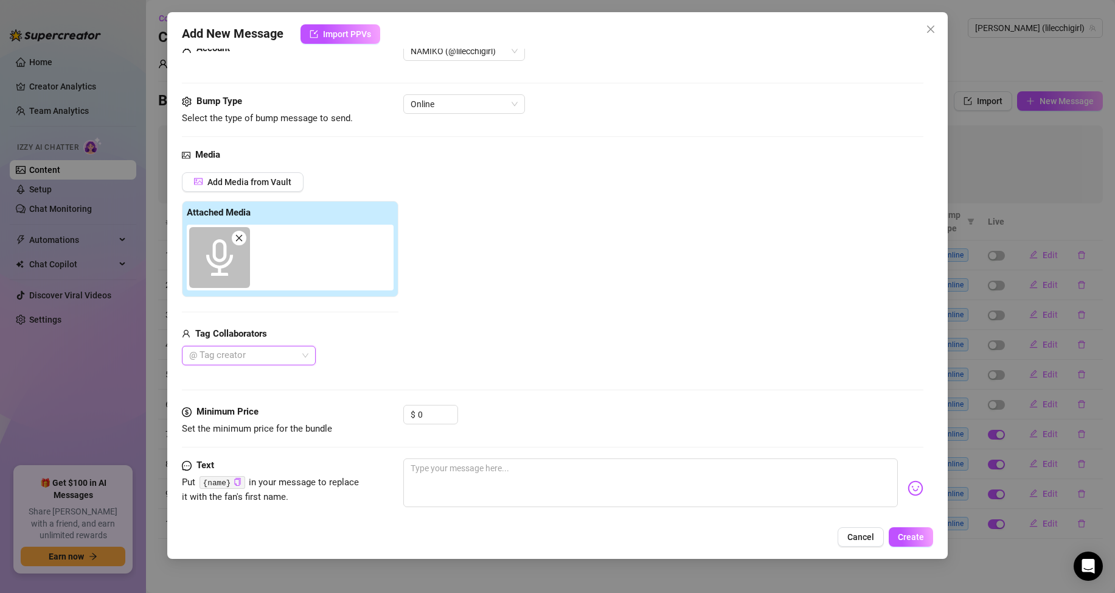
scroll to position [58, 0]
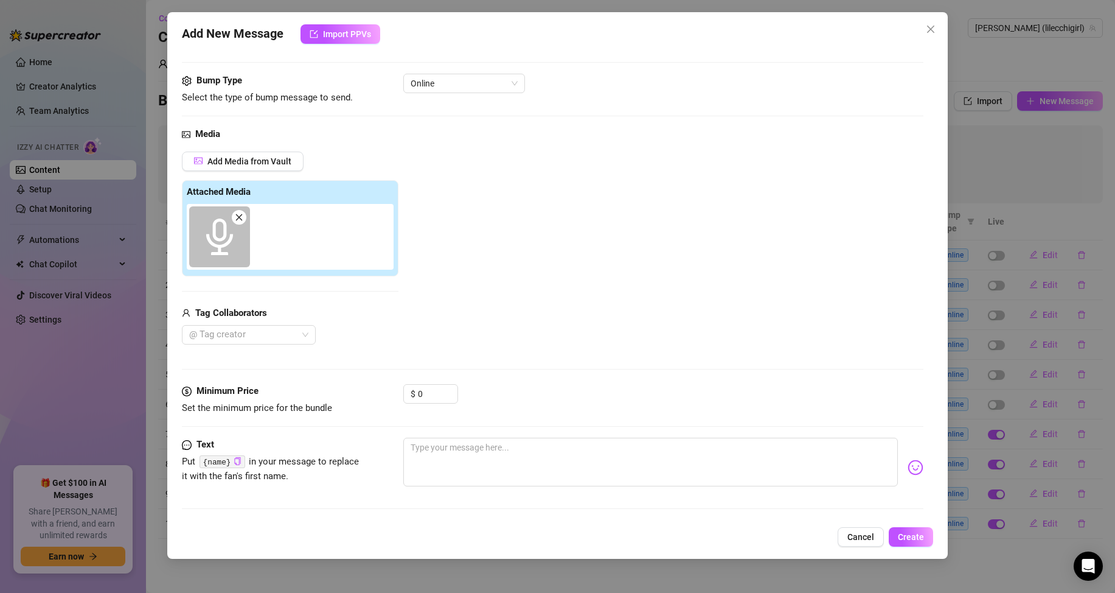
click at [576, 423] on div "Minimum Price Set the minimum price for the bundle $ 0" at bounding box center [553, 411] width 742 height 54
click at [549, 472] on textarea at bounding box center [650, 461] width 495 height 49
click at [914, 543] on button "Create" at bounding box center [911, 536] width 44 height 19
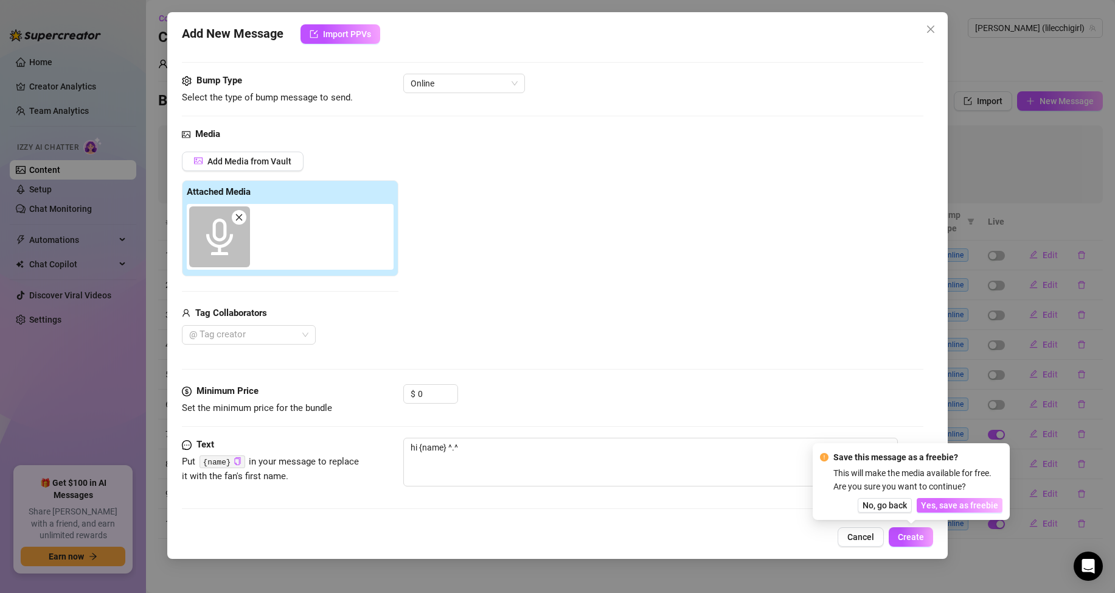
click at [984, 501] on span "Yes, save as freebie" at bounding box center [959, 505] width 77 height 10
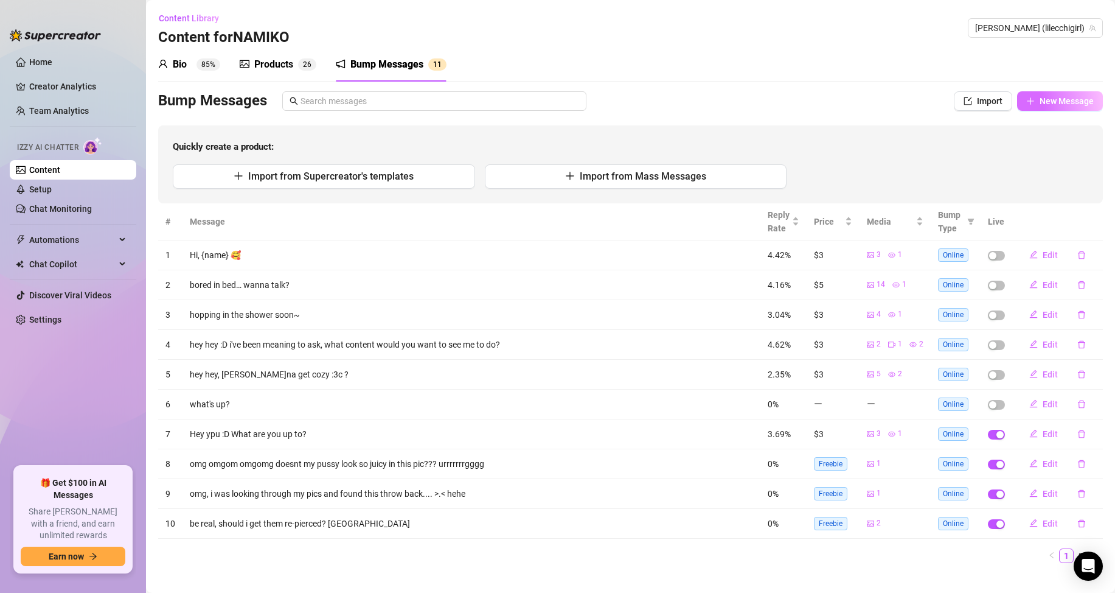
click at [1040, 102] on span "New Message" at bounding box center [1067, 101] width 54 height 10
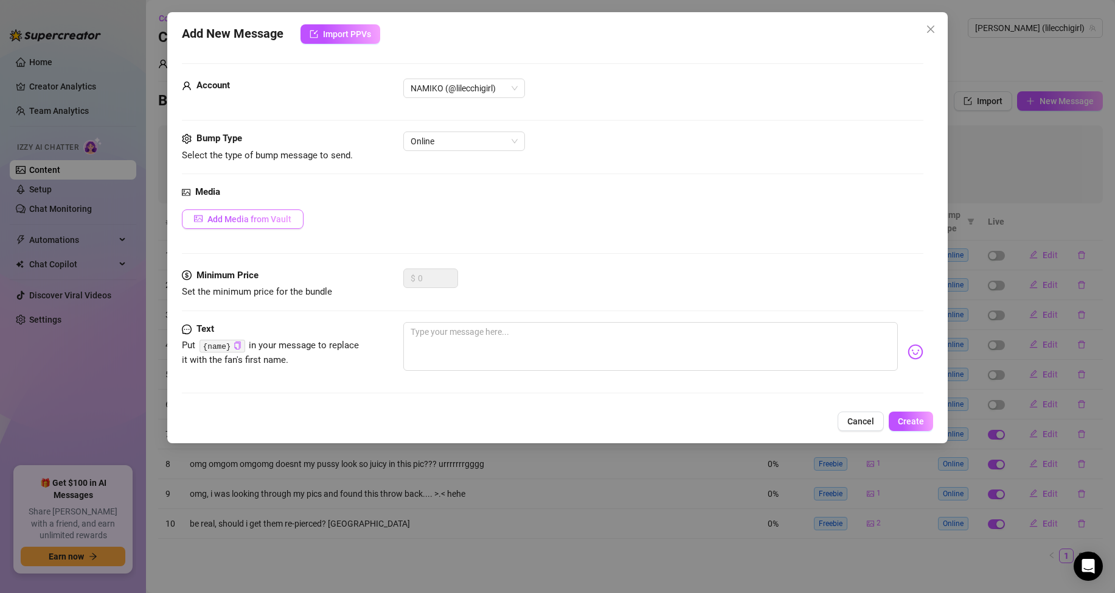
click at [257, 212] on button "Add Media from Vault" at bounding box center [243, 218] width 122 height 19
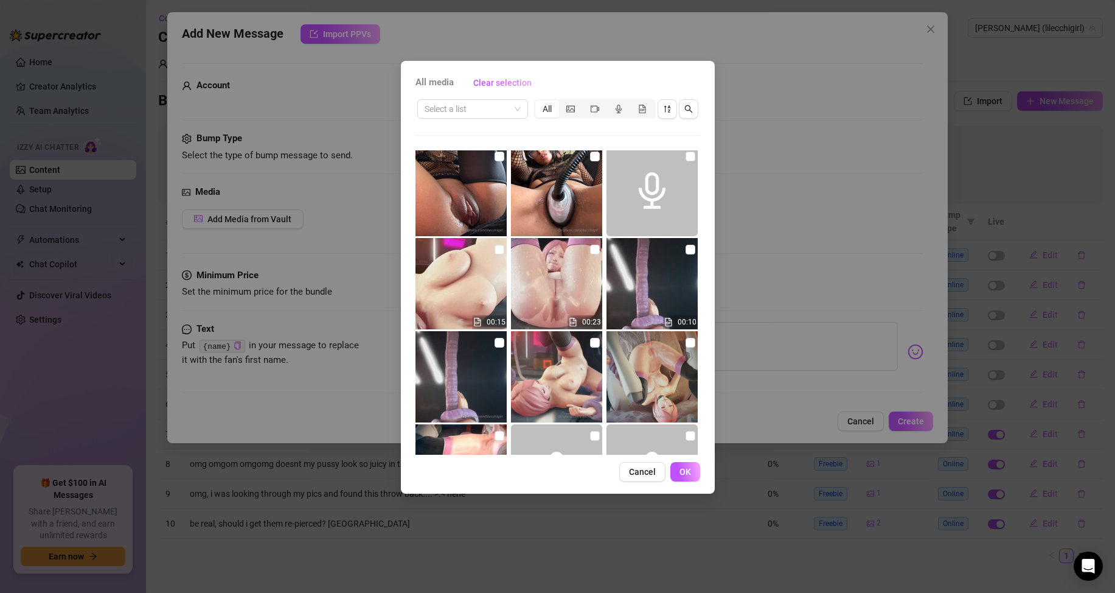
scroll to position [2312, 0]
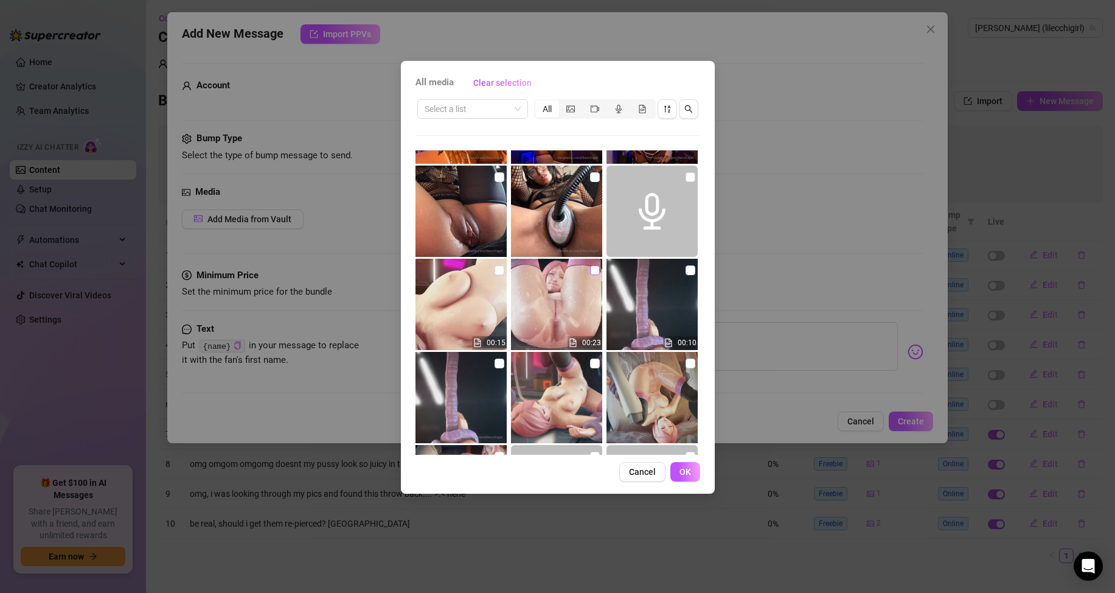
click at [593, 273] on input "checkbox" at bounding box center [595, 270] width 10 height 10
click at [497, 273] on input "checkbox" at bounding box center [500, 270] width 10 height 10
click at [689, 472] on span "OK" at bounding box center [686, 472] width 12 height 10
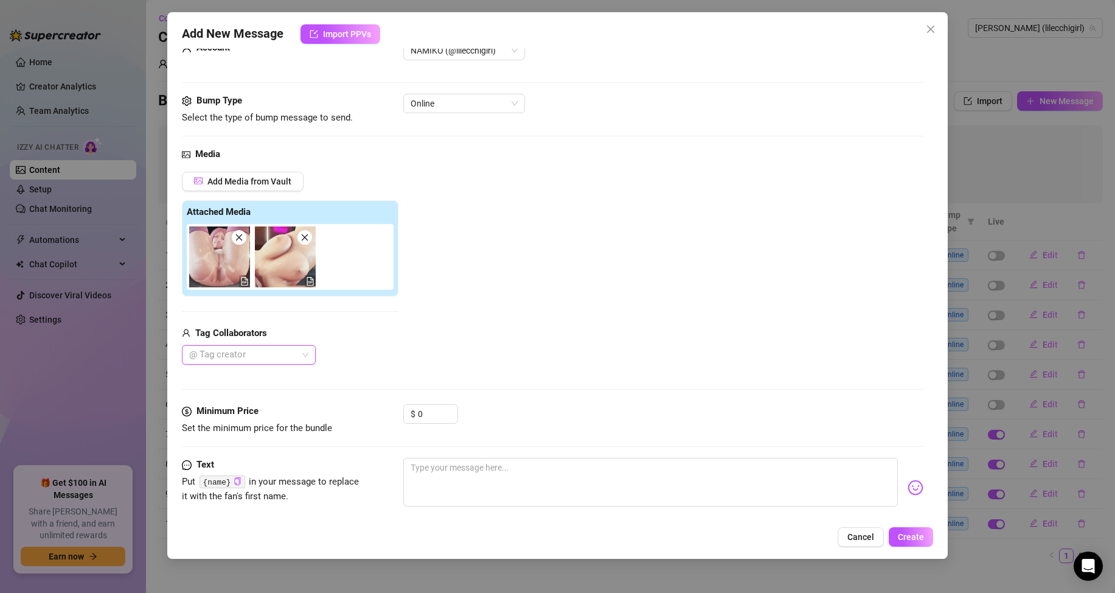
scroll to position [58, 0]
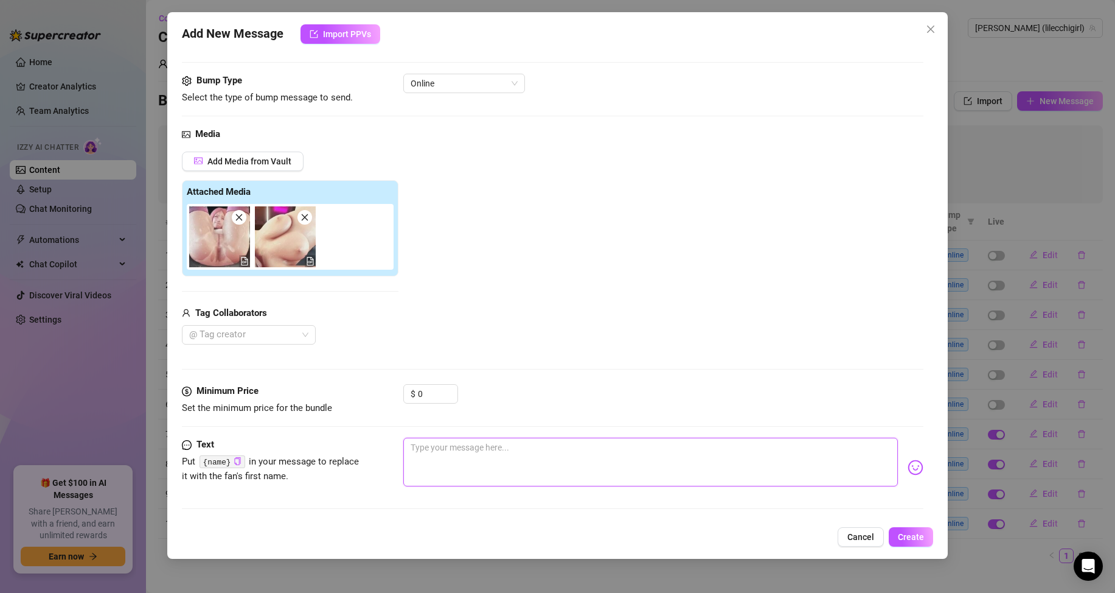
click at [467, 454] on textarea at bounding box center [650, 461] width 495 height 49
click at [445, 449] on textarea "* - * rewtahcing my favorite hentai Scourge of Evil..... so hottt...." at bounding box center [650, 461] width 495 height 49
click at [444, 448] on textarea "* - * rewtahcing my favorite hentai Scourge of Evil..... so hottt...." at bounding box center [650, 461] width 495 height 49
click at [711, 451] on textarea "* - * rewatching my favorite hentai Scourge of Evil..... so hottt...." at bounding box center [650, 461] width 495 height 49
drag, startPoint x: 444, startPoint y: 441, endPoint x: 872, endPoint y: 273, distance: 460.3
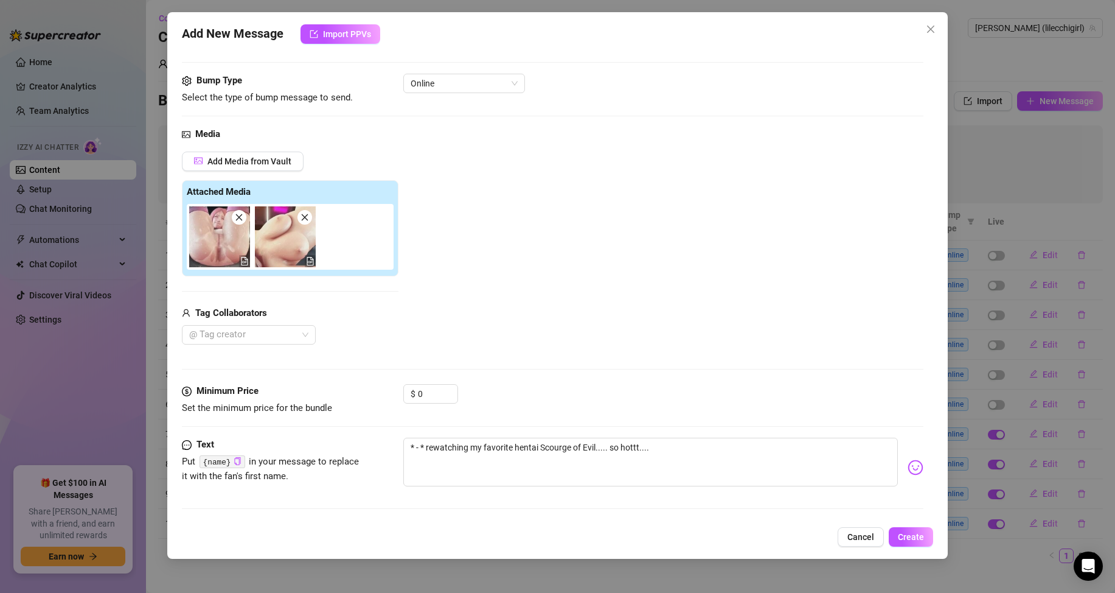
click at [685, 273] on div "Add Media from Vault Attached Media Tag Collaborators @ Tag creator" at bounding box center [553, 247] width 742 height 193
click at [920, 537] on span "Create" at bounding box center [911, 537] width 26 height 10
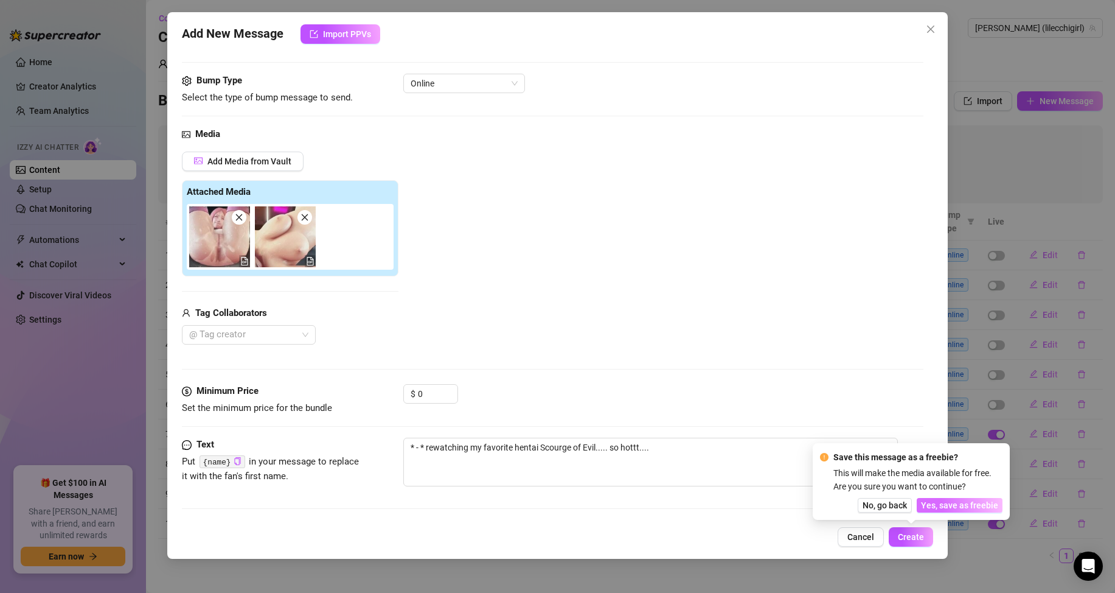
click at [940, 507] on span "Yes, save as freebie" at bounding box center [959, 505] width 77 height 10
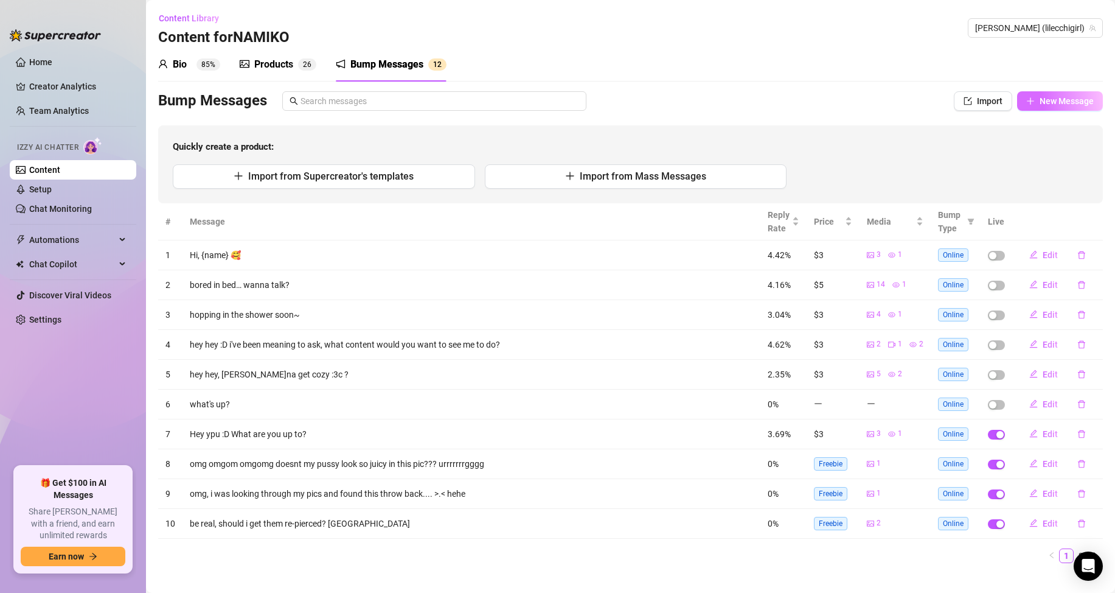
click at [1046, 94] on button "New Message" at bounding box center [1060, 100] width 86 height 19
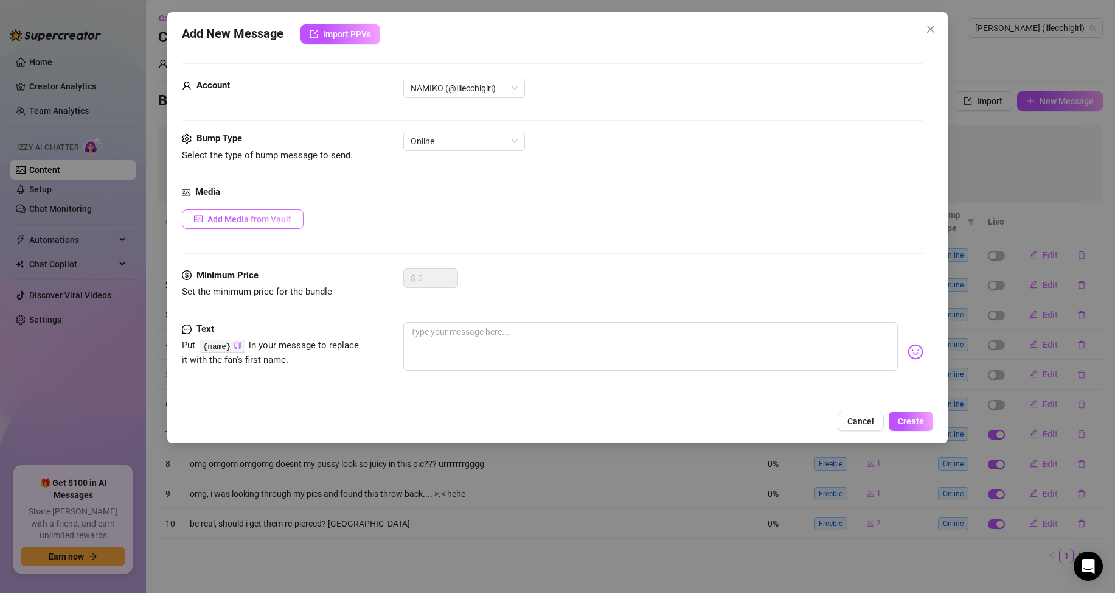
click at [284, 217] on span "Add Media from Vault" at bounding box center [249, 219] width 84 height 10
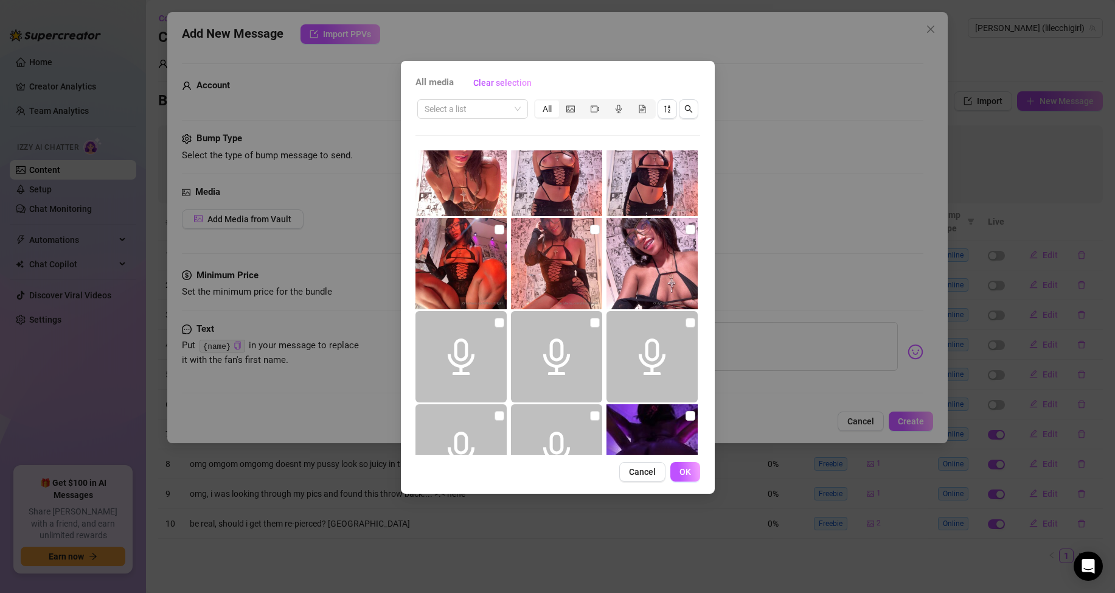
scroll to position [4076, 0]
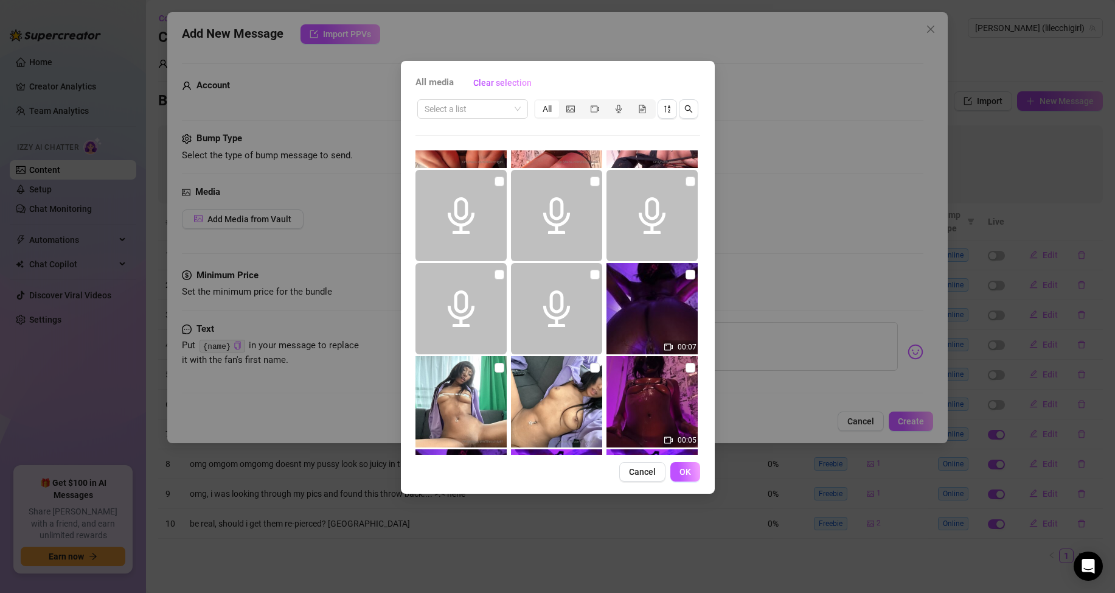
click at [659, 299] on img at bounding box center [652, 308] width 91 height 91
click at [649, 299] on img at bounding box center [652, 308] width 91 height 91
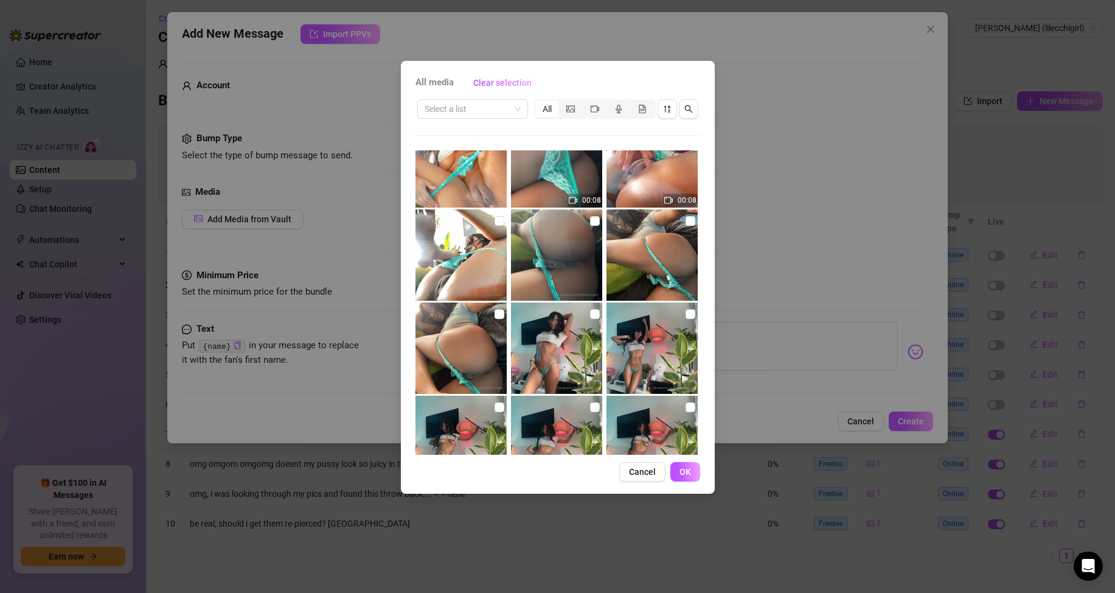
scroll to position [9835, 0]
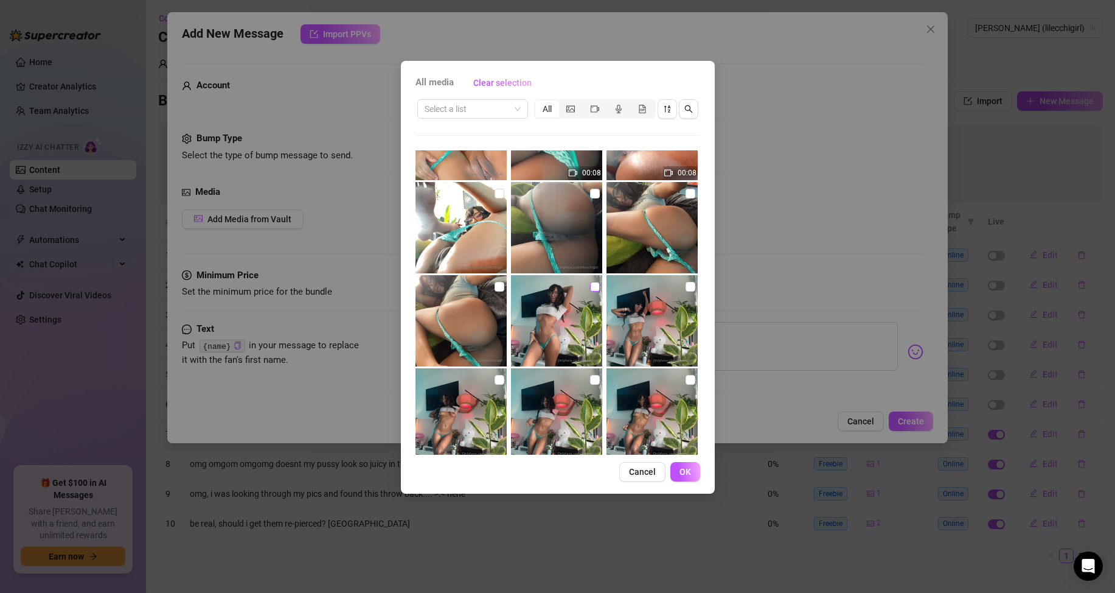
click at [590, 285] on input "checkbox" at bounding box center [595, 287] width 10 height 10
click at [498, 287] on input "checkbox" at bounding box center [500, 287] width 10 height 10
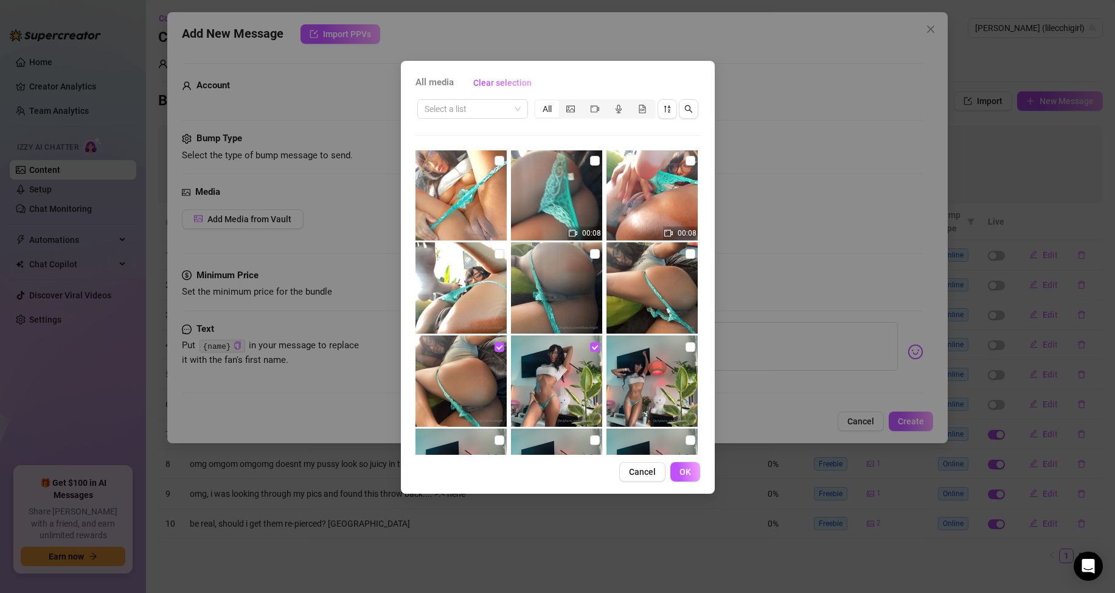
scroll to position [9774, 0]
click at [590, 253] on input "checkbox" at bounding box center [595, 254] width 10 height 10
click at [501, 255] on input "checkbox" at bounding box center [500, 254] width 10 height 10
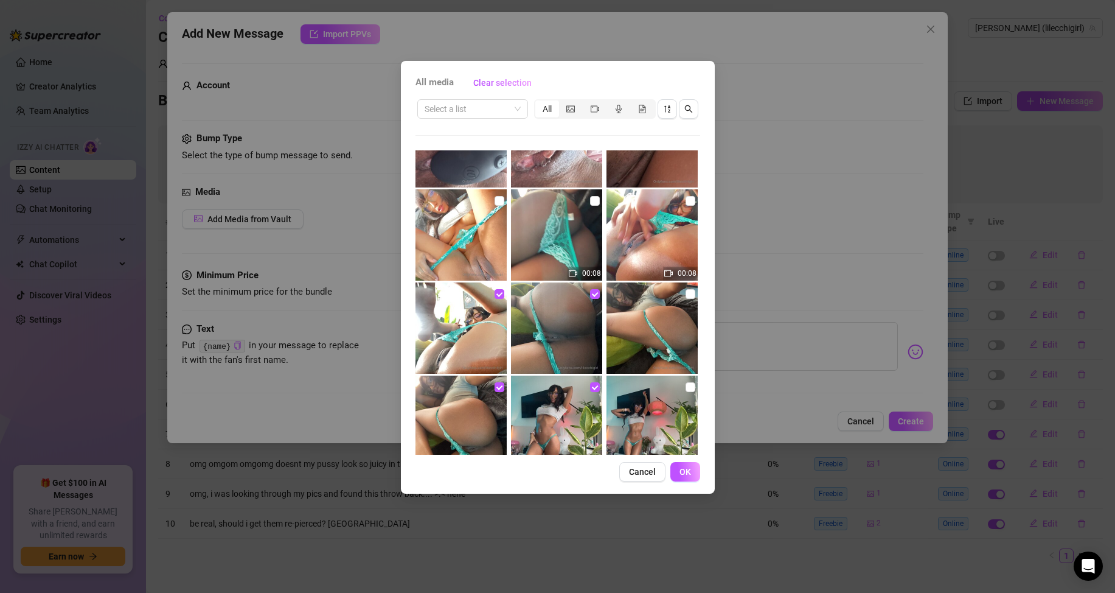
scroll to position [9714, 0]
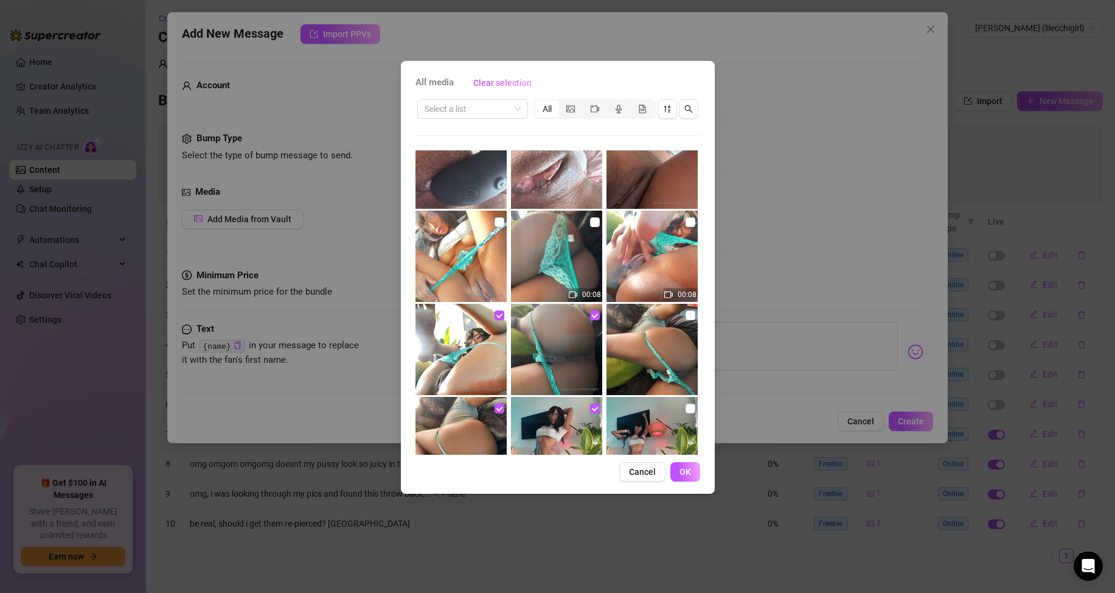
click at [675, 223] on img at bounding box center [652, 256] width 91 height 91
click at [498, 218] on input "checkbox" at bounding box center [500, 222] width 10 height 10
click at [682, 468] on span "OK" at bounding box center [686, 472] width 12 height 10
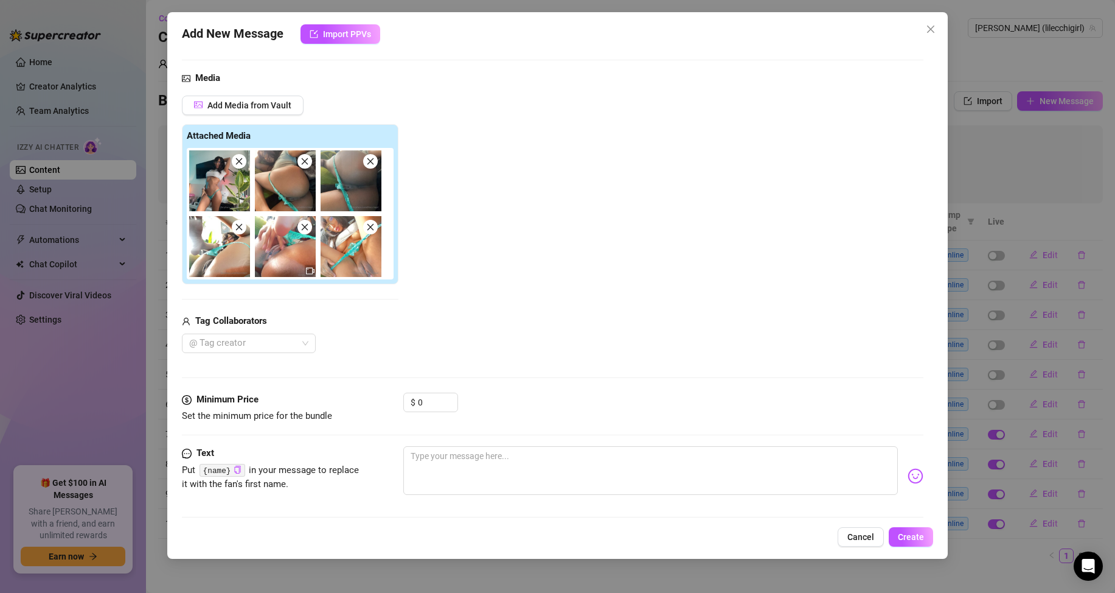
scroll to position [122, 0]
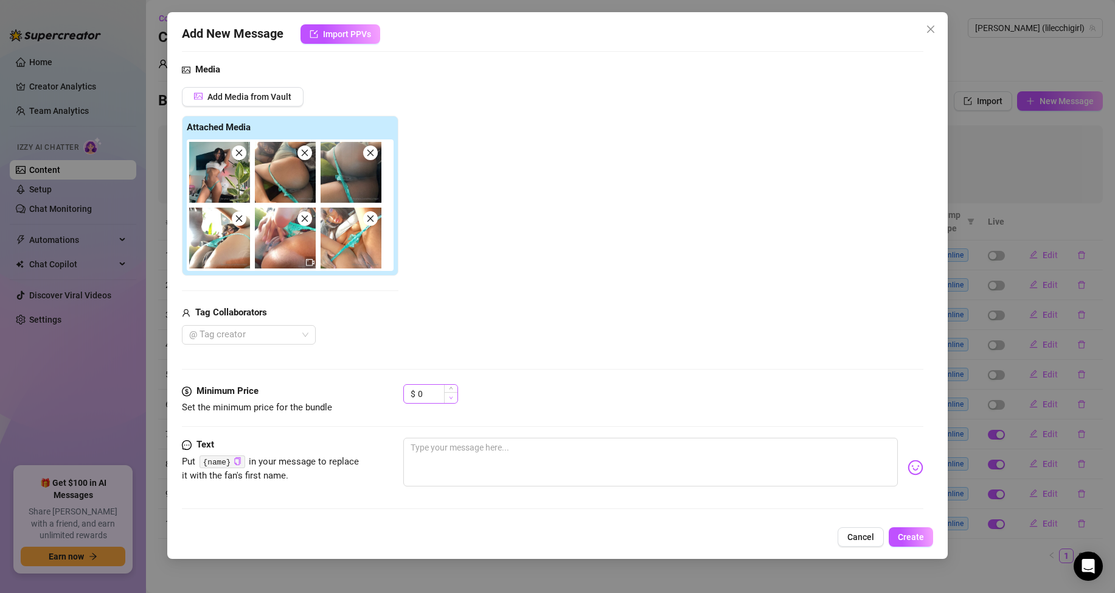
click at [446, 399] on span "Decrease Value" at bounding box center [450, 397] width 13 height 11
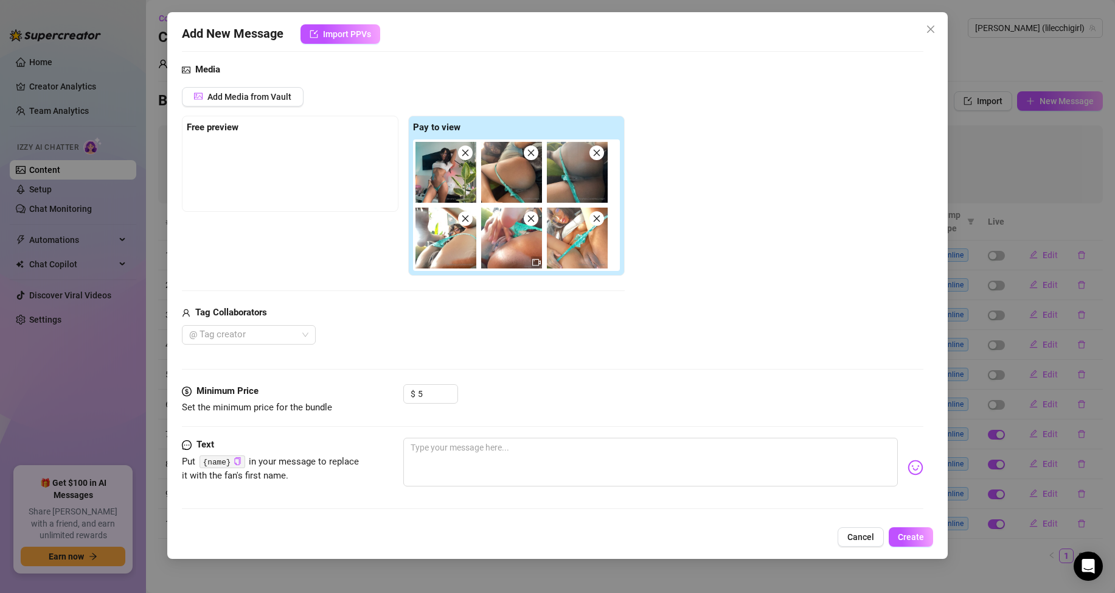
click at [588, 365] on div "Media Add Media from Vault Free preview Pay to view Tag Collaborators @ Tag cre…" at bounding box center [553, 223] width 742 height 321
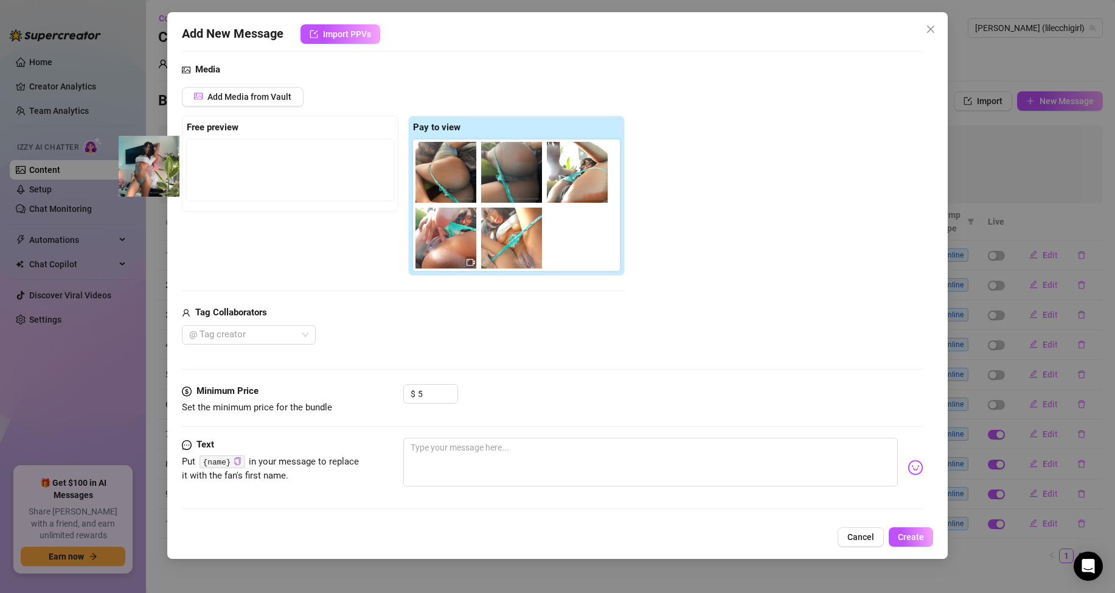
drag, startPoint x: 435, startPoint y: 178, endPoint x: 134, endPoint y: 171, distance: 301.2
click at [134, 171] on div "Add New Message Import PPVs Account NAMIKO (@lilecchigirl) Bump Type Select the…" at bounding box center [557, 296] width 1115 height 593
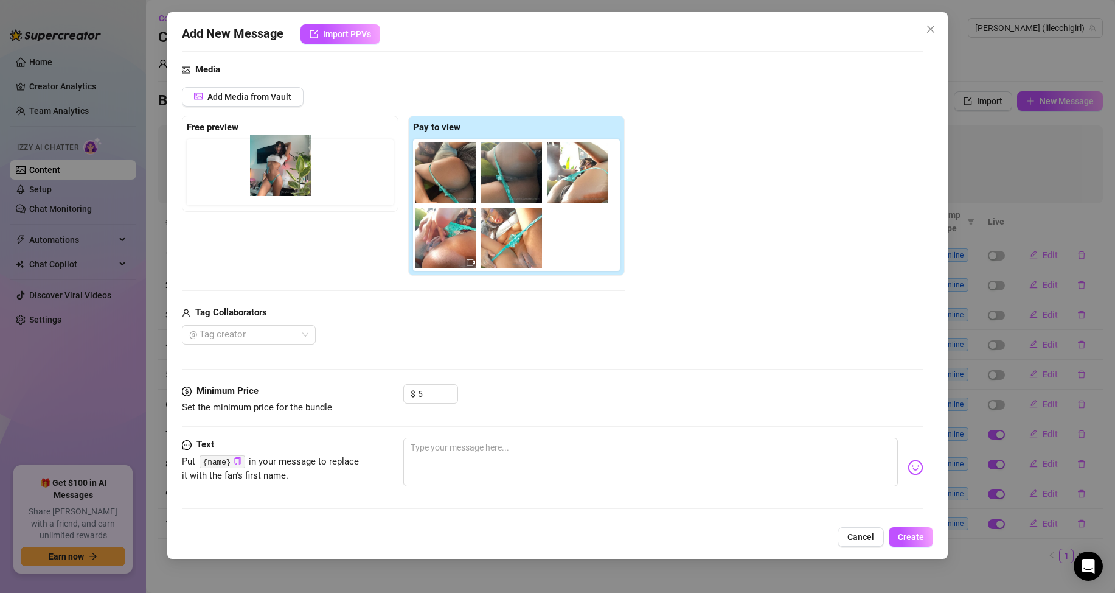
drag, startPoint x: 426, startPoint y: 173, endPoint x: 256, endPoint y: 170, distance: 171.0
click at [256, 170] on div "Free preview Pay to view" at bounding box center [403, 196] width 443 height 161
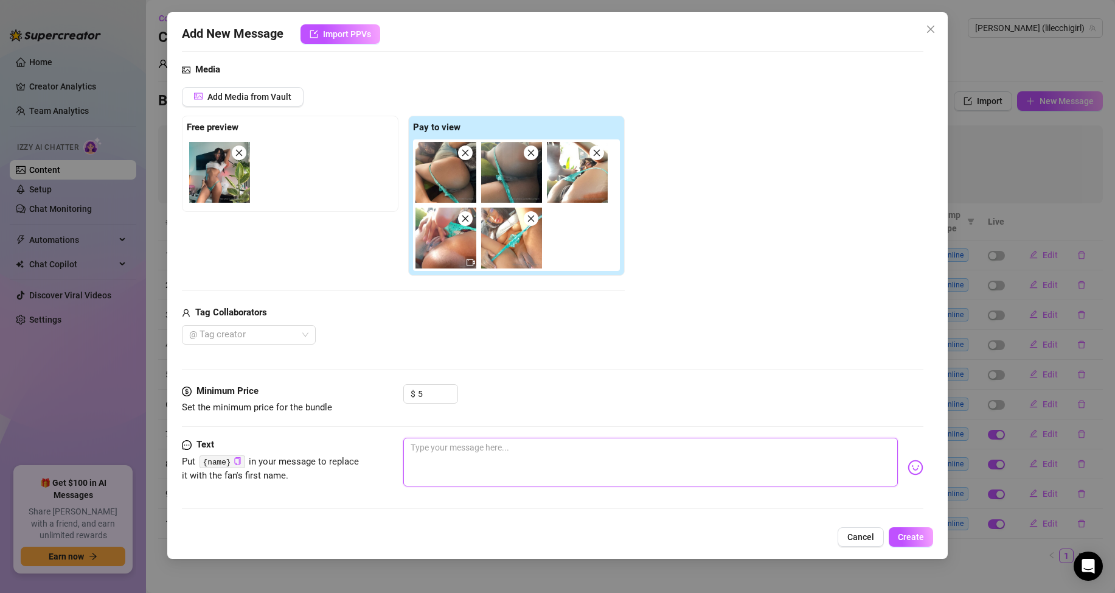
click at [546, 459] on textarea at bounding box center [650, 461] width 495 height 49
click at [444, 386] on div "5" at bounding box center [438, 394] width 40 height 18
click at [464, 385] on div "$ 3.99" at bounding box center [663, 399] width 520 height 30
click at [531, 152] on icon "close" at bounding box center [531, 152] width 9 height 9
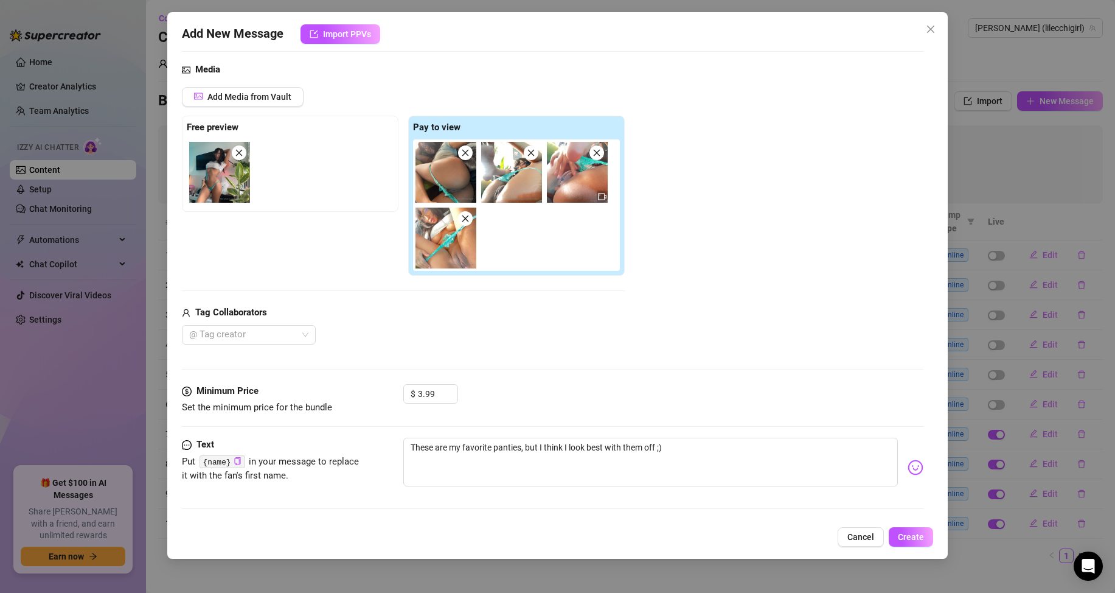
click at [467, 223] on icon "close" at bounding box center [465, 218] width 9 height 9
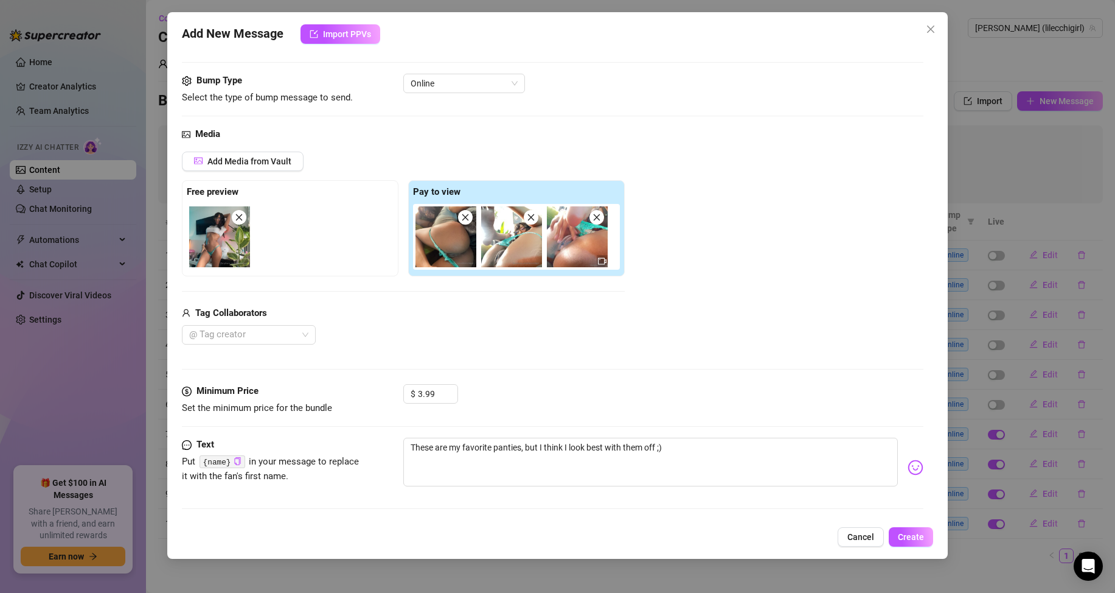
scroll to position [58, 0]
click at [916, 534] on span "Create" at bounding box center [911, 537] width 26 height 10
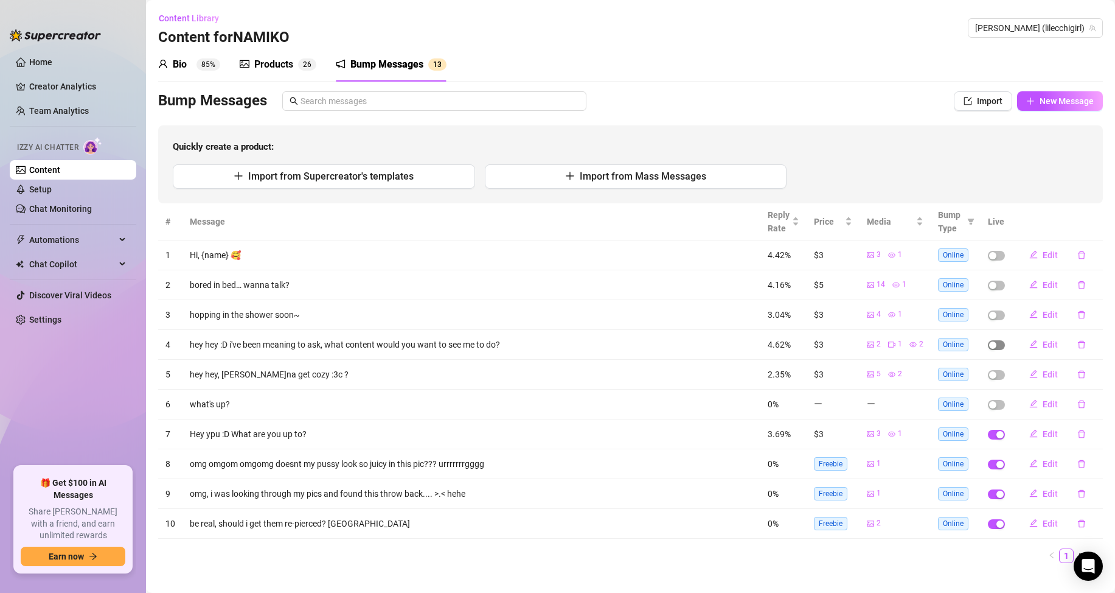
click at [989, 347] on div "button" at bounding box center [992, 344] width 7 height 7
